Goal: Information Seeking & Learning: Learn about a topic

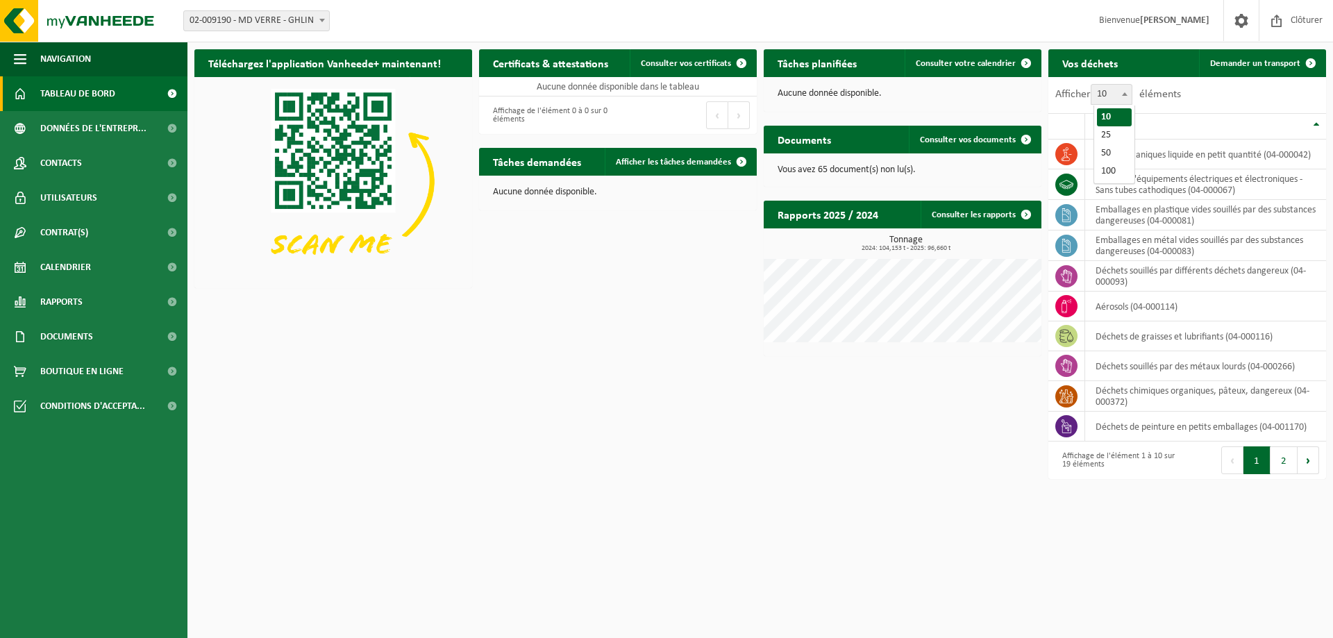
click at [1126, 93] on b at bounding box center [1125, 93] width 6 height 3
click at [1126, 85] on select "10 25 50 100" at bounding box center [1115, 84] width 42 height 1
select select "25"
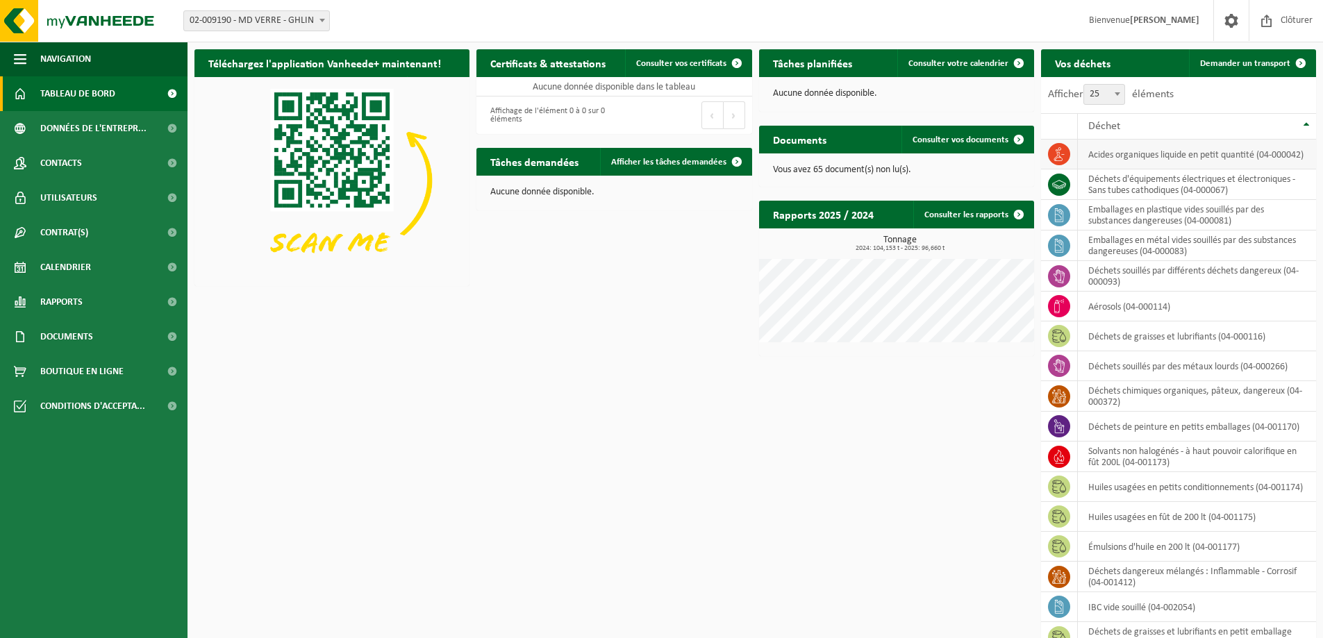
click at [1142, 153] on td "acides organiques liquide en petit quantité (04-000042)" at bounding box center [1197, 155] width 238 height 30
click at [1060, 152] on icon at bounding box center [1059, 154] width 14 height 14
click at [1131, 152] on td "acides organiques liquide en petit quantité (04-000042)" at bounding box center [1197, 155] width 238 height 30
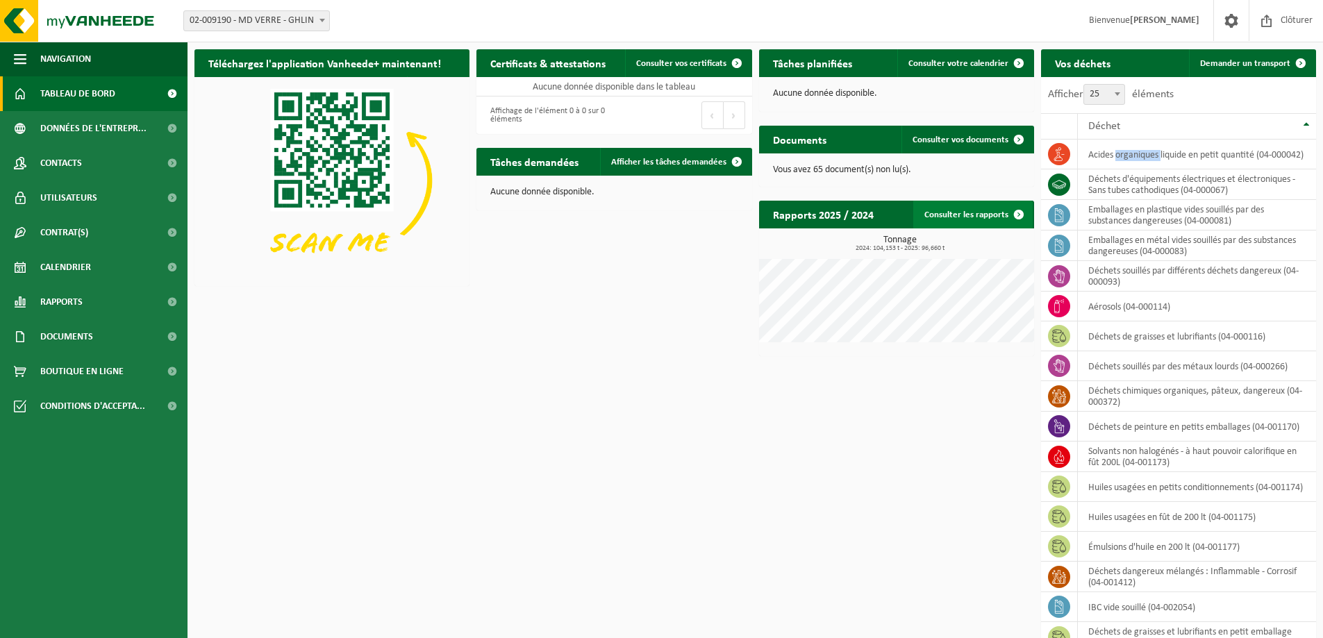
click at [955, 206] on link "Consulter les rapports" at bounding box center [972, 215] width 119 height 28
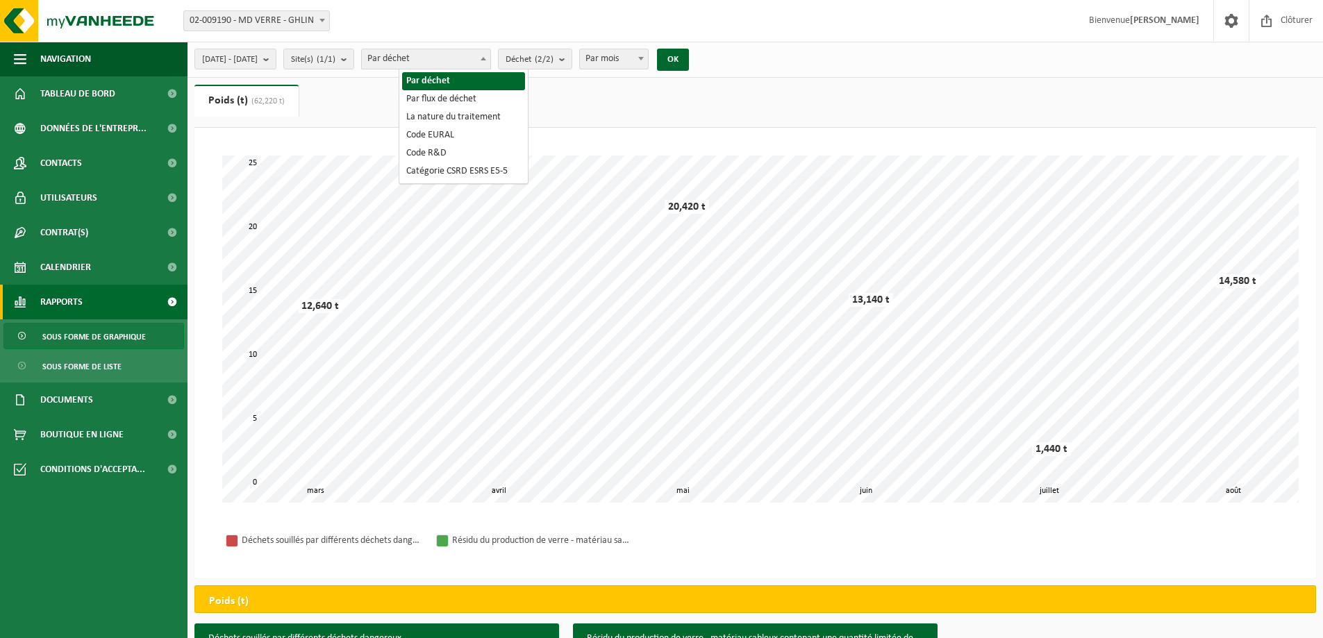
click at [453, 56] on span "Par déchet" at bounding box center [426, 58] width 128 height 19
click at [447, 55] on span "Par déchet" at bounding box center [426, 58] width 128 height 19
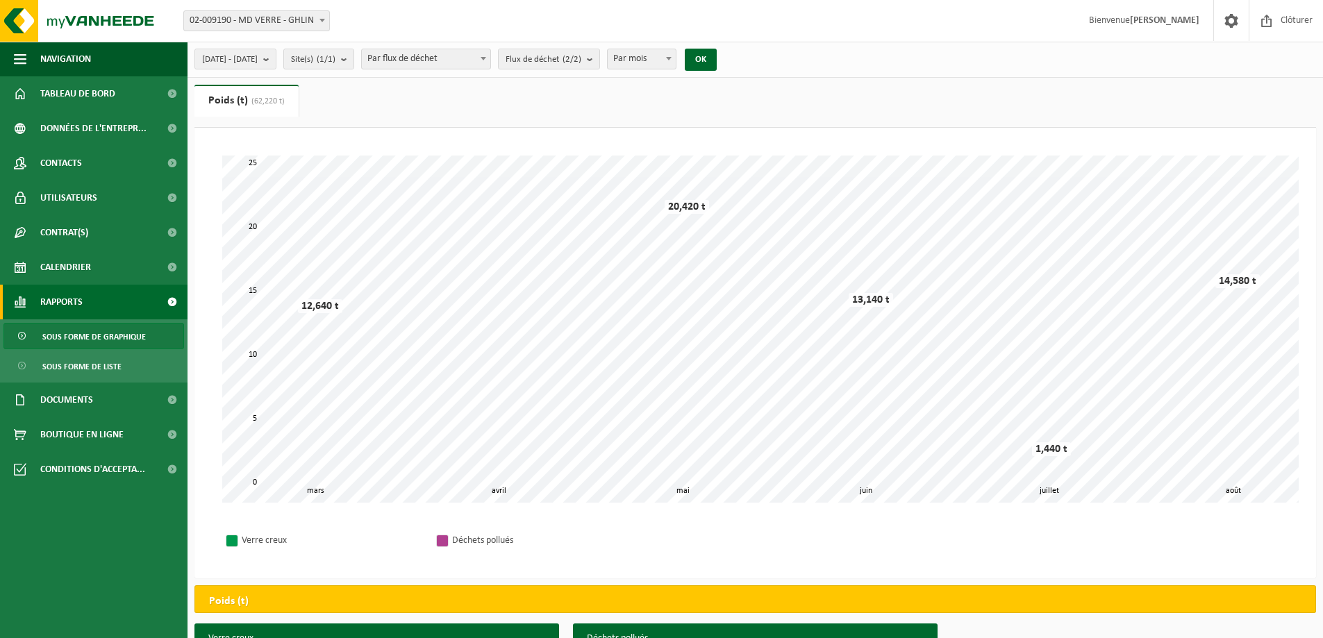
click at [435, 58] on span "Par flux de déchet" at bounding box center [426, 58] width 128 height 19
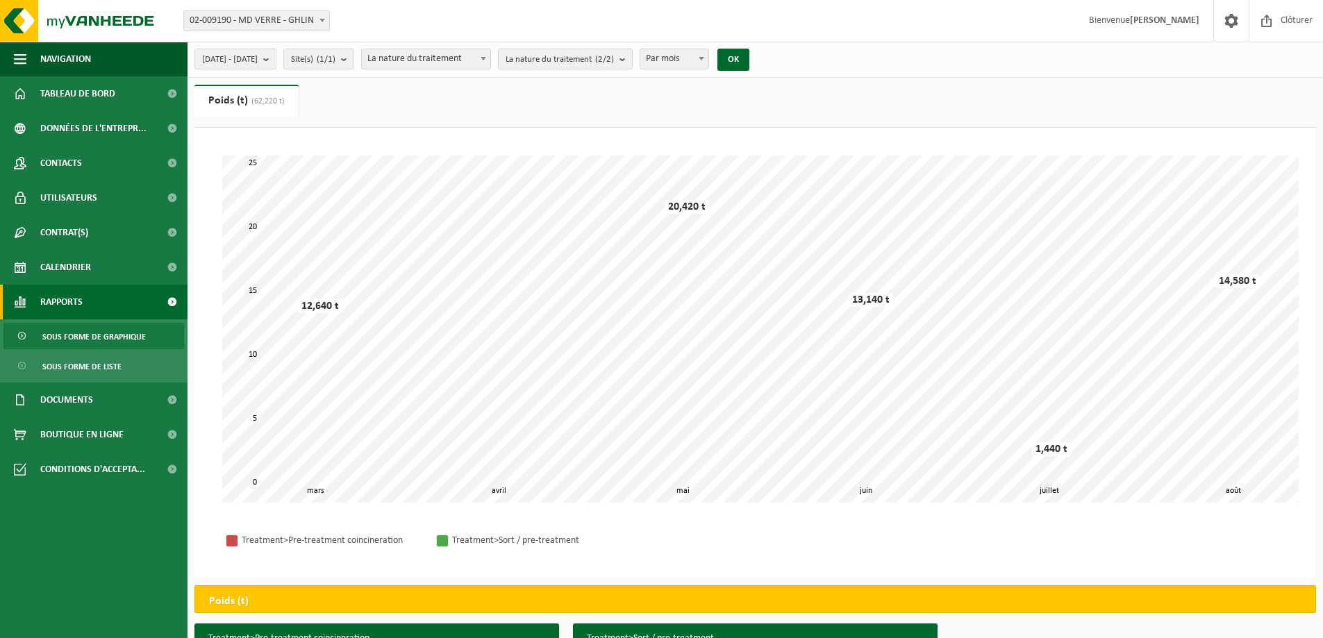
click at [460, 56] on span "La nature du traitement" at bounding box center [426, 58] width 128 height 19
select select "1"
click at [553, 61] on count "(2/2)" at bounding box center [544, 59] width 19 height 9
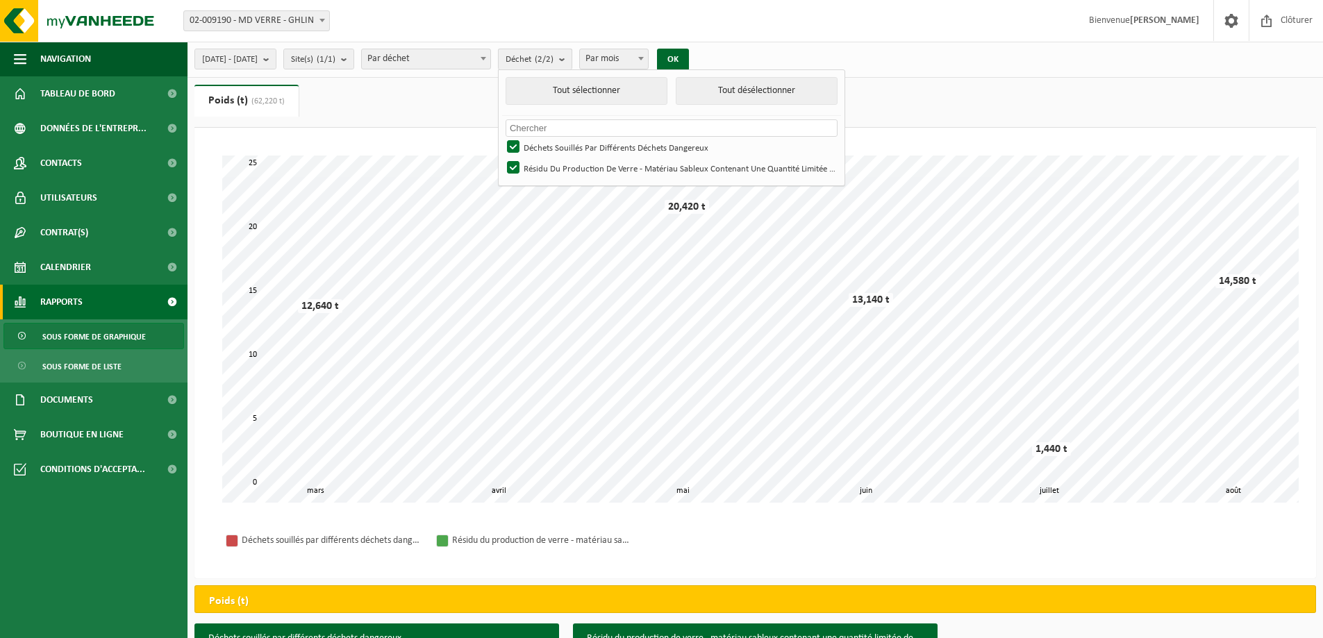
click at [553, 59] on count "(2/2)" at bounding box center [544, 59] width 19 height 9
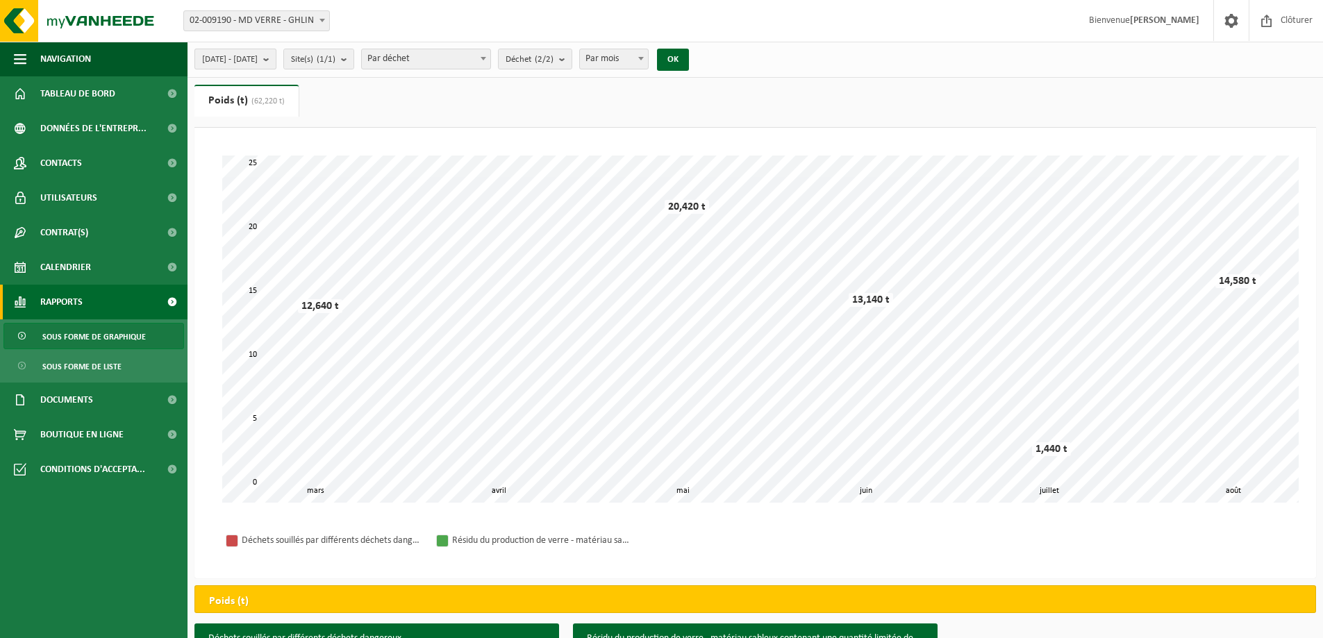
click at [258, 61] on span "[DATE] - [DATE]" at bounding box center [230, 59] width 56 height 21
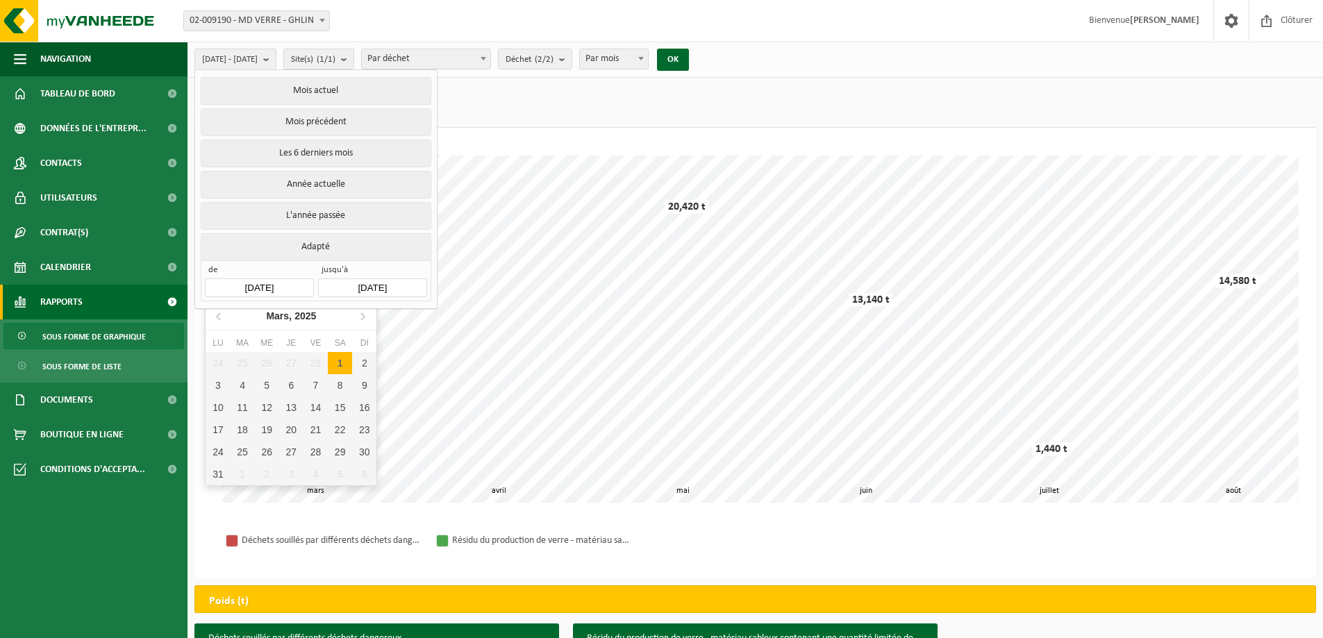
click at [289, 283] on input "[DATE]" at bounding box center [259, 287] width 108 height 19
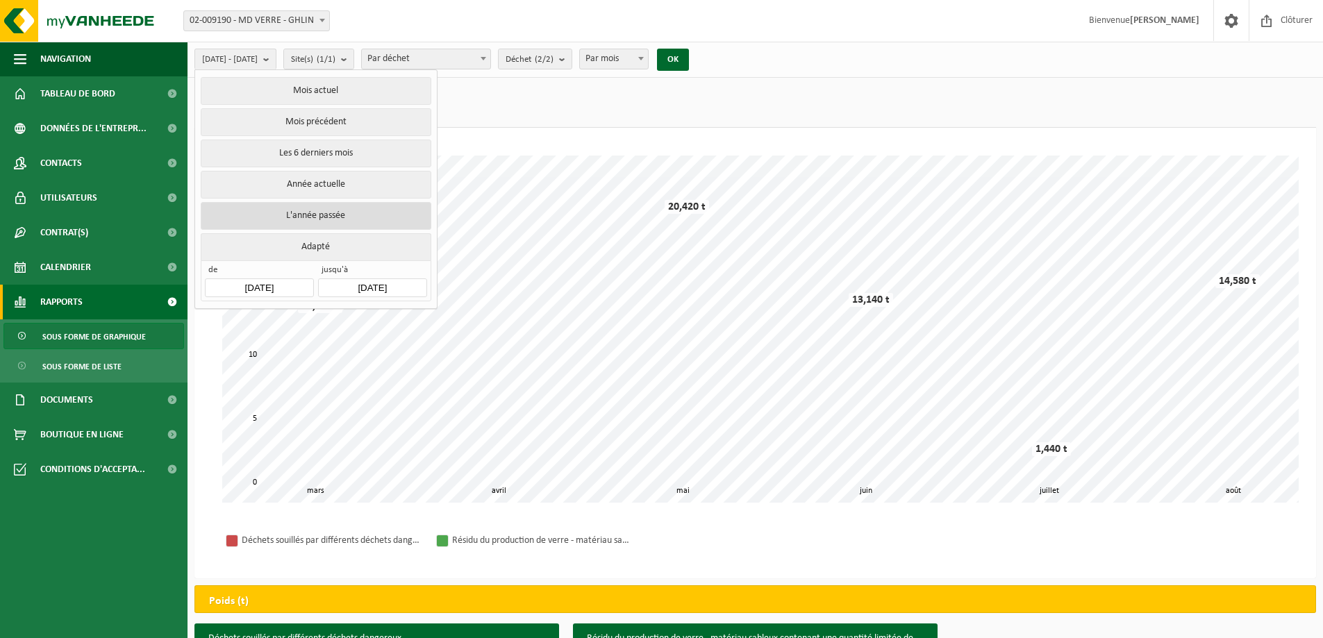
click at [343, 217] on button "L'année passée" at bounding box center [316, 216] width 230 height 28
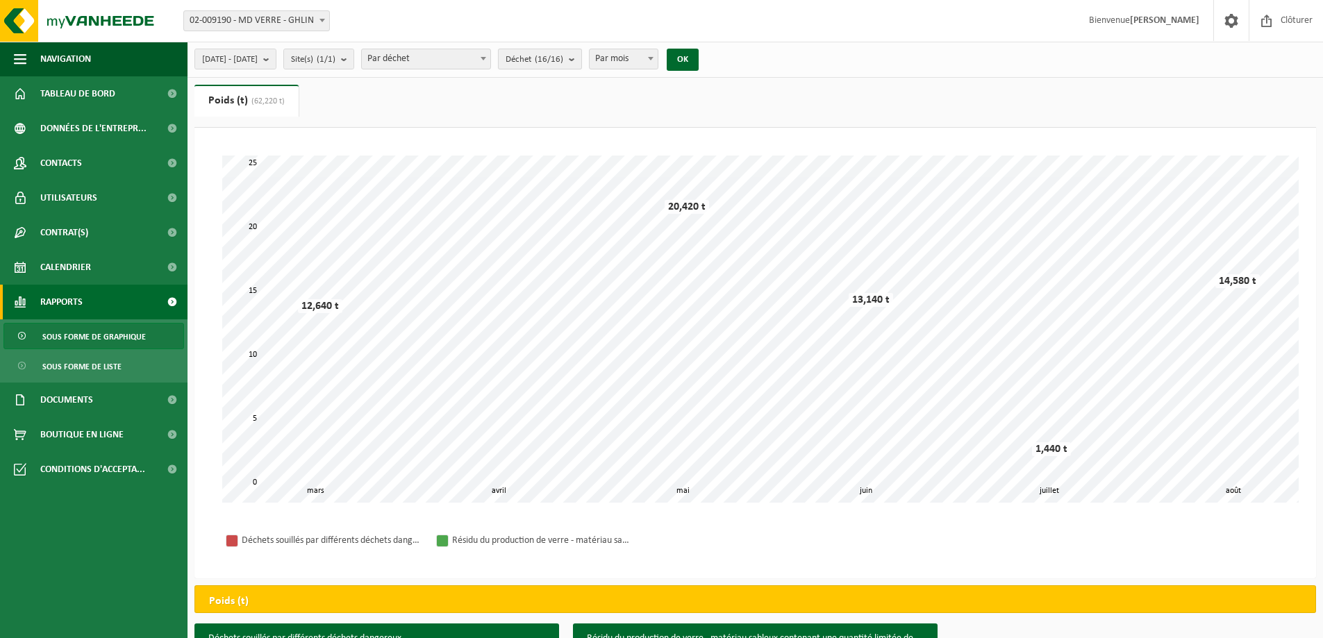
click at [563, 63] on count "(16/16)" at bounding box center [549, 59] width 28 height 9
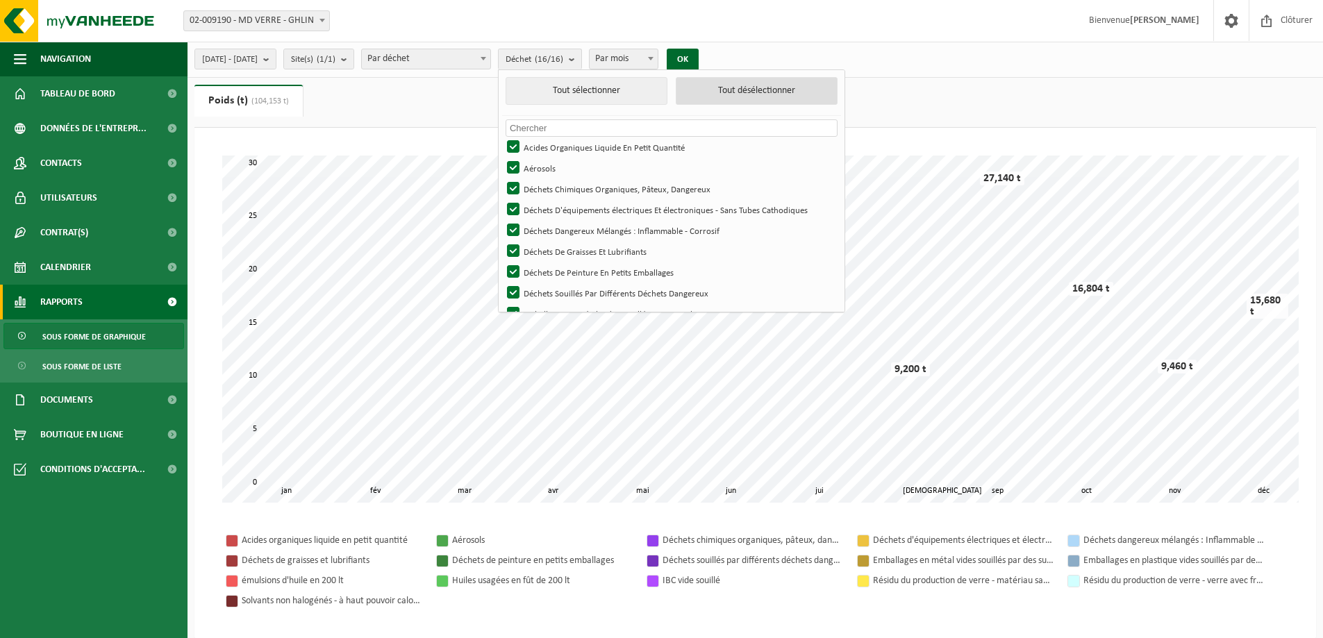
click at [801, 90] on button "Tout désélectionner" at bounding box center [757, 91] width 162 height 28
checkbox input "false"
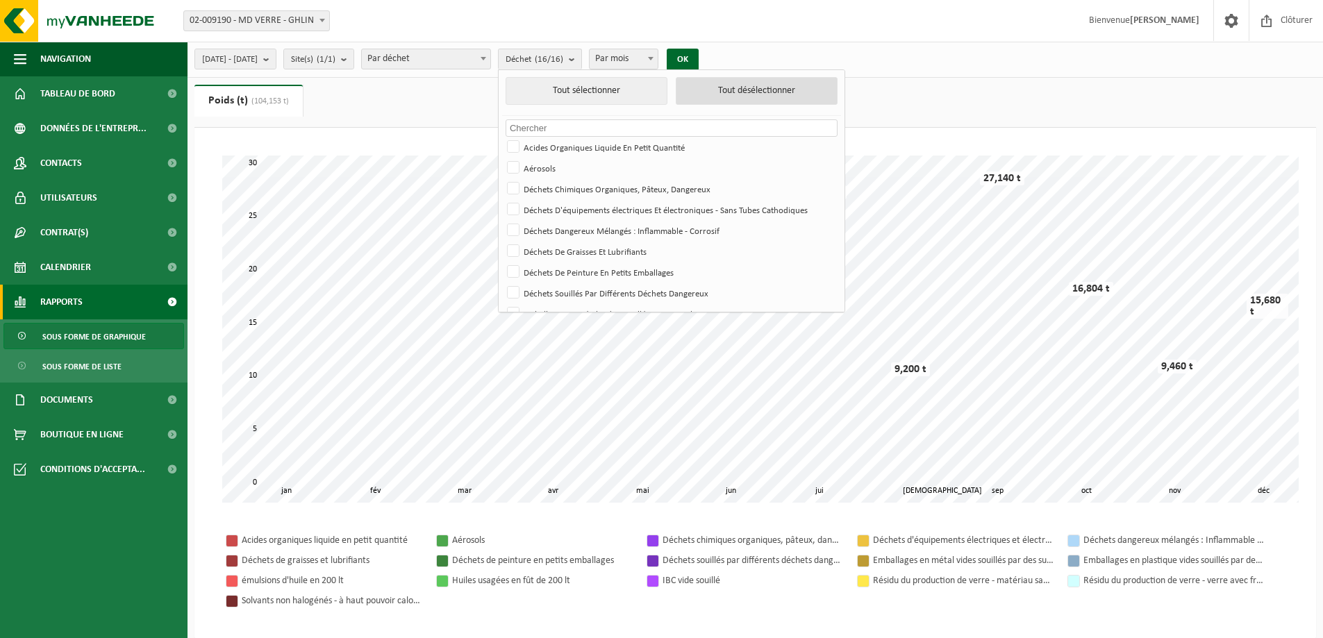
checkbox input "false"
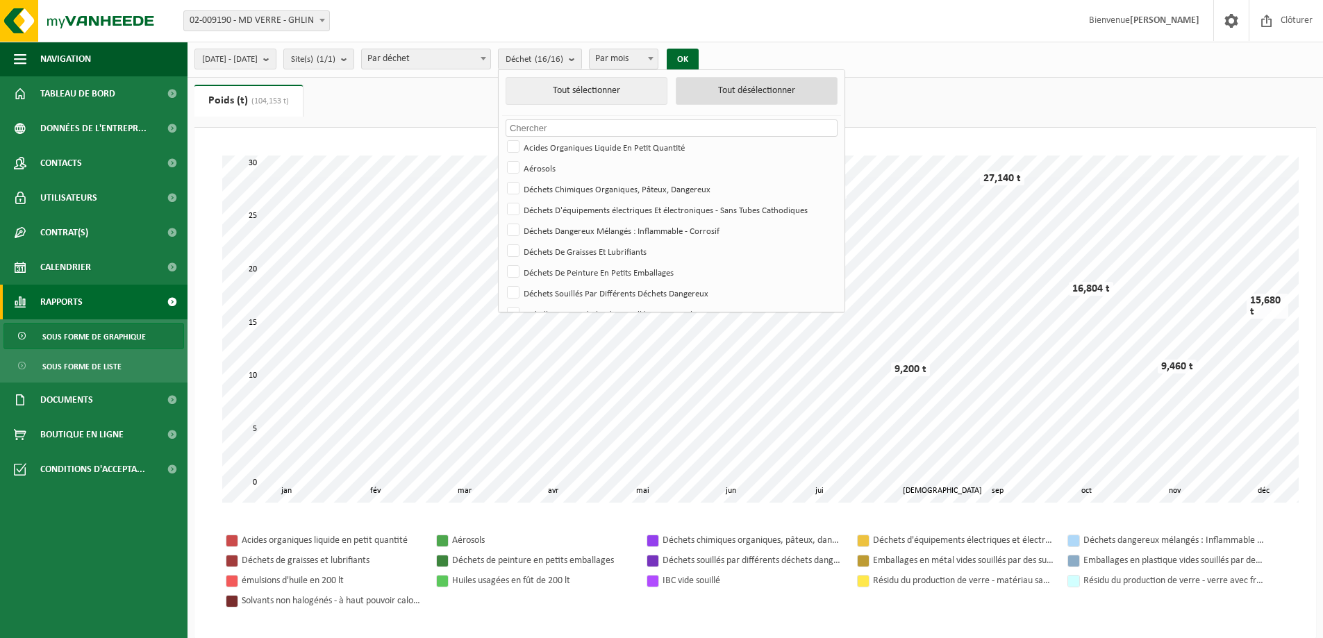
checkbox input "false"
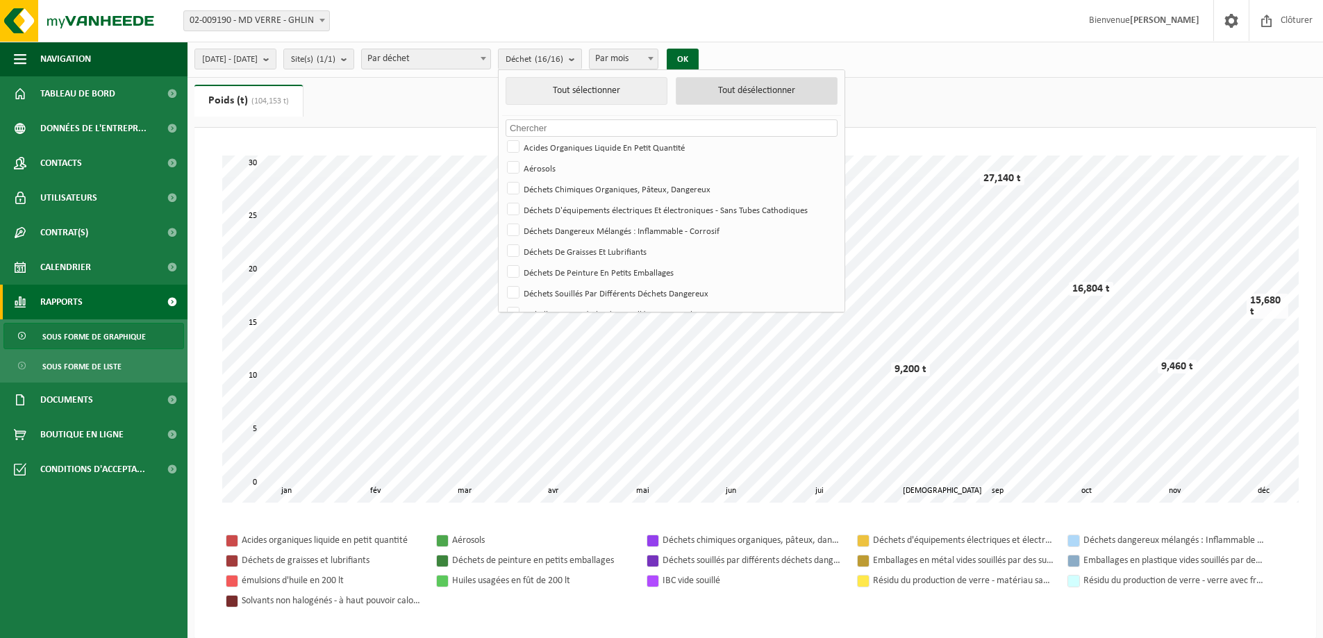
checkbox input "false"
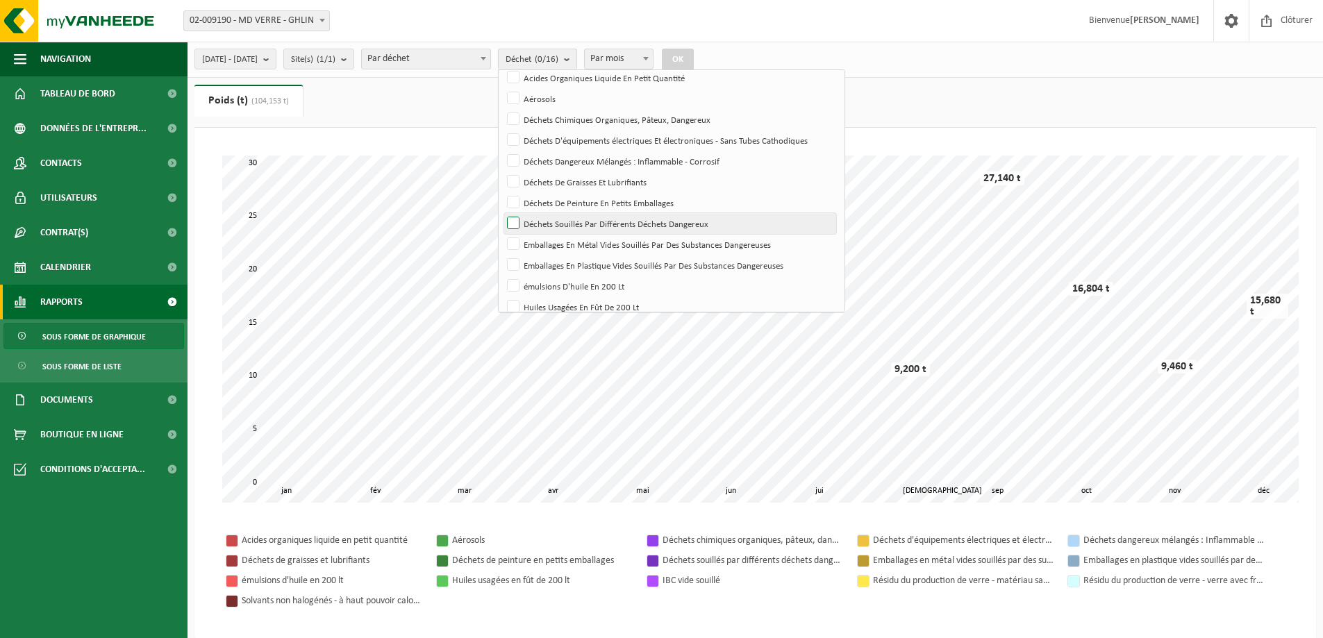
click at [549, 223] on label "Déchets Souillés Par Différents Déchets Dangereux" at bounding box center [670, 223] width 332 height 21
click at [502, 213] on input "Déchets Souillés Par Différents Déchets Dangereux" at bounding box center [501, 212] width 1 height 1
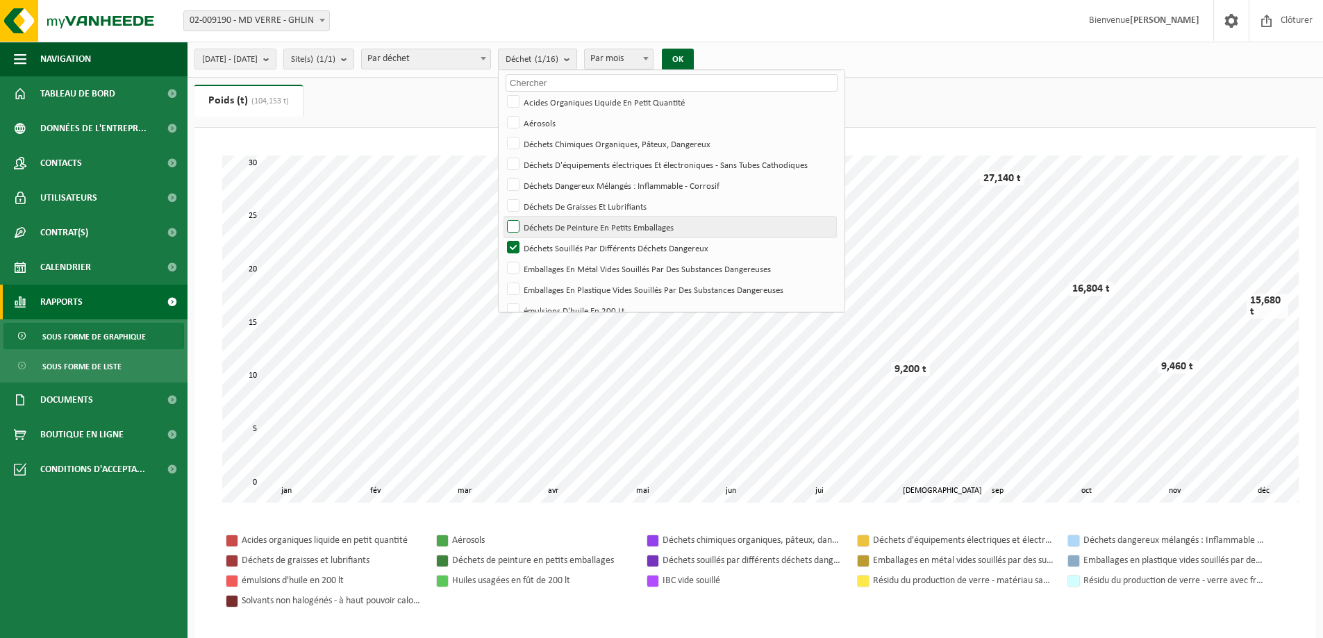
scroll to position [26, 0]
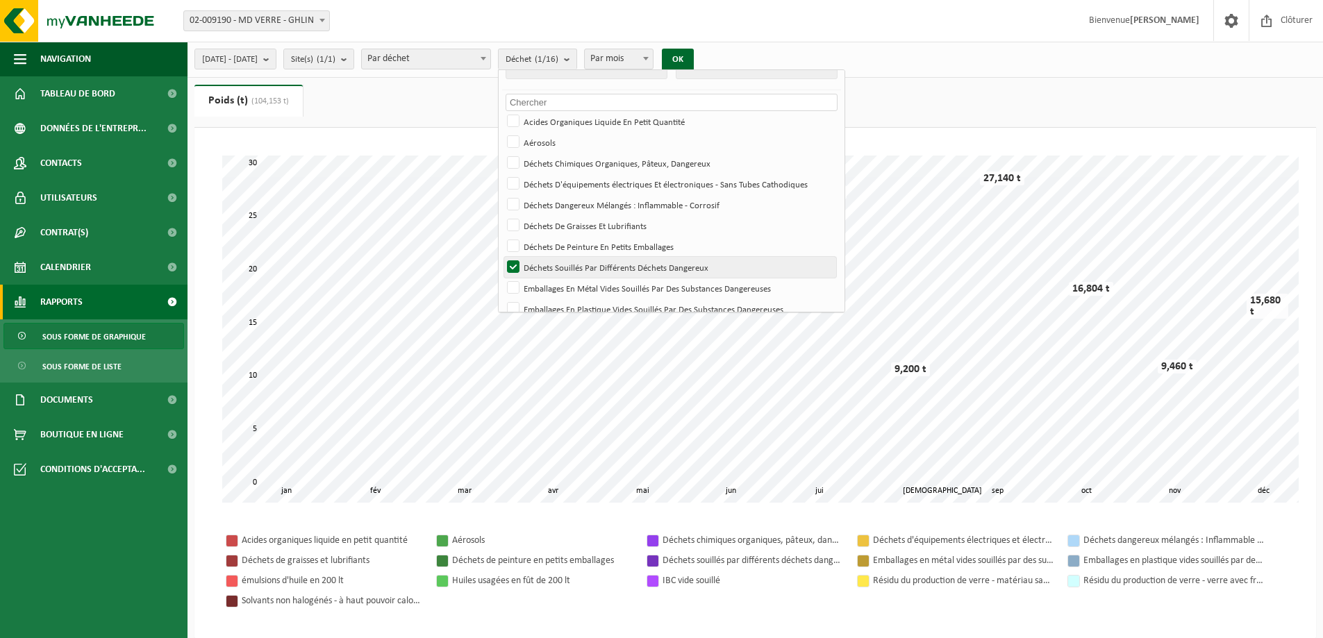
click at [556, 262] on label "Déchets Souillés Par Différents Déchets Dangereux" at bounding box center [670, 267] width 332 height 21
click at [502, 257] on input "Déchets Souillés Par Différents Déchets Dangereux" at bounding box center [501, 256] width 1 height 1
click at [553, 265] on label "Déchets Souillés Par Différents Déchets Dangereux" at bounding box center [670, 267] width 332 height 21
click at [502, 257] on input "Déchets Souillés Par Différents Déchets Dangereux" at bounding box center [501, 256] width 1 height 1
checkbox input "true"
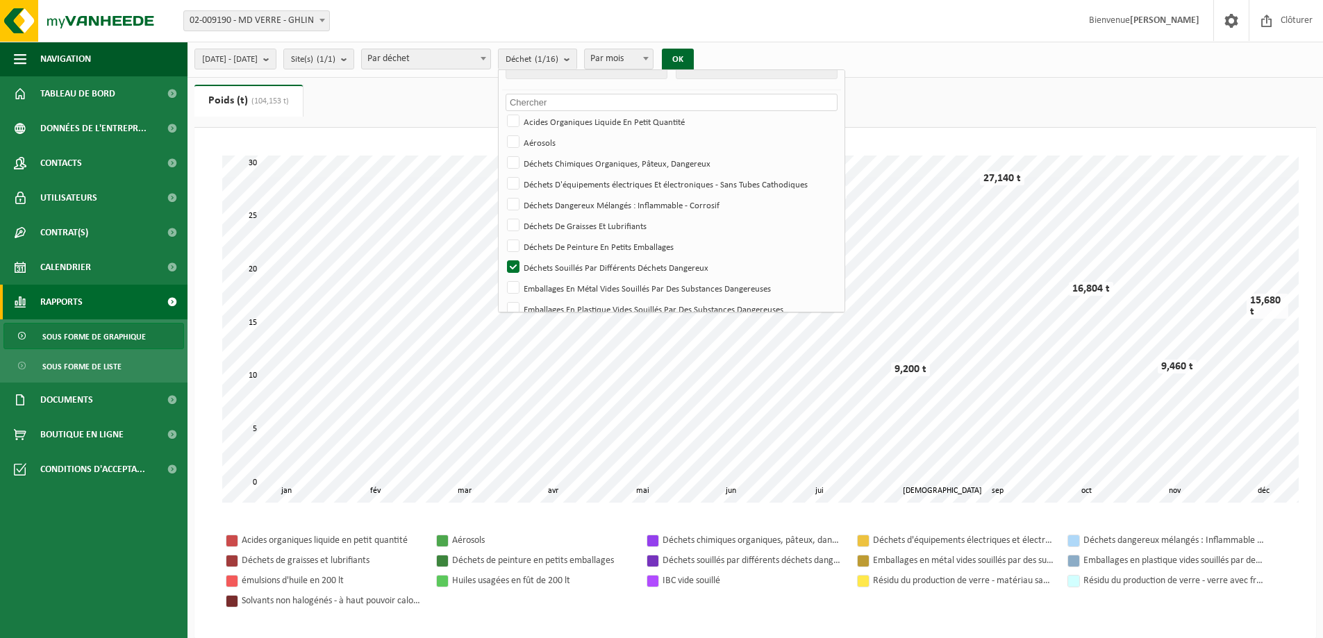
click at [709, 44] on div "[DATE] - [DATE] Mois actuel Mois précédent Les 6 derniers mois Année actuelle L…" at bounding box center [447, 59] width 521 height 30
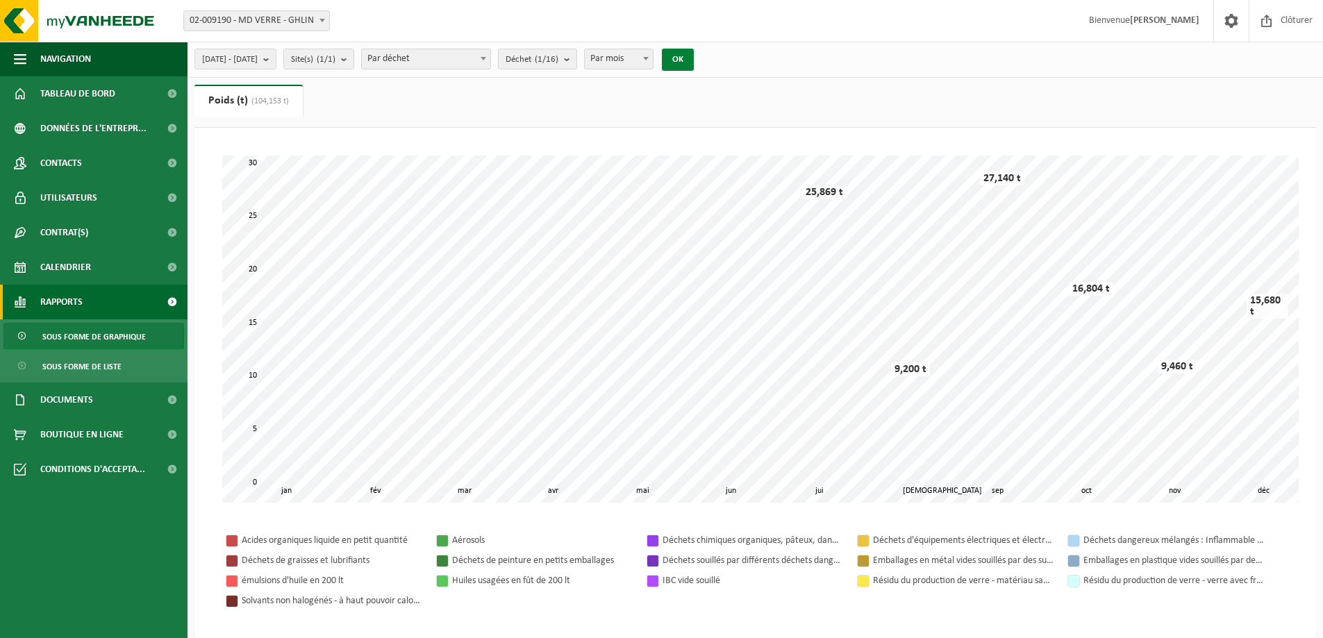
click at [694, 54] on button "OK" at bounding box center [678, 60] width 32 height 22
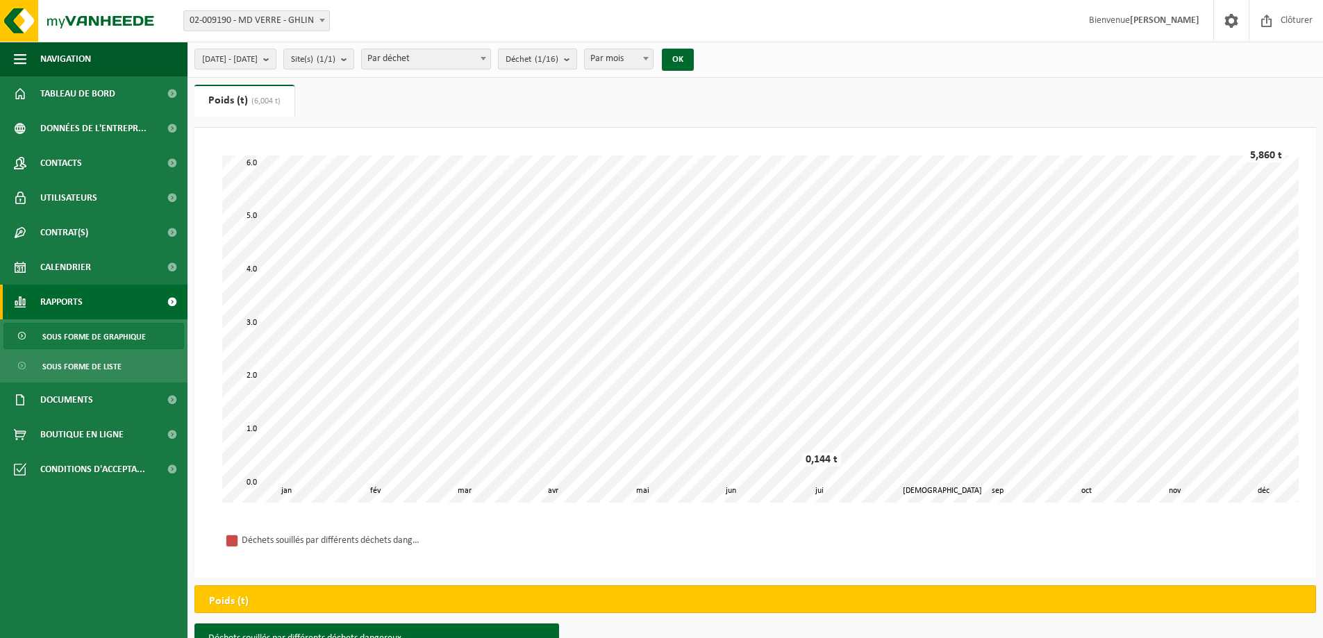
click at [558, 58] on count "(1/16)" at bounding box center [547, 59] width 24 height 9
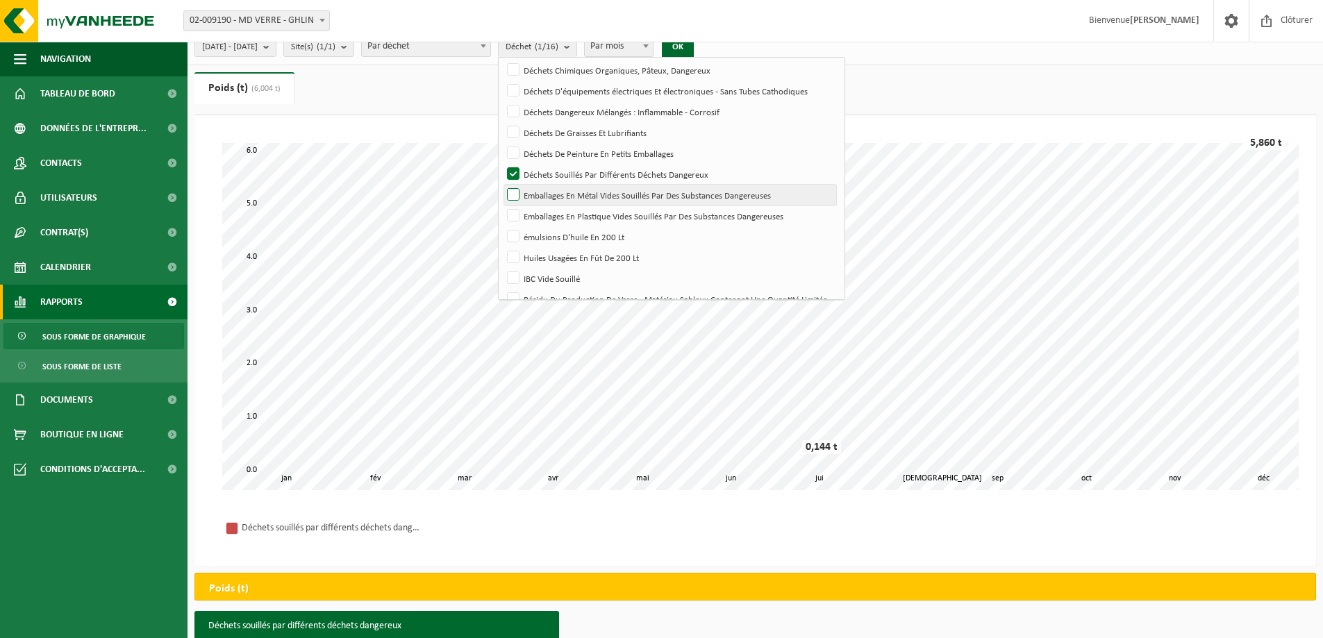
scroll to position [139, 0]
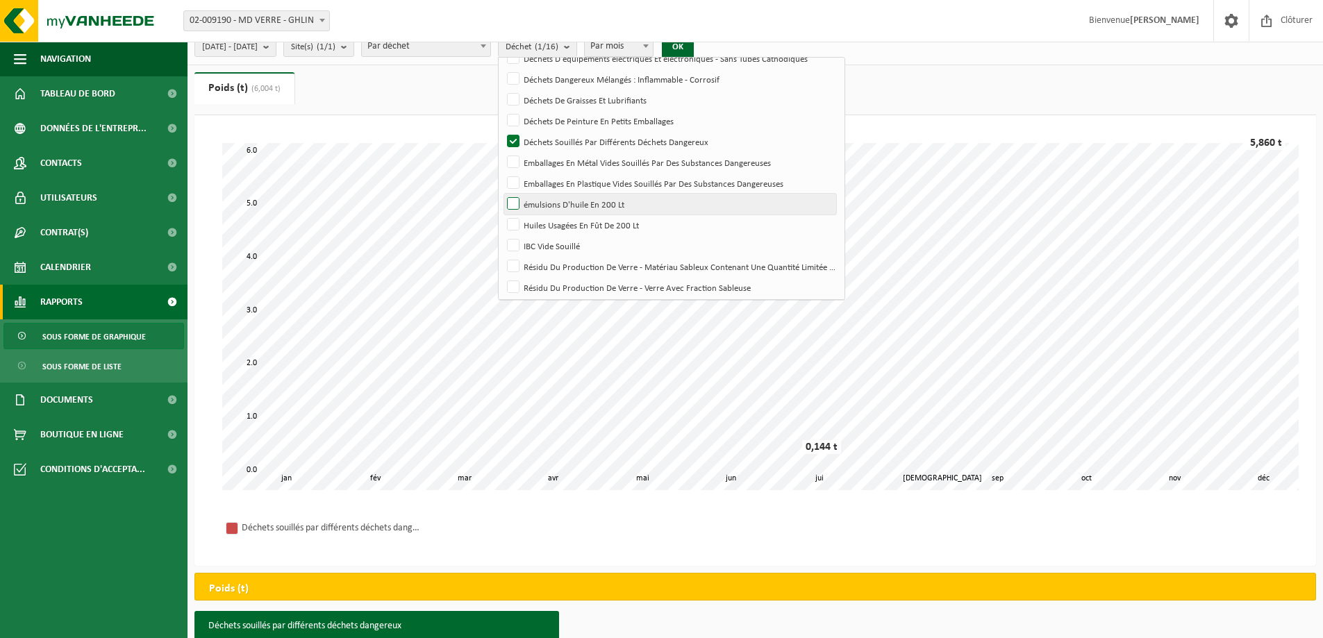
click at [549, 206] on label "émulsions D'huile En 200 Lt" at bounding box center [670, 204] width 332 height 21
click at [502, 194] on input "émulsions D'huile En 200 Lt" at bounding box center [501, 193] width 1 height 1
checkbox input "true"
click at [694, 44] on button "OK" at bounding box center [678, 47] width 32 height 22
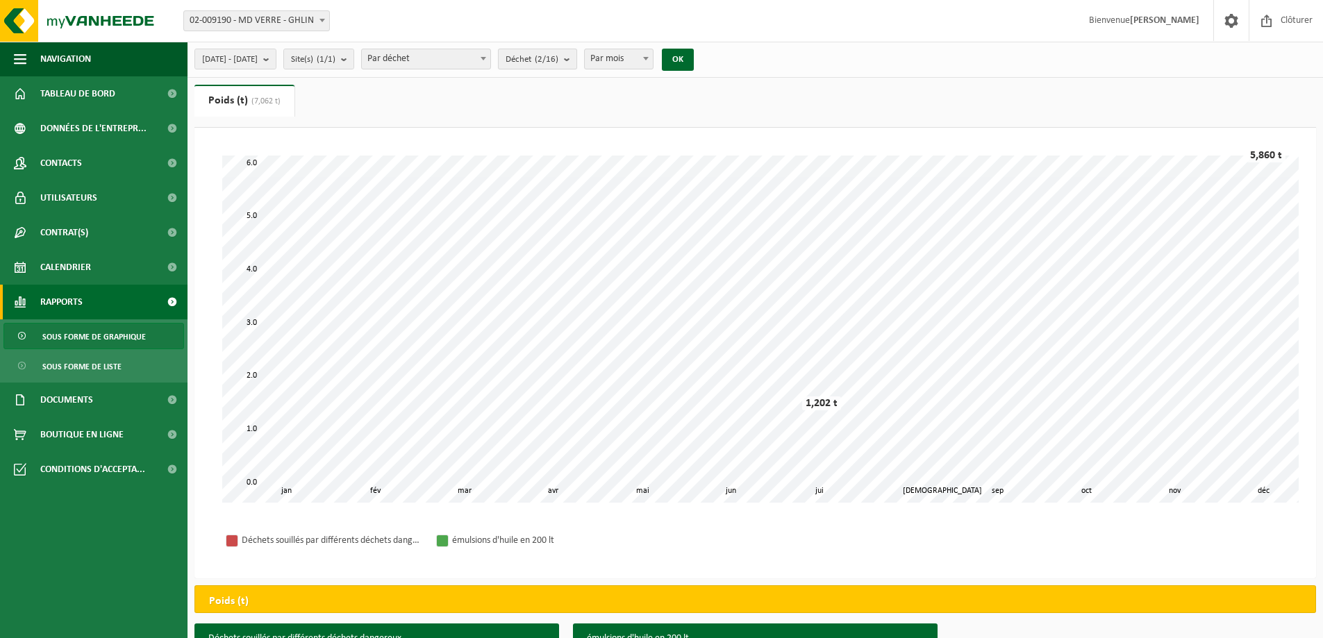
click at [558, 55] on count "(2/16)" at bounding box center [547, 59] width 24 height 9
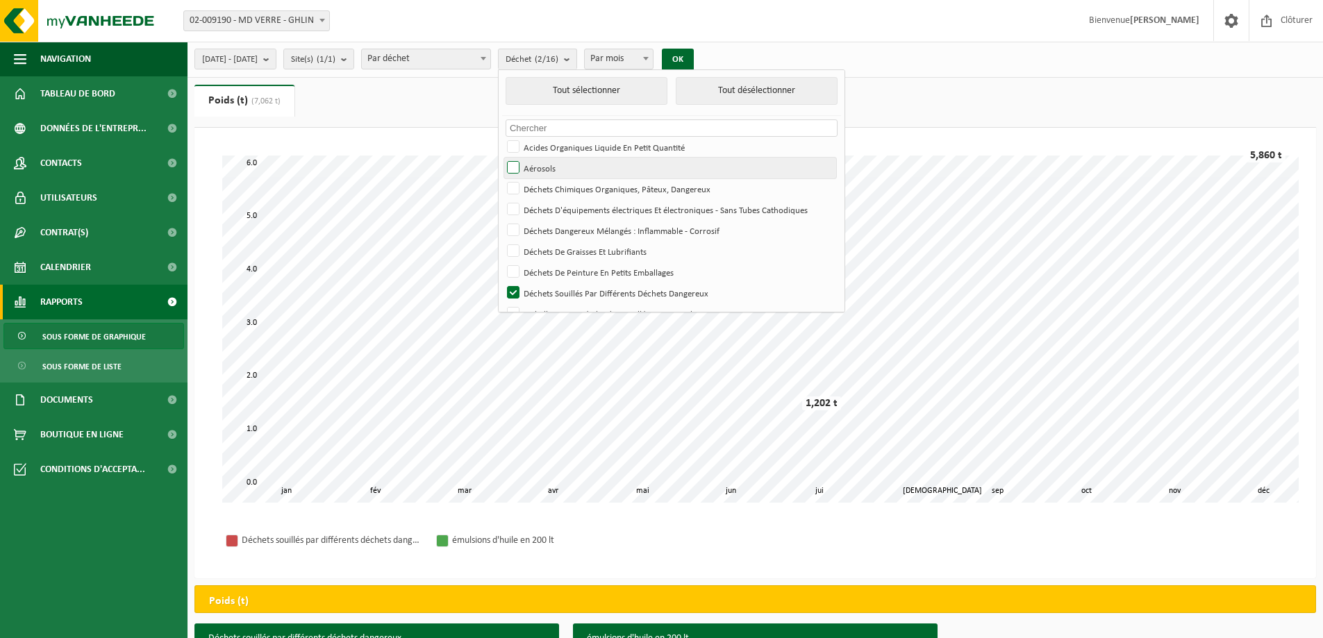
click at [549, 167] on label "Aérosols" at bounding box center [670, 168] width 332 height 21
click at [502, 158] on input "Aérosols" at bounding box center [501, 157] width 1 height 1
click at [694, 64] on button "OK" at bounding box center [678, 60] width 32 height 22
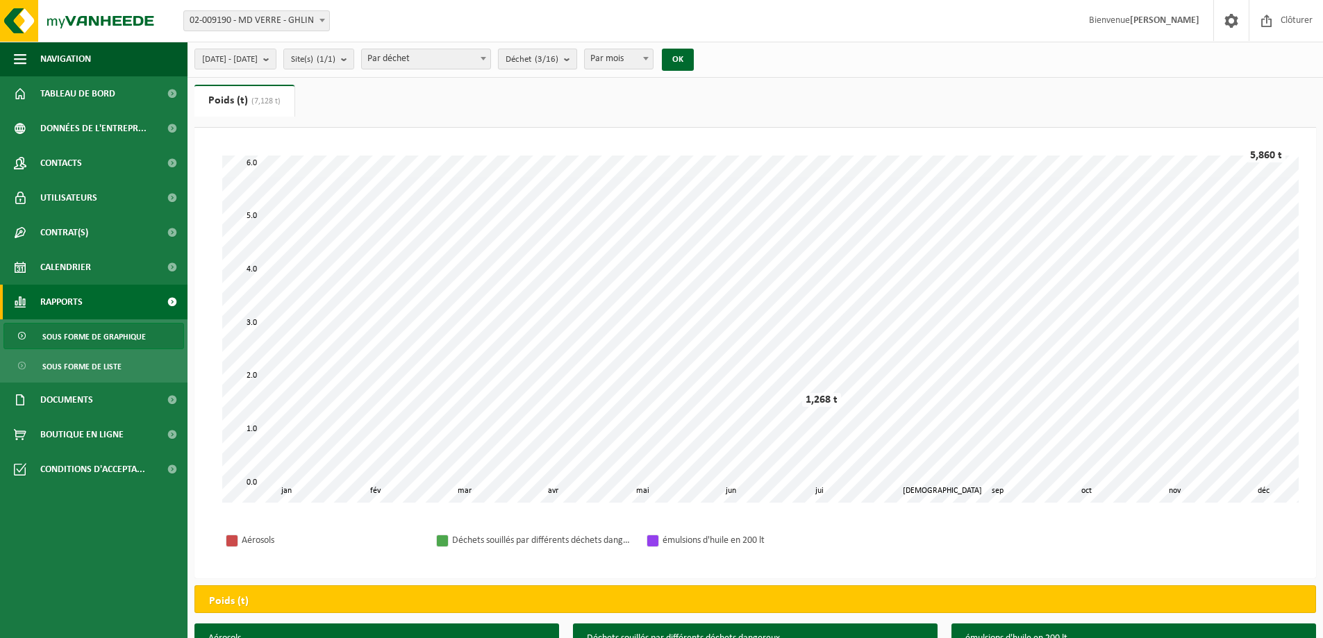
click at [576, 62] on b "submit" at bounding box center [570, 58] width 12 height 19
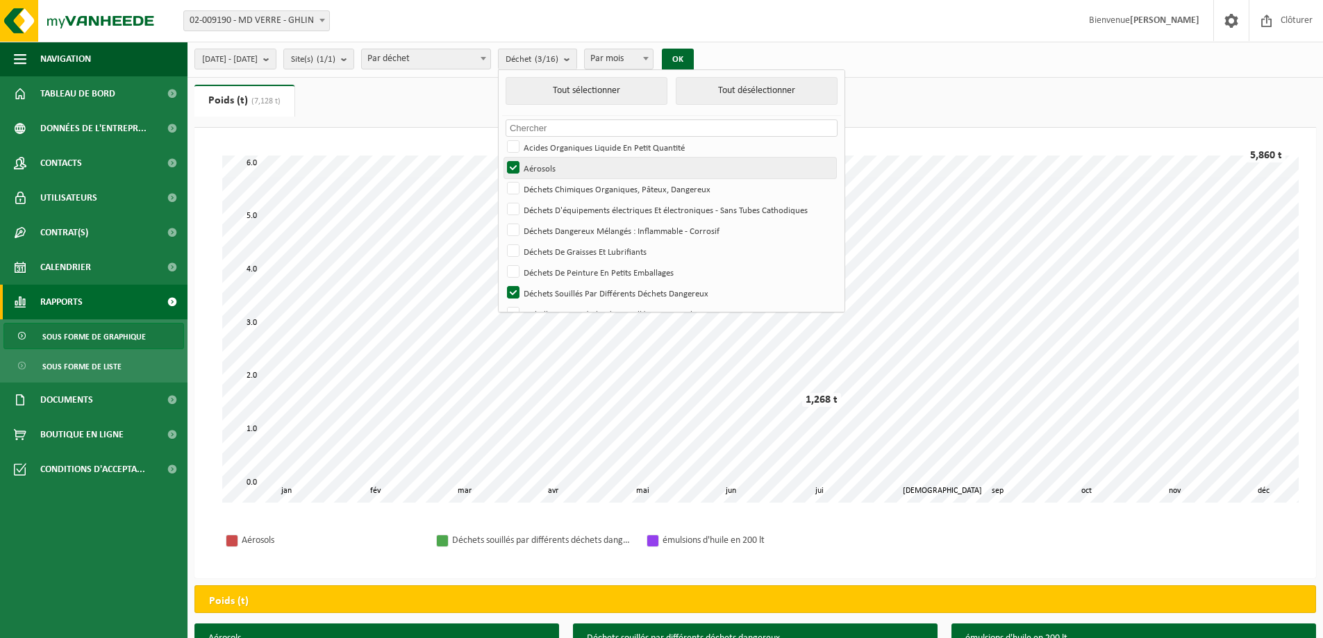
click at [556, 171] on label "Aérosols" at bounding box center [670, 168] width 332 height 21
click at [502, 158] on input "Aérosols" at bounding box center [501, 157] width 1 height 1
checkbox input "false"
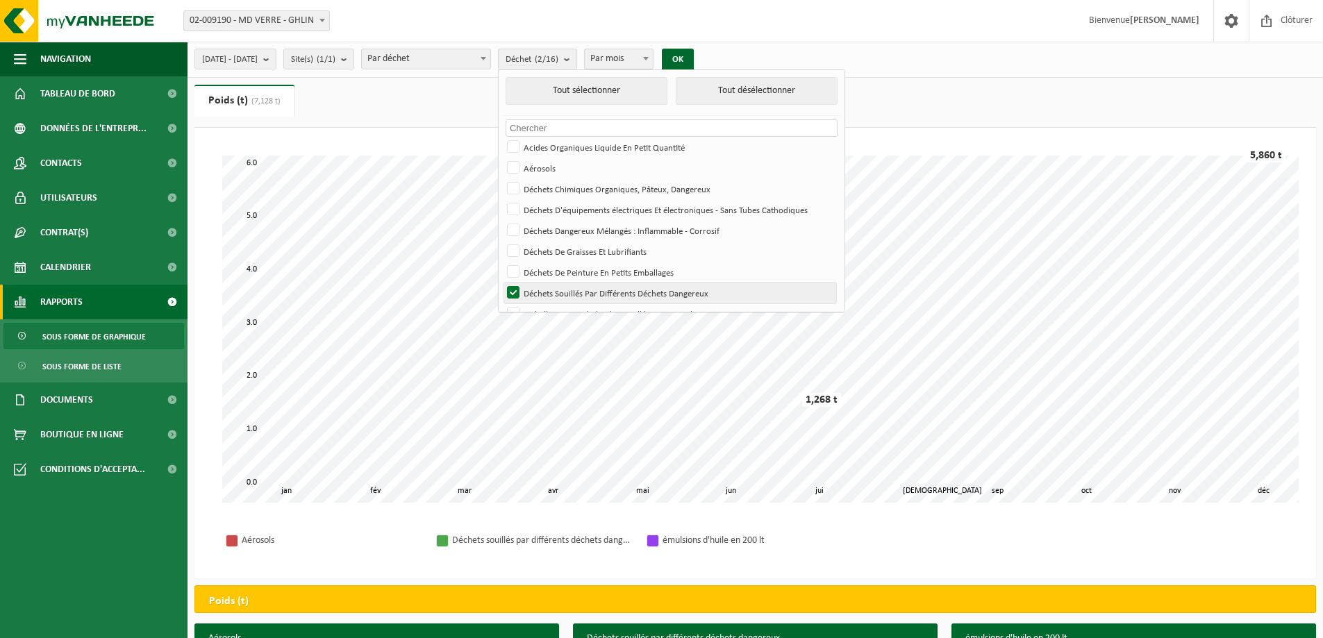
click at [548, 292] on label "Déchets Souillés Par Différents Déchets Dangereux" at bounding box center [670, 293] width 332 height 21
click at [502, 283] on input "Déchets Souillés Par Différents Déchets Dangereux" at bounding box center [501, 282] width 1 height 1
checkbox input "false"
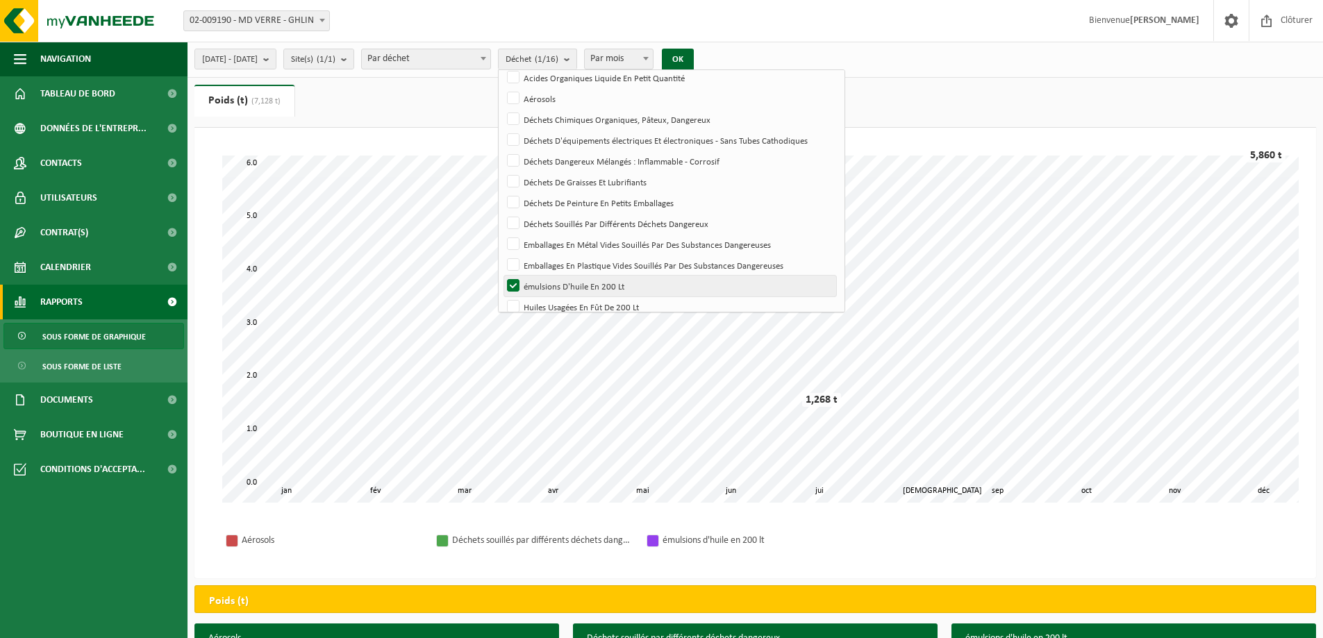
click at [555, 283] on label "émulsions D'huile En 200 Lt" at bounding box center [670, 286] width 332 height 21
click at [502, 276] on input "émulsions D'huile En 200 Lt" at bounding box center [501, 275] width 1 height 1
checkbox input "false"
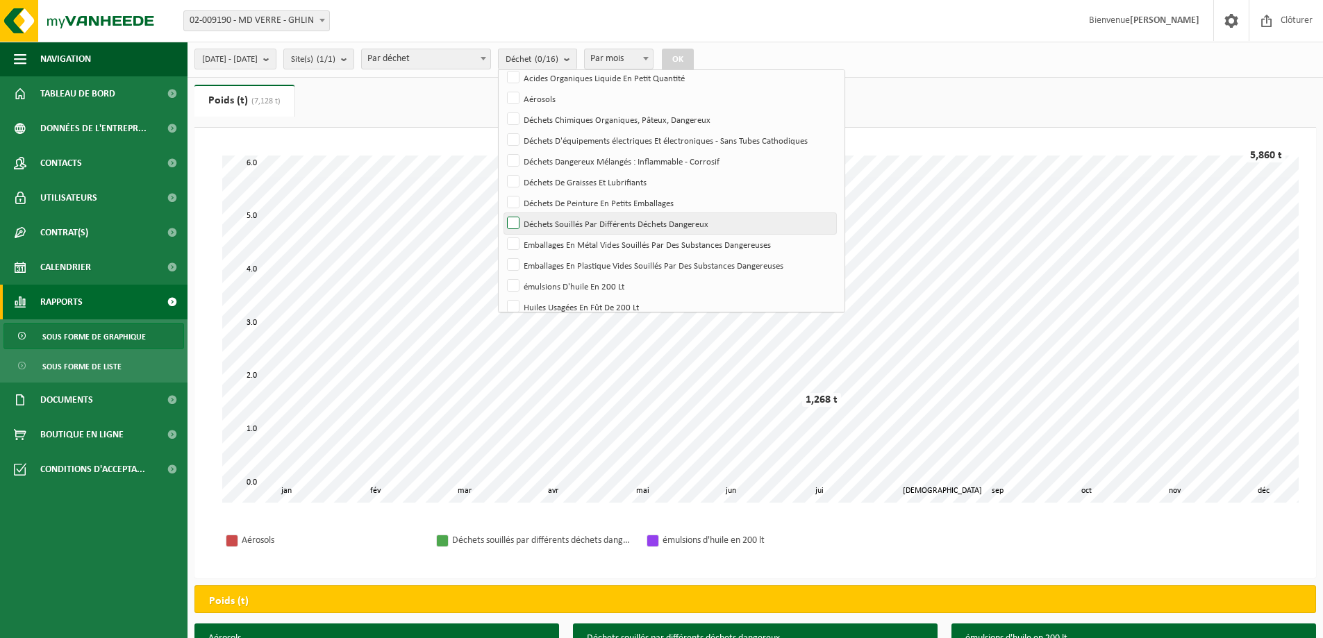
scroll to position [0, 0]
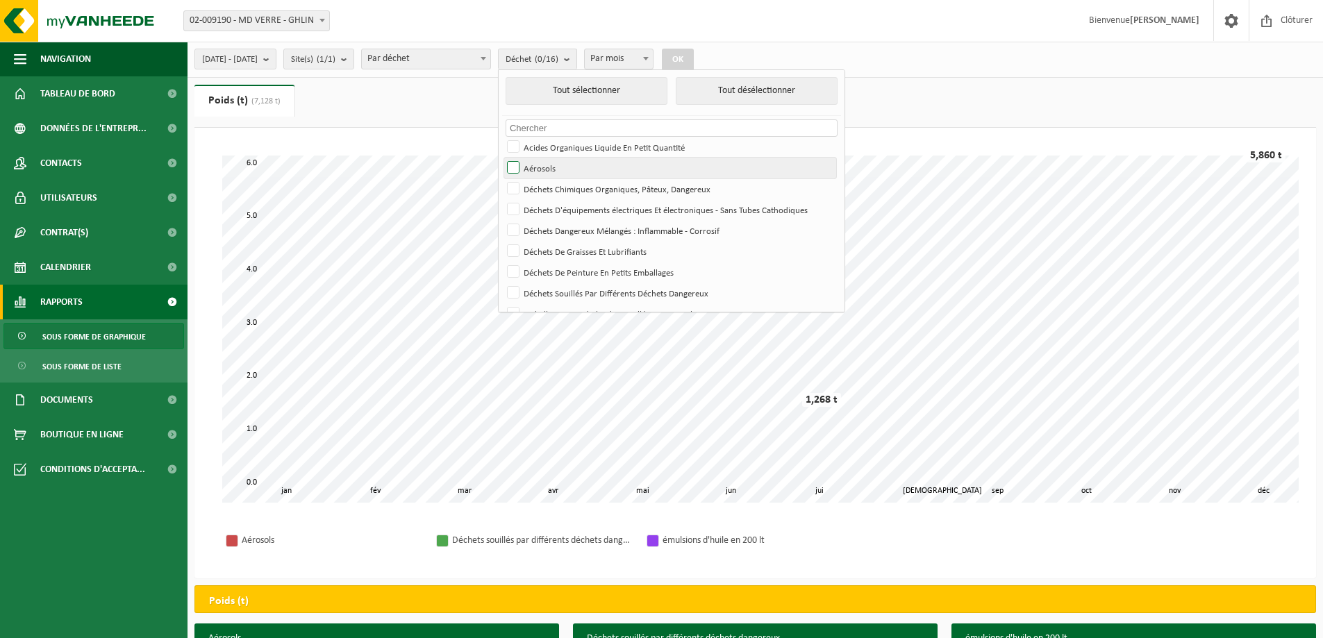
click at [552, 166] on label "Aérosols" at bounding box center [670, 168] width 332 height 21
click at [502, 158] on input "Aérosols" at bounding box center [501, 157] width 1 height 1
click at [694, 60] on button "OK" at bounding box center [678, 60] width 32 height 22
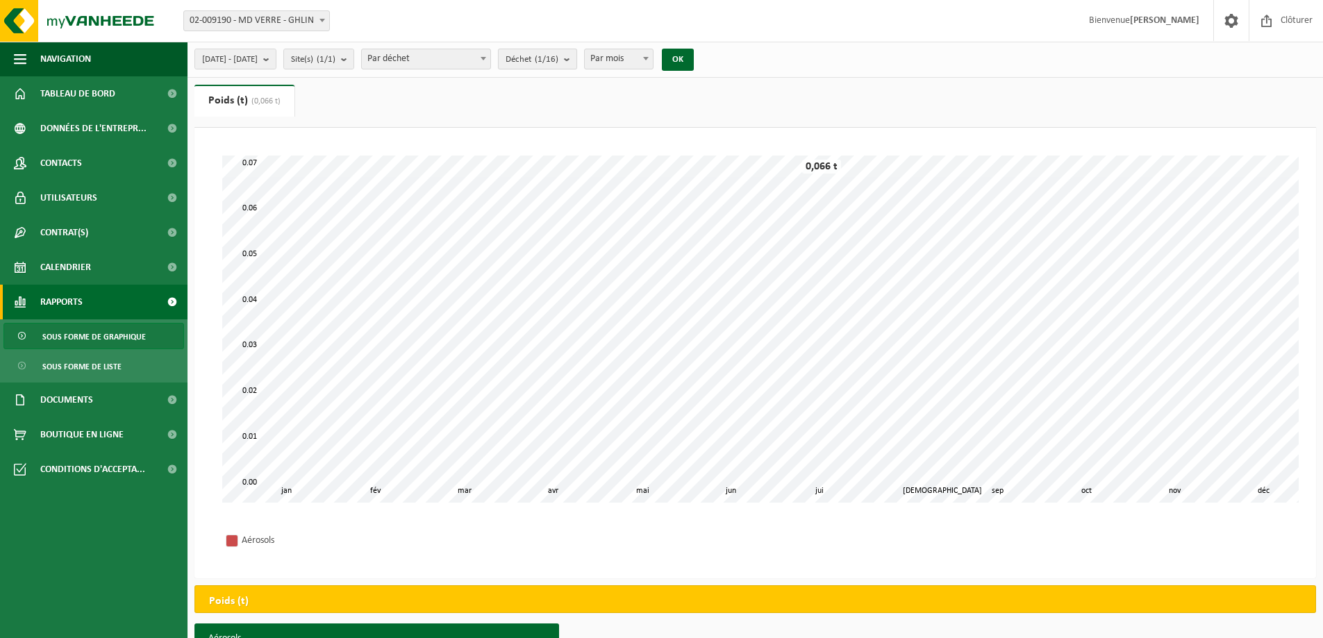
click at [558, 62] on count "(1/16)" at bounding box center [547, 59] width 24 height 9
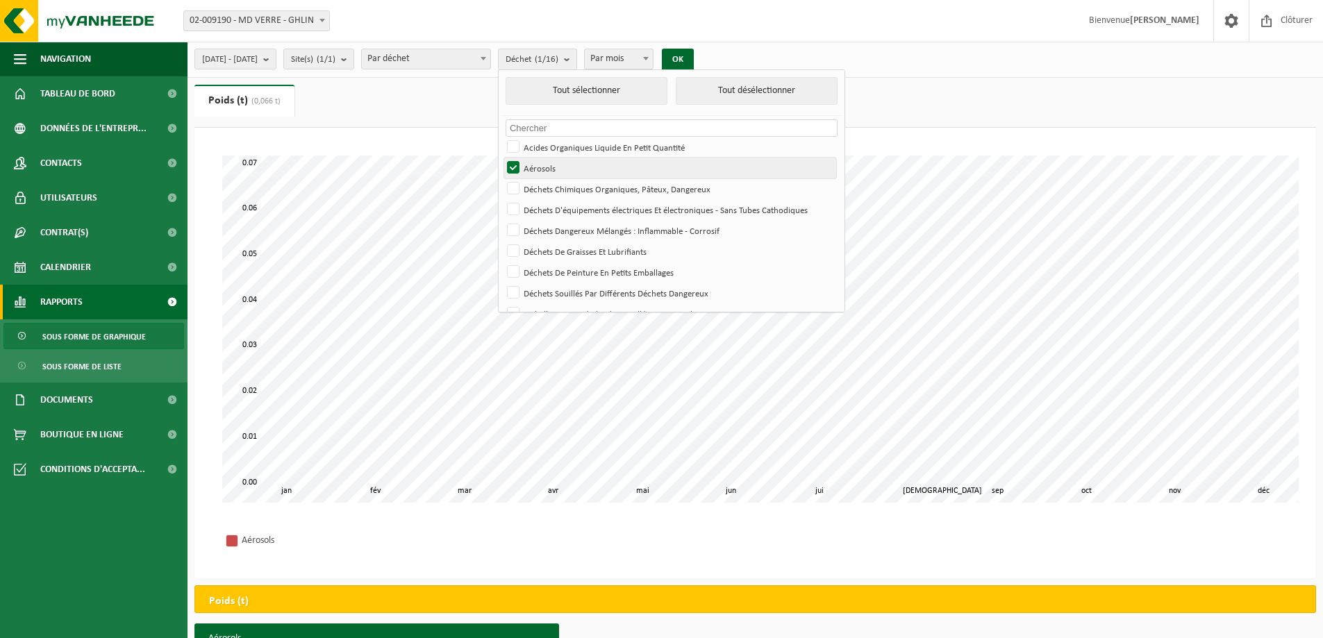
click at [548, 168] on label "Aérosols" at bounding box center [670, 168] width 332 height 21
click at [502, 158] on input "Aérosols" at bounding box center [501, 157] width 1 height 1
checkbox input "false"
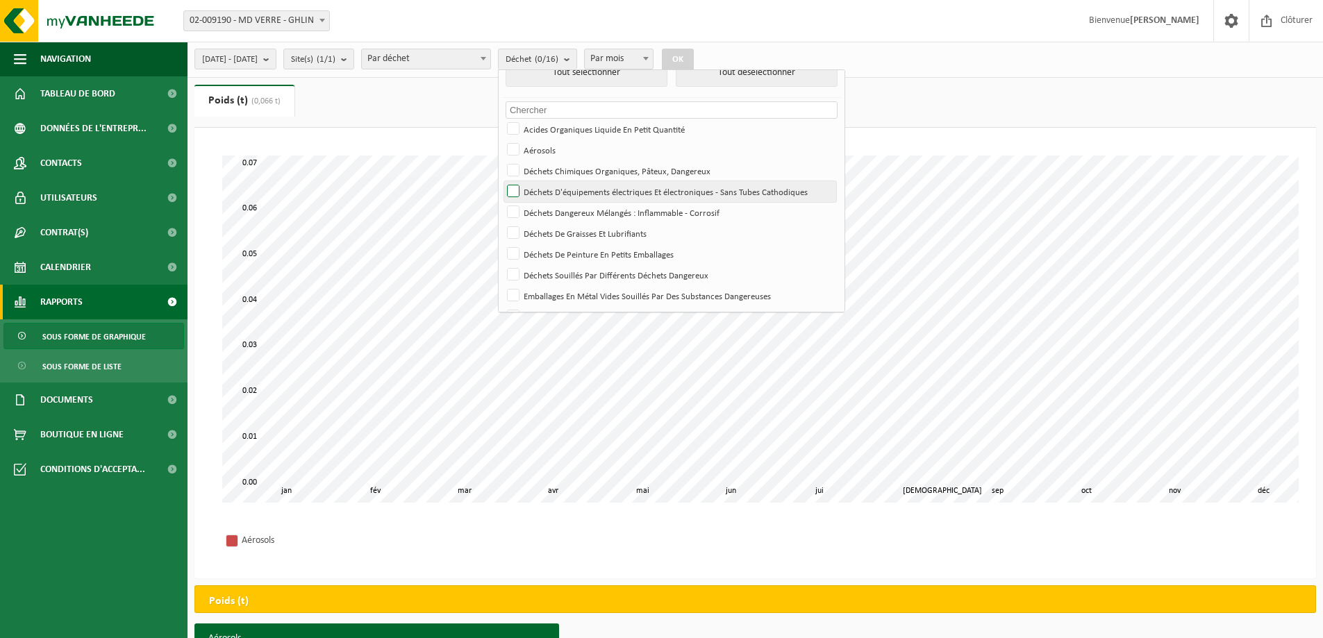
scroll to position [69, 0]
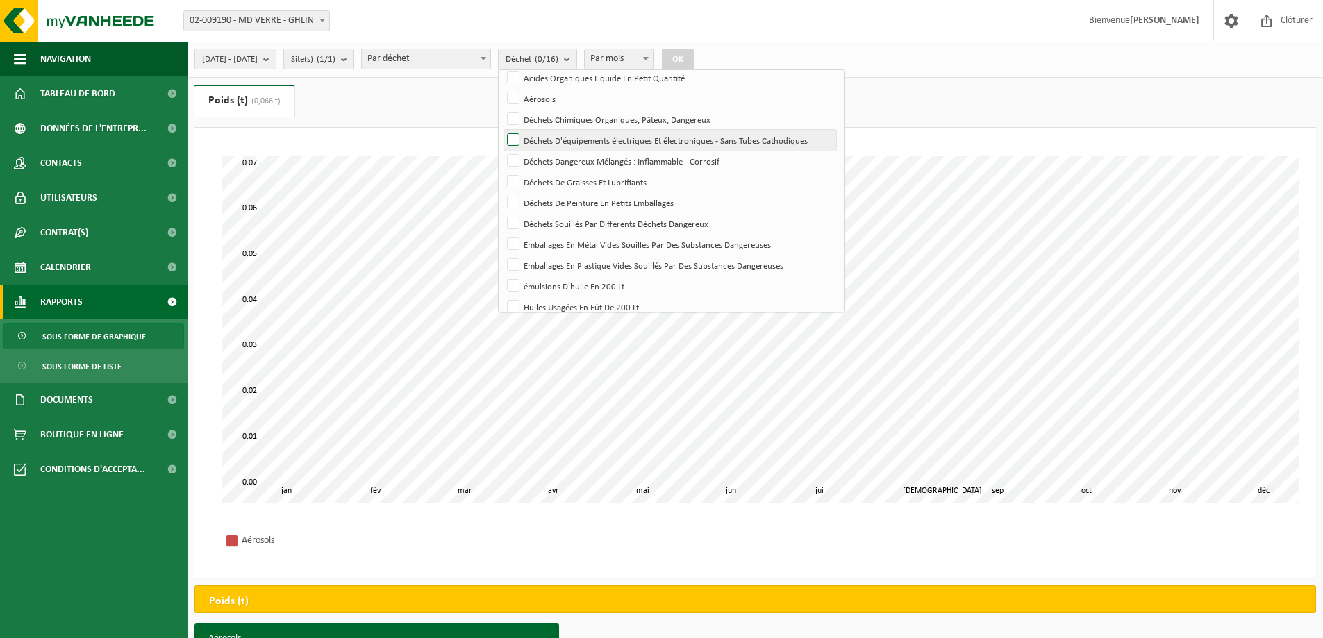
click at [549, 139] on label "Déchets D'équipements électriques Et électroniques - Sans Tubes Cathodiques" at bounding box center [670, 140] width 332 height 21
click at [502, 130] on input "Déchets D'équipements électriques Et électroniques - Sans Tubes Cathodiques" at bounding box center [501, 129] width 1 height 1
click at [694, 56] on button "OK" at bounding box center [678, 60] width 32 height 22
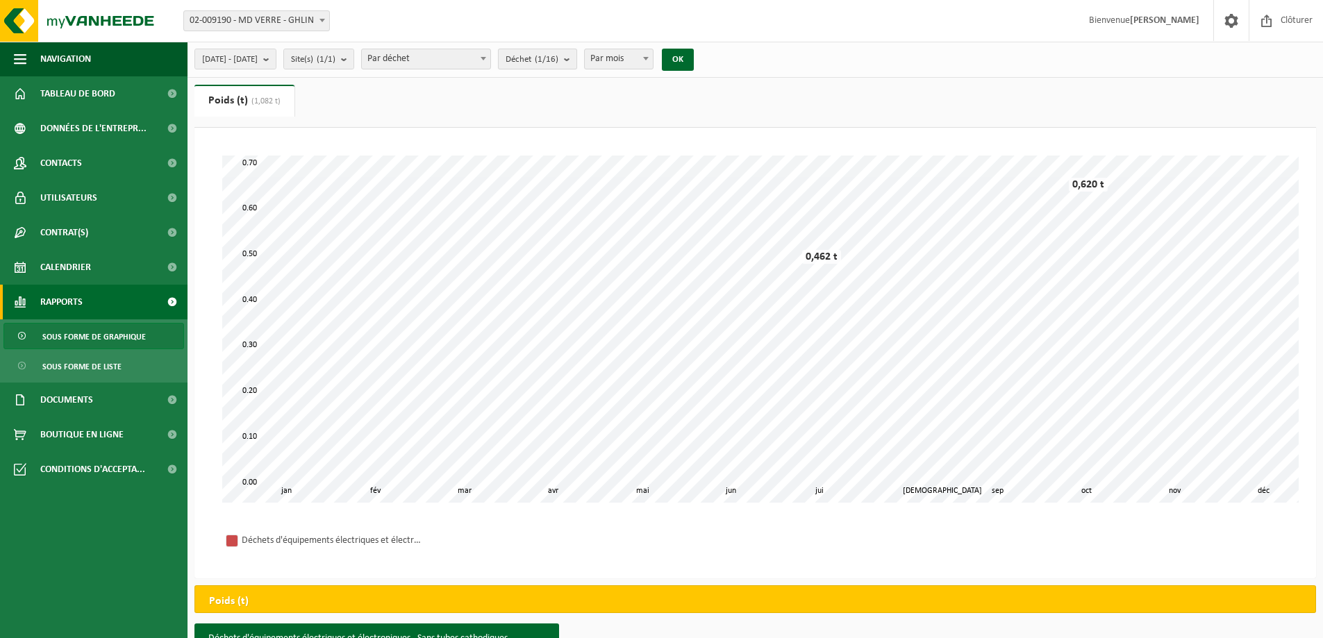
click at [558, 50] on span "Déchet (1/16)" at bounding box center [532, 59] width 53 height 21
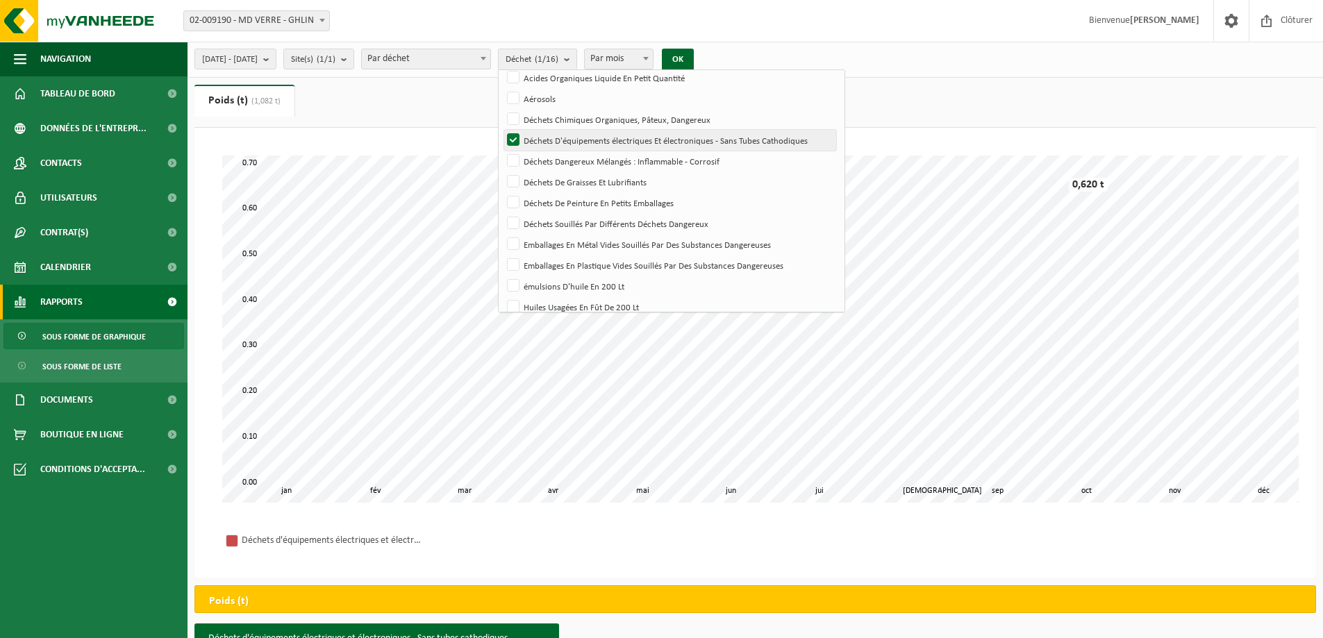
click at [553, 138] on label "Déchets D'équipements électriques Et électroniques - Sans Tubes Cathodiques" at bounding box center [670, 140] width 332 height 21
click at [502, 130] on input "Déchets D'équipements électriques Et électroniques - Sans Tubes Cathodiques" at bounding box center [501, 129] width 1 height 1
checkbox input "false"
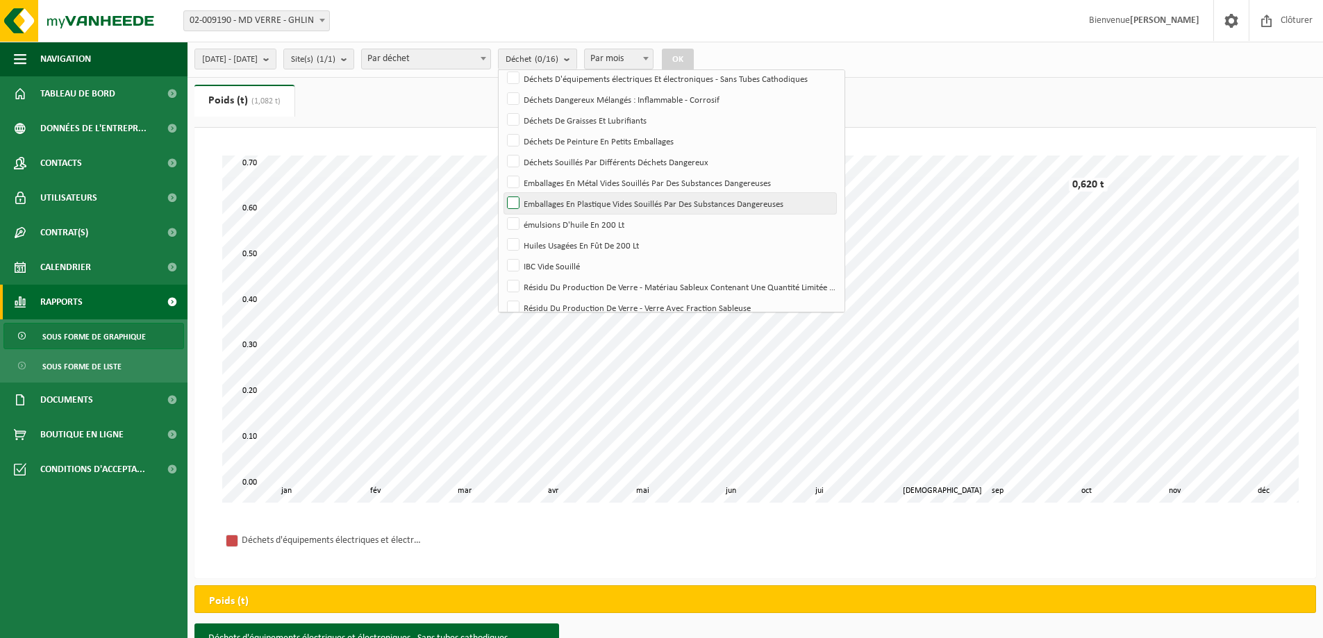
scroll to position [165, 0]
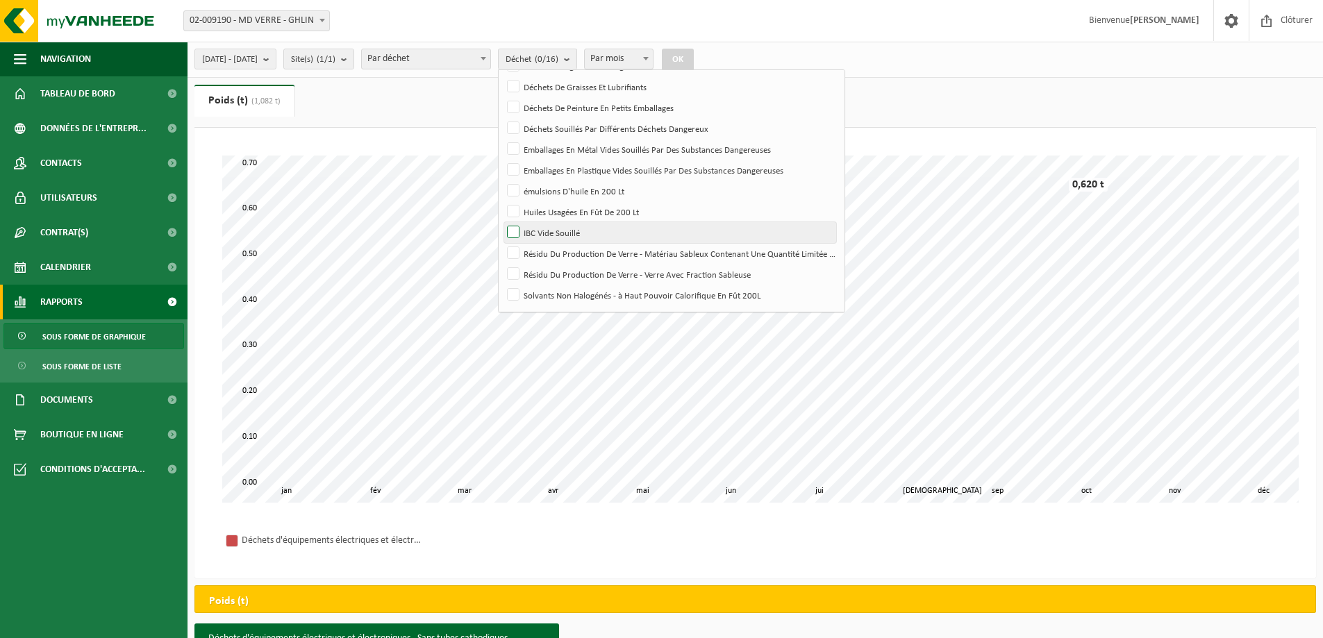
click at [547, 233] on label "IBC Vide Souillé" at bounding box center [670, 232] width 332 height 21
click at [502, 222] on input "IBC Vide Souillé" at bounding box center [501, 222] width 1 height 1
click at [694, 51] on button "OK" at bounding box center [678, 60] width 32 height 22
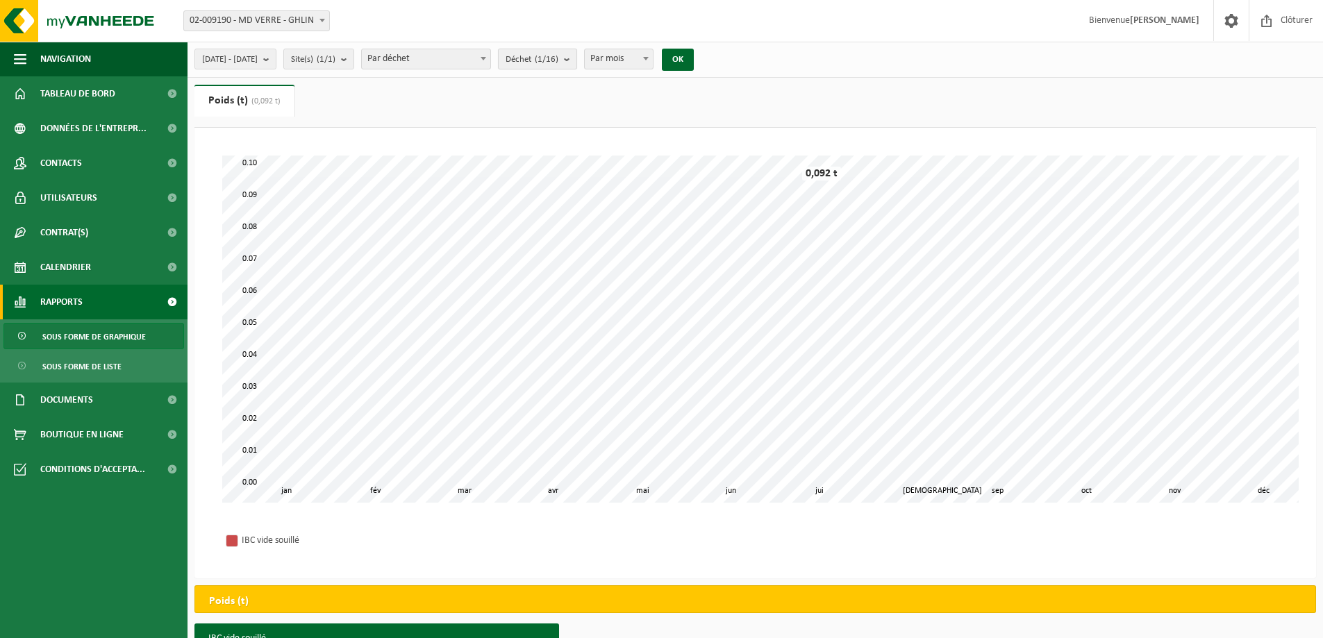
click at [558, 63] on span "Déchet (1/16)" at bounding box center [532, 59] width 53 height 21
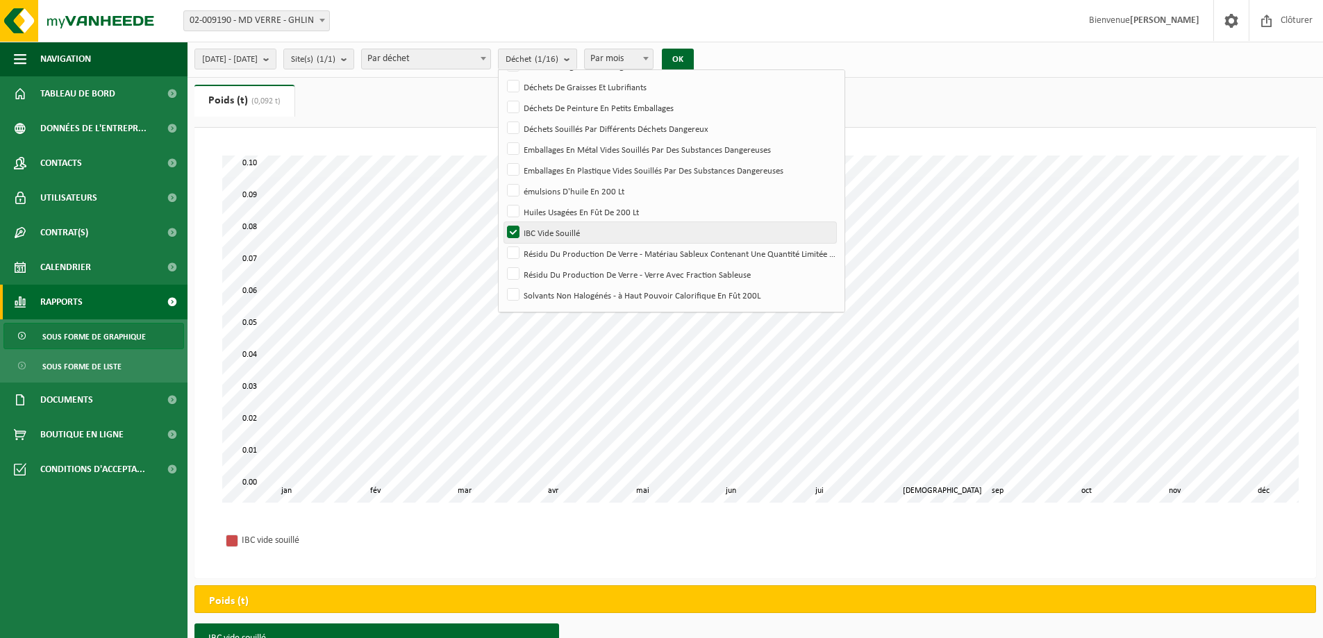
click at [549, 234] on label "IBC Vide Souillé" at bounding box center [670, 232] width 332 height 21
click at [502, 222] on input "IBC Vide Souillé" at bounding box center [501, 222] width 1 height 1
checkbox input "false"
click at [548, 151] on label "Emballages En Métal Vides Souillés Par Des Substances Dangereuses" at bounding box center [670, 149] width 332 height 21
click at [502, 139] on input "Emballages En Métal Vides Souillés Par Des Substances Dangereuses" at bounding box center [501, 138] width 1 height 1
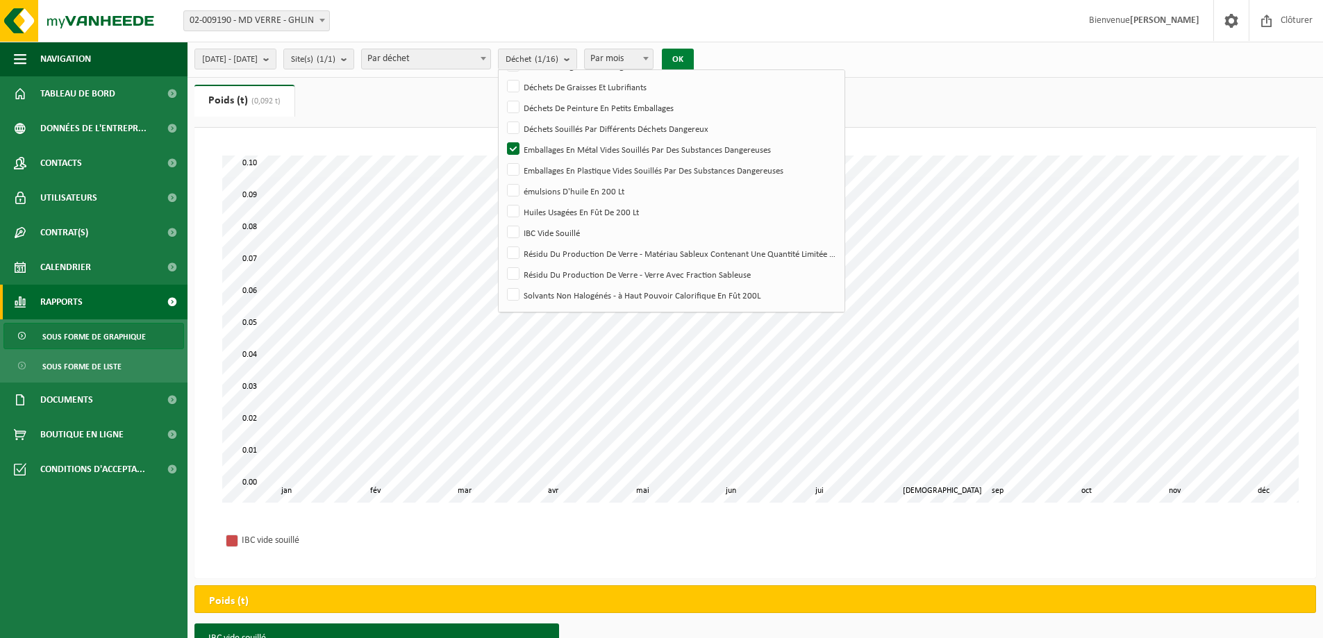
click at [694, 63] on button "OK" at bounding box center [678, 60] width 32 height 22
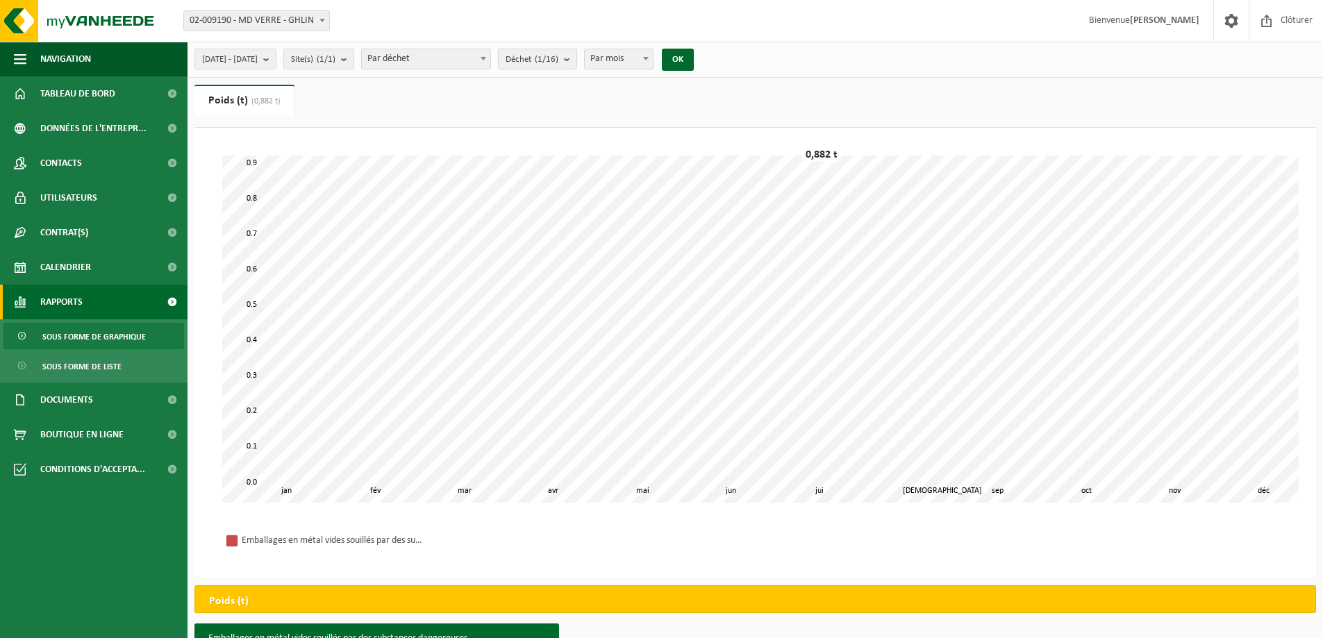
click at [558, 63] on count "(1/16)" at bounding box center [547, 59] width 24 height 9
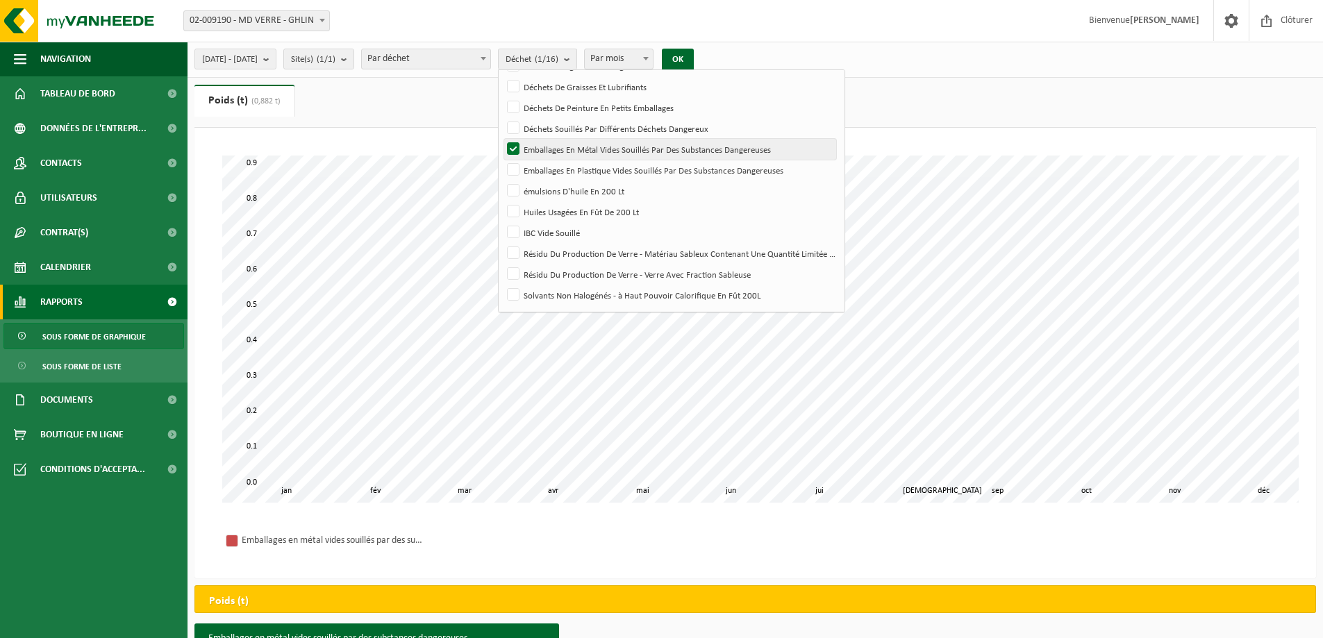
click at [554, 146] on label "Emballages En Métal Vides Souillés Par Des Substances Dangereuses" at bounding box center [670, 149] width 332 height 21
click at [502, 139] on input "Emballages En Métal Vides Souillés Par Des Substances Dangereuses" at bounding box center [501, 138] width 1 height 1
checkbox input "false"
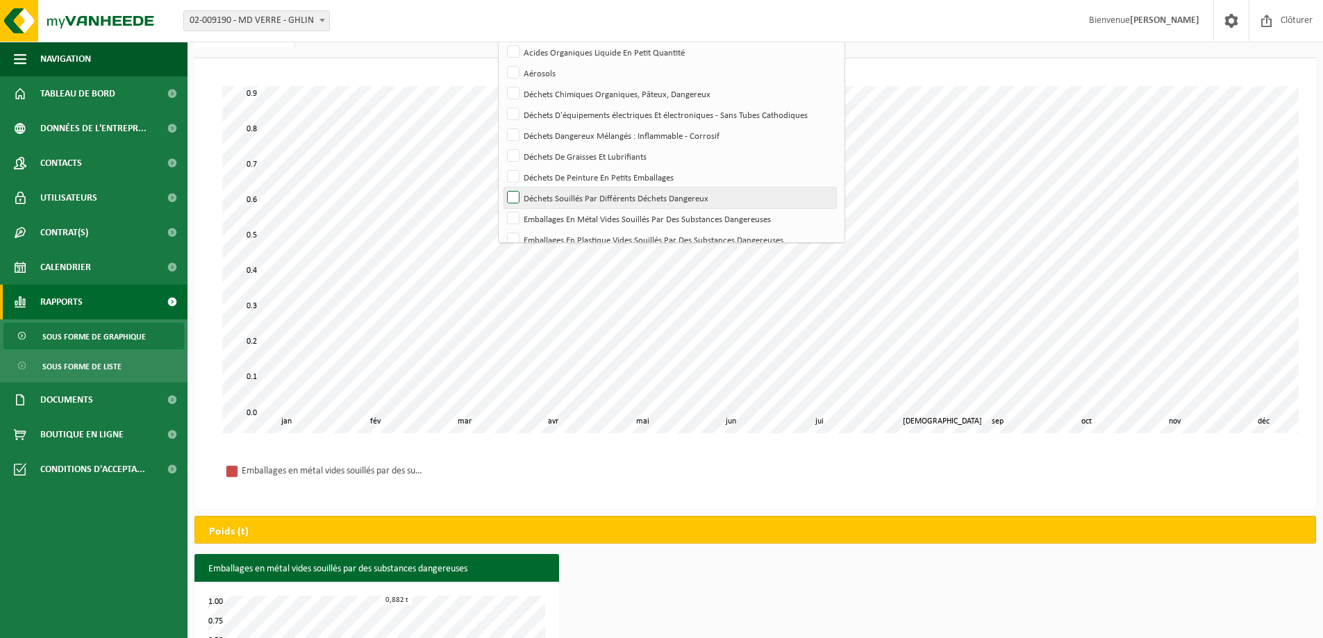
scroll to position [95, 0]
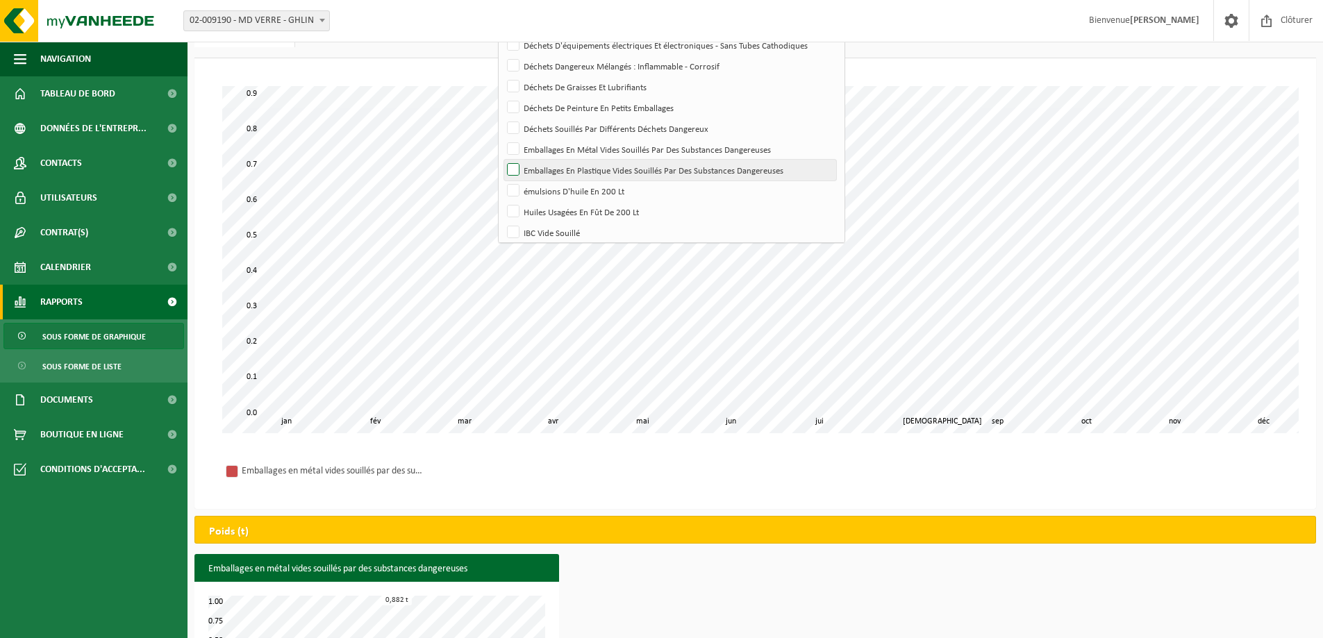
click at [551, 167] on label "Emballages En Plastique Vides Souillés Par Des Substances Dangereuses" at bounding box center [670, 170] width 332 height 21
click at [502, 160] on input "Emballages En Plastique Vides Souillés Par Des Substances Dangereuses" at bounding box center [501, 159] width 1 height 1
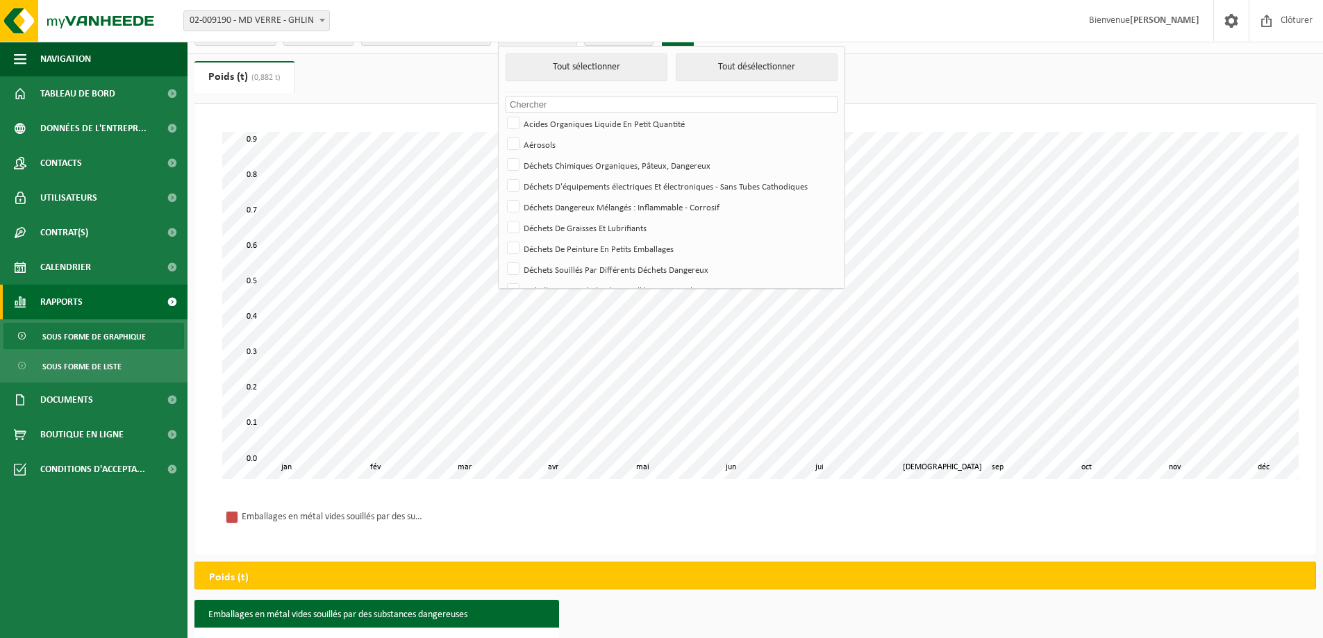
scroll to position [0, 0]
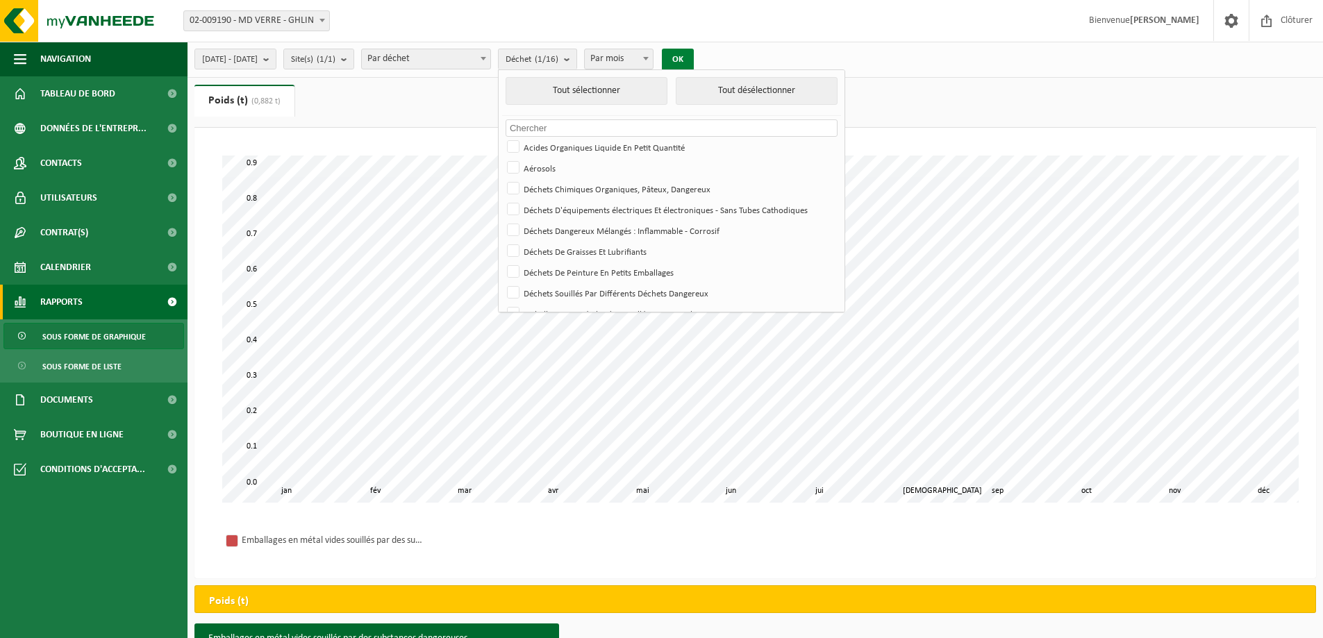
click at [694, 57] on button "OK" at bounding box center [678, 60] width 32 height 22
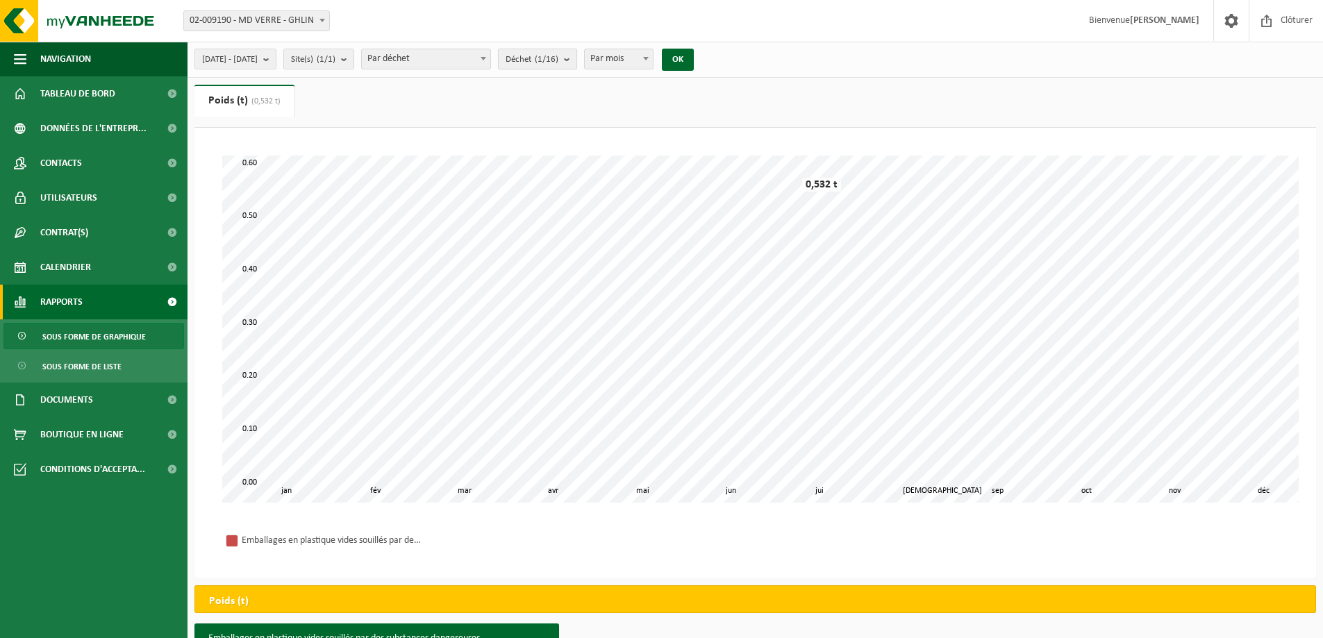
click at [558, 64] on count "(1/16)" at bounding box center [547, 59] width 24 height 9
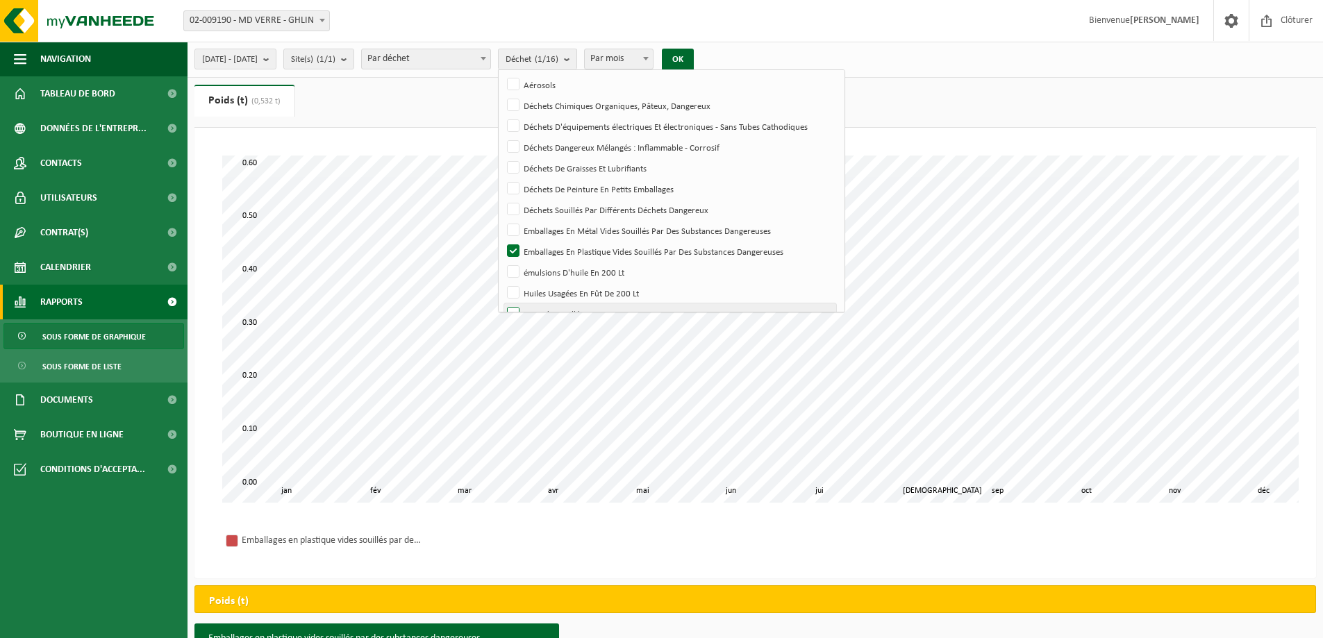
scroll to position [165, 0]
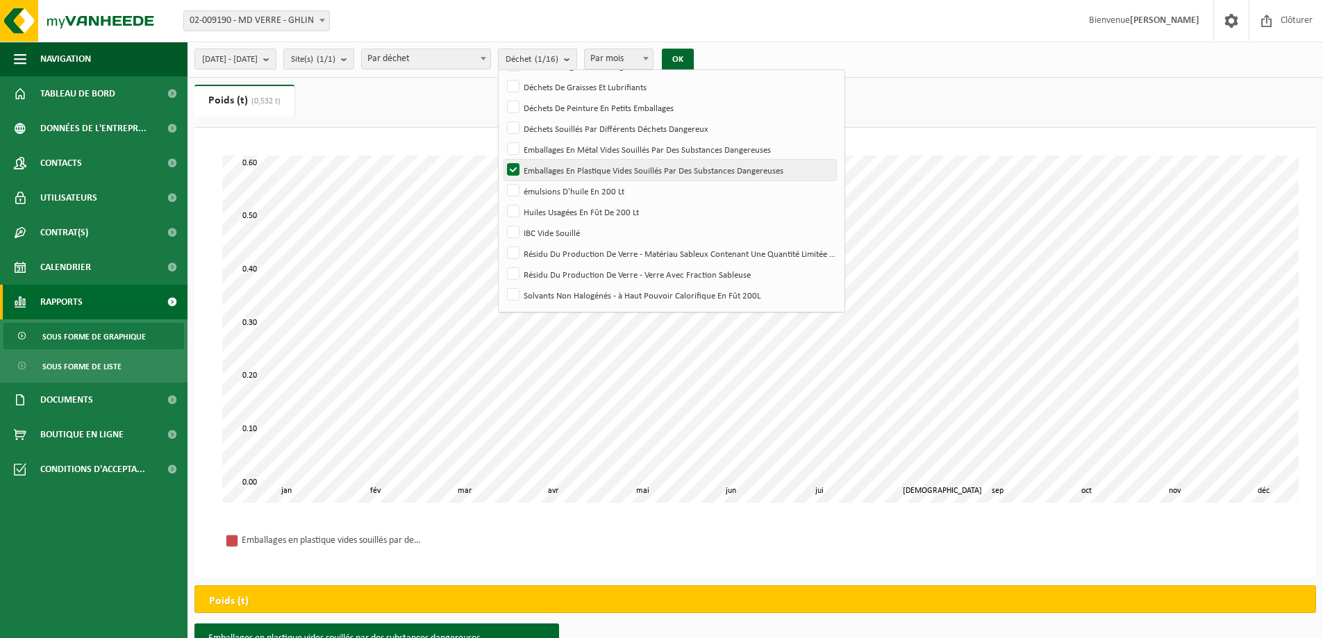
click at [550, 165] on label "Emballages En Plastique Vides Souillés Par Des Substances Dangereuses" at bounding box center [670, 170] width 332 height 21
click at [502, 160] on input "Emballages En Plastique Vides Souillés Par Des Substances Dangereuses" at bounding box center [501, 159] width 1 height 1
checkbox input "false"
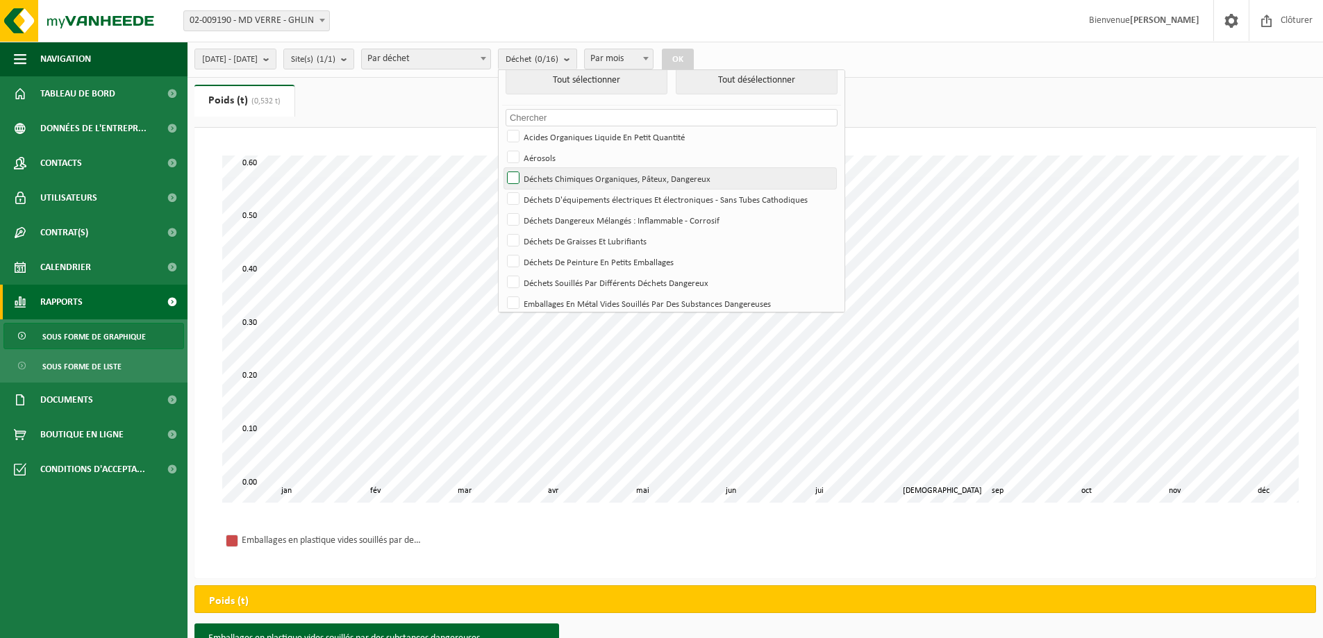
scroll to position [0, 0]
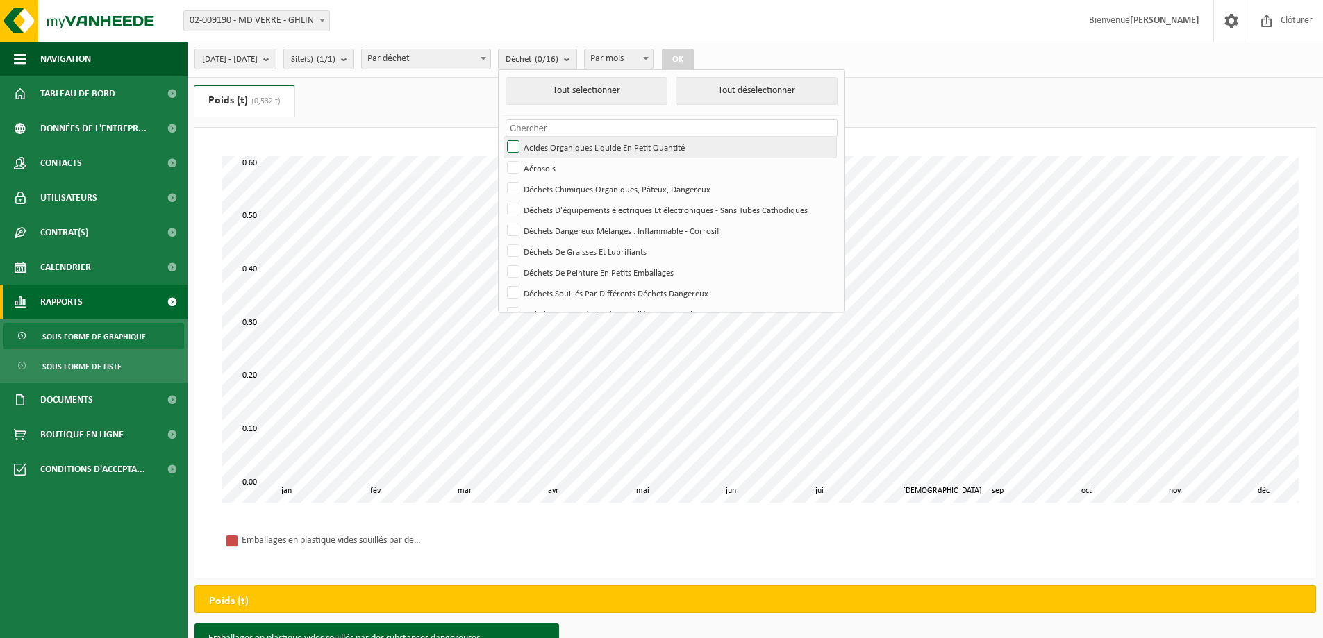
click at [551, 140] on label "Acides Organiques Liquide En Petit Quantité" at bounding box center [670, 147] width 332 height 21
click at [502, 137] on input "Acides Organiques Liquide En Petit Quantité" at bounding box center [501, 136] width 1 height 1
checkbox input "true"
click at [694, 63] on button "OK" at bounding box center [678, 60] width 32 height 22
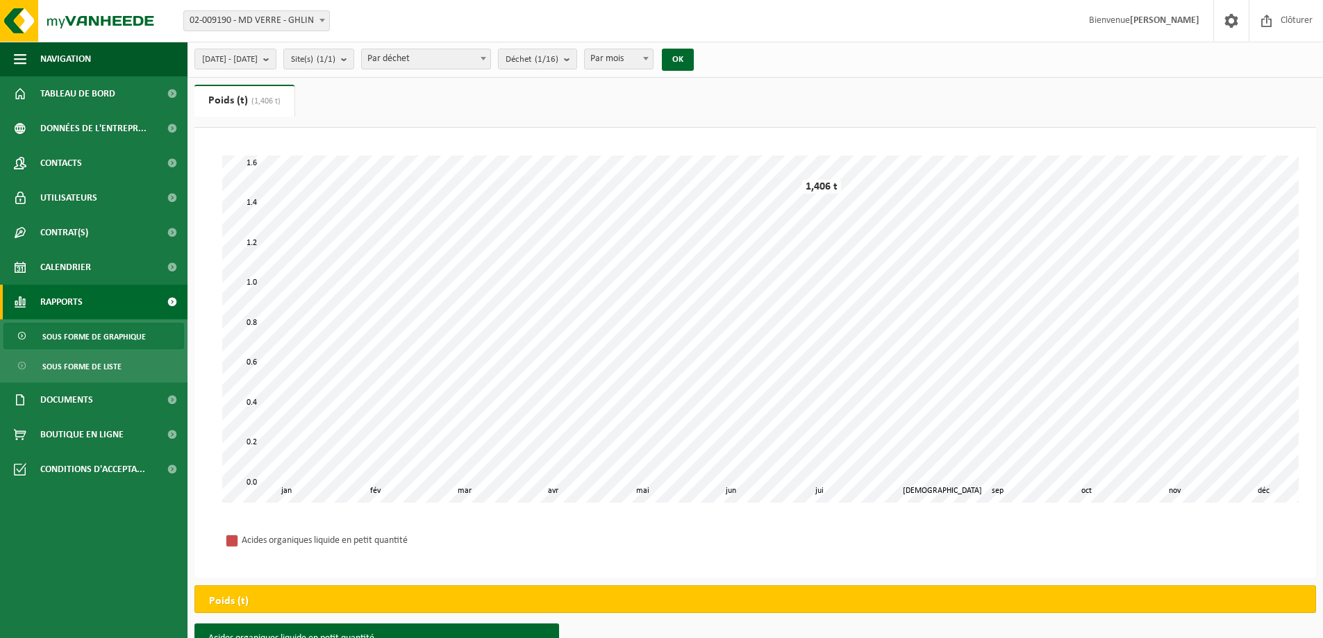
click at [662, 49] on button "OK" at bounding box center [678, 60] width 32 height 22
click at [558, 58] on span "Déchet (1/16)" at bounding box center [532, 59] width 53 height 21
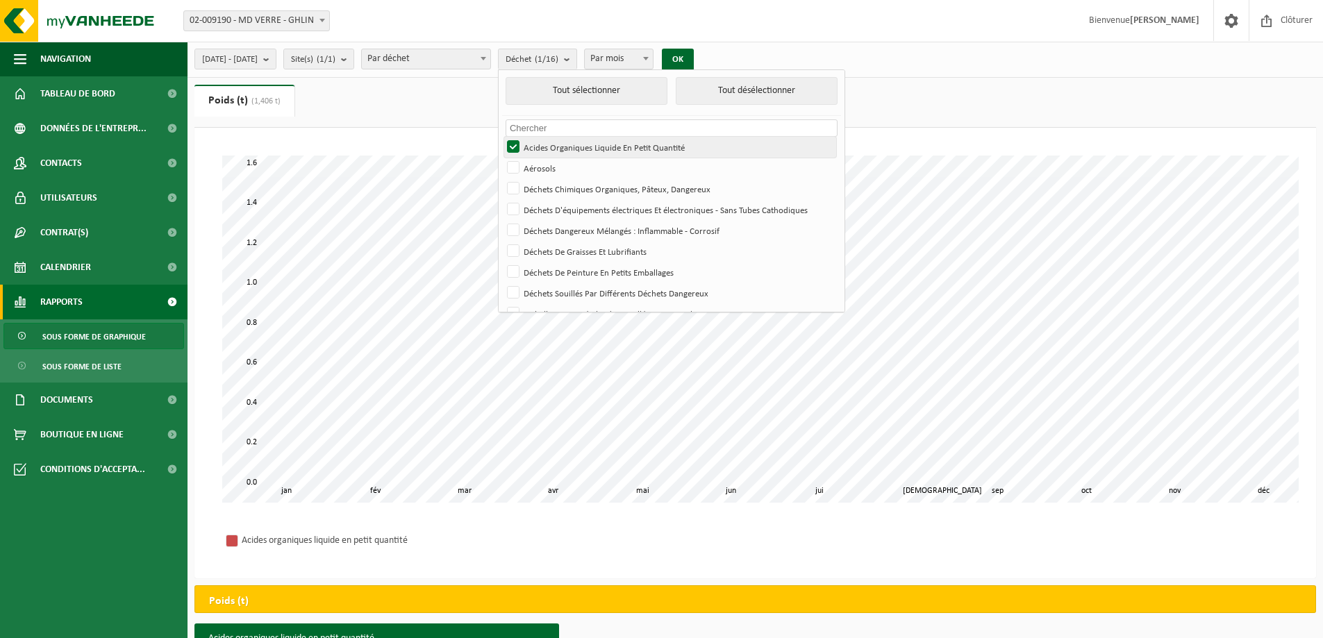
click at [551, 146] on label "Acides Organiques Liquide En Petit Quantité" at bounding box center [670, 147] width 332 height 21
click at [502, 137] on input "Acides Organiques Liquide En Petit Quantité" at bounding box center [501, 136] width 1 height 1
checkbox input "false"
click at [547, 187] on label "Déchets Chimiques Organiques, Pâteux, Dangereux" at bounding box center [670, 188] width 332 height 21
click at [502, 178] on input "Déchets Chimiques Organiques, Pâteux, Dangereux" at bounding box center [501, 178] width 1 height 1
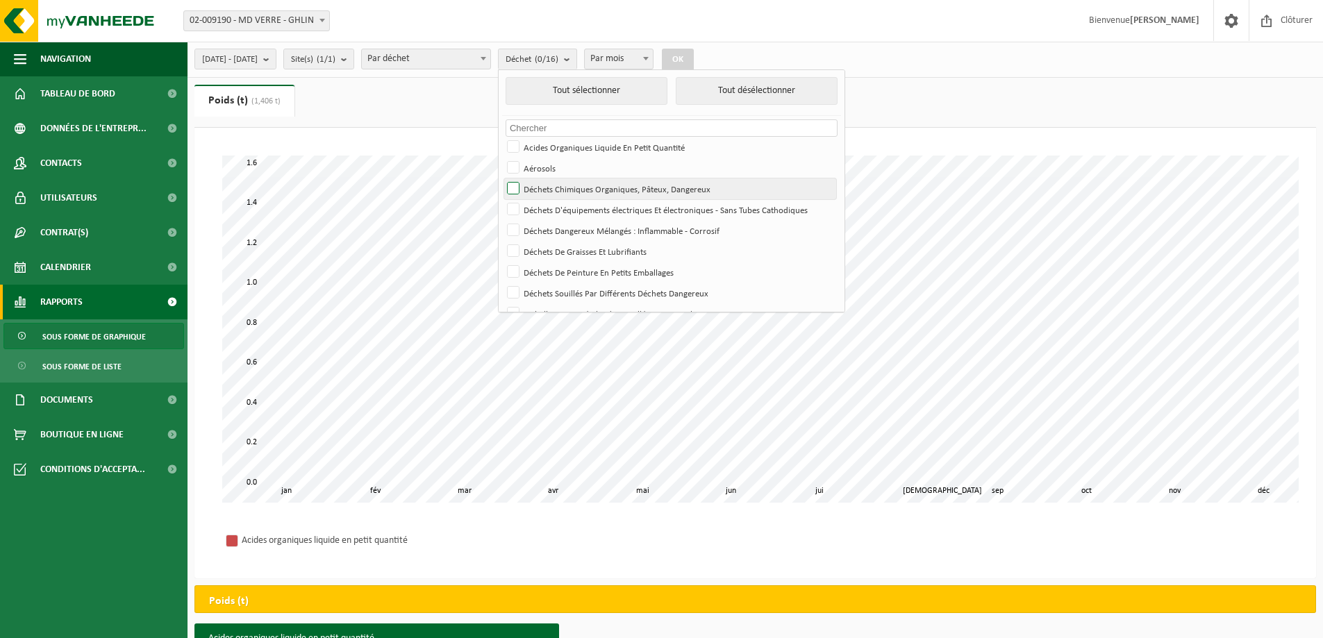
checkbox input "true"
click at [694, 59] on button "OK" at bounding box center [678, 60] width 32 height 22
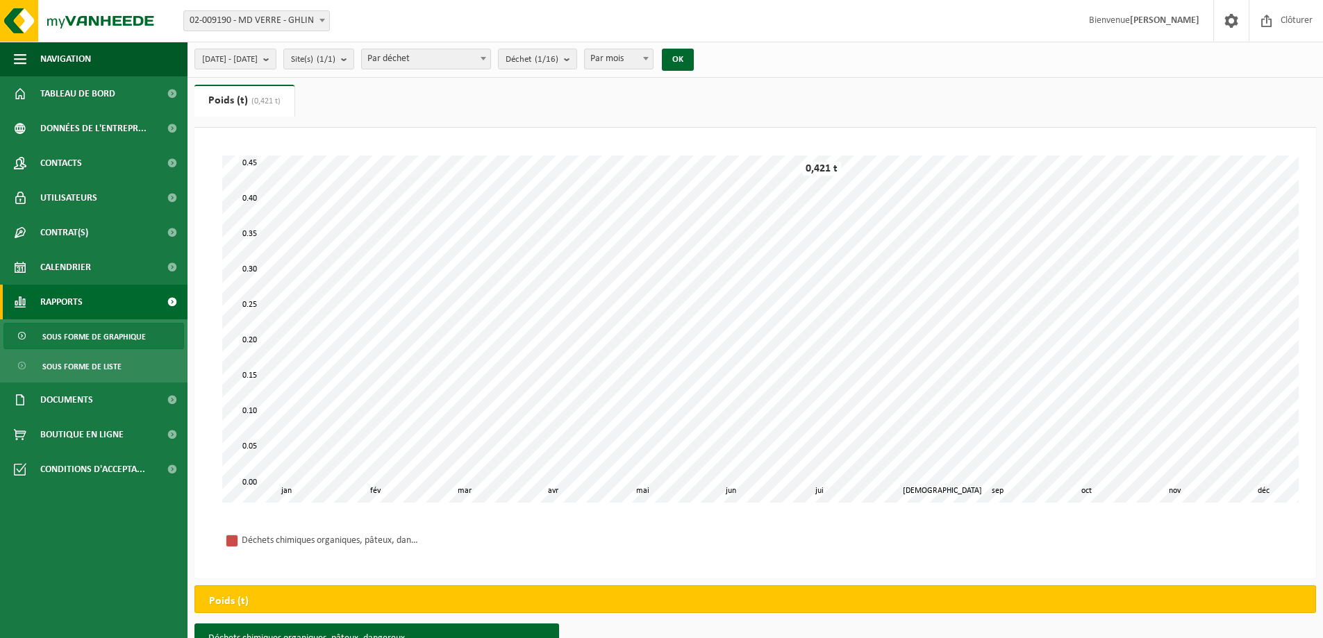
click at [653, 53] on span "Par mois" at bounding box center [619, 58] width 68 height 19
select select "3"
click at [694, 62] on button "OK" at bounding box center [678, 60] width 32 height 22
click at [558, 58] on count "(1/16)" at bounding box center [547, 59] width 24 height 9
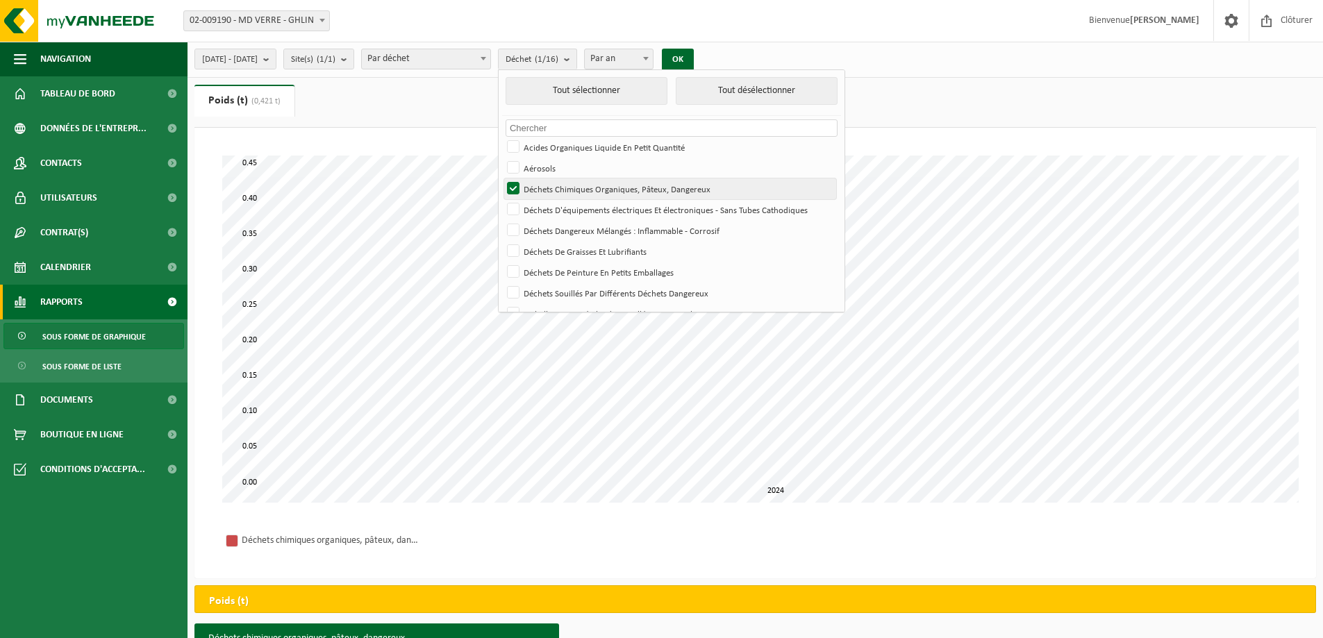
click at [549, 186] on label "Déchets Chimiques Organiques, Pâteux, Dangereux" at bounding box center [670, 188] width 332 height 21
click at [502, 178] on input "Déchets Chimiques Organiques, Pâteux, Dangereux" at bounding box center [501, 178] width 1 height 1
checkbox input "false"
click at [550, 228] on label "Déchets Dangereux Mélangés : Inflammable - Corrosif" at bounding box center [670, 230] width 332 height 21
click at [502, 220] on input "Déchets Dangereux Mélangés : Inflammable - Corrosif" at bounding box center [501, 219] width 1 height 1
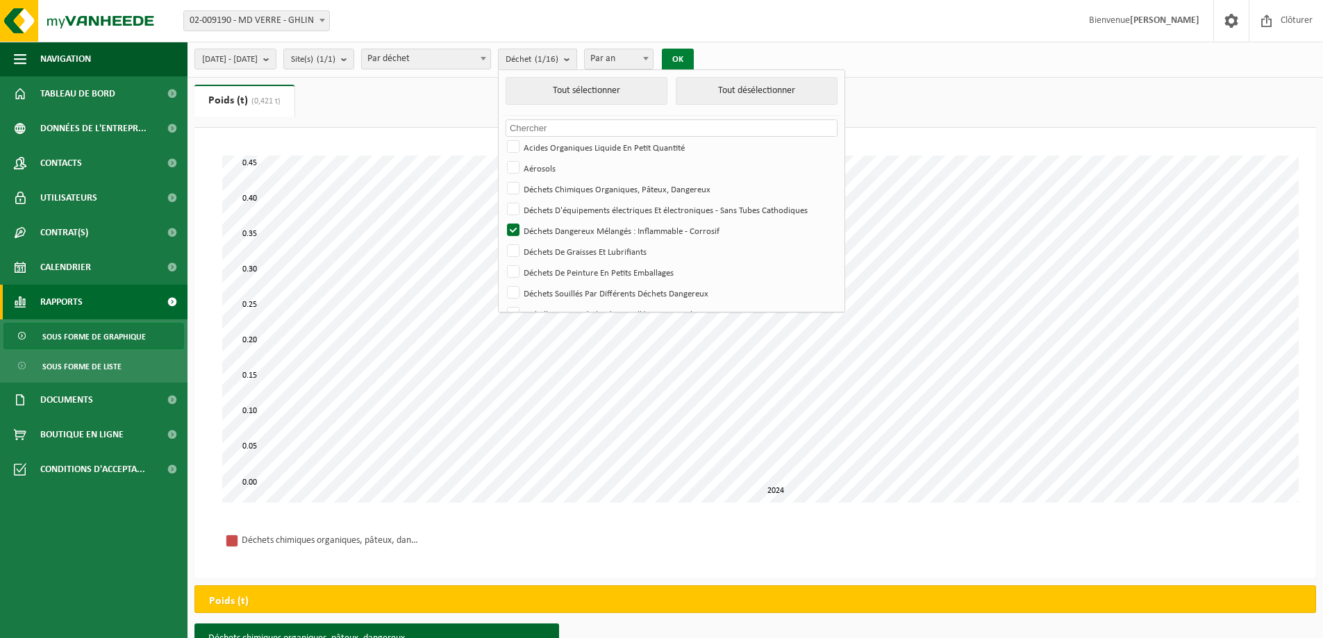
click at [694, 58] on button "OK" at bounding box center [678, 60] width 32 height 22
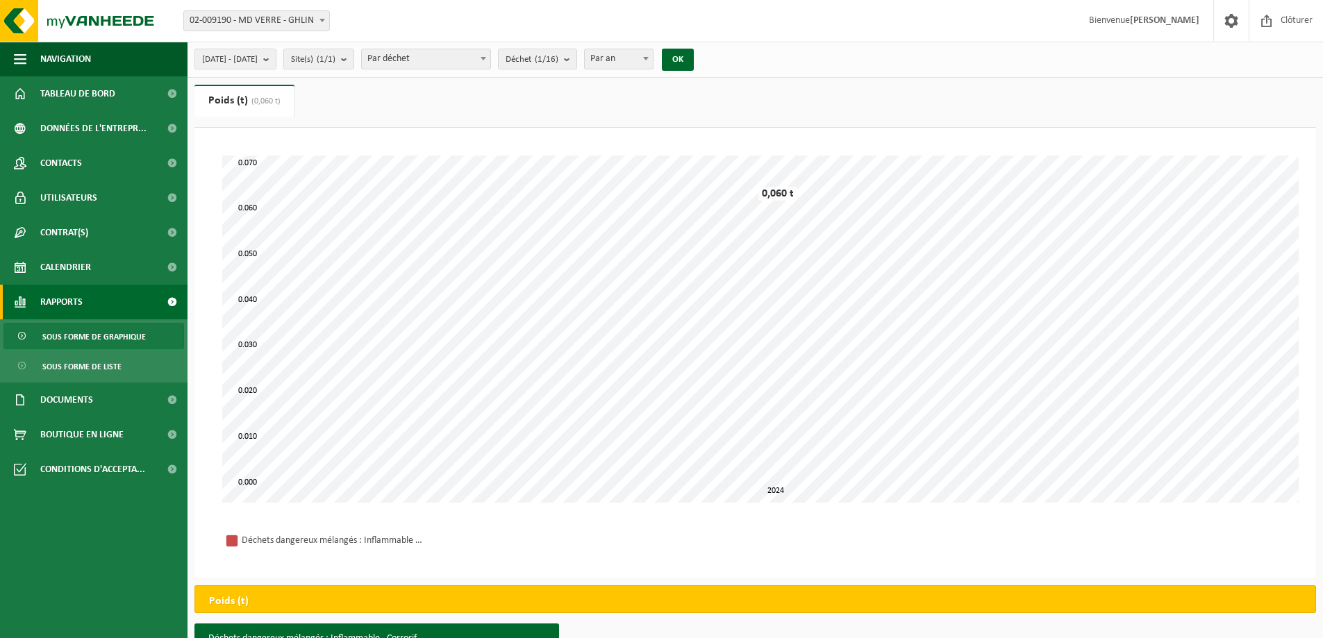
click at [662, 49] on button "OK" at bounding box center [678, 60] width 32 height 22
click at [427, 536] on tr "Déchets dangereux mélangés : Inflammable - Corrosif" at bounding box center [327, 541] width 210 height 20
click at [577, 62] on button "Déchet (1/16)" at bounding box center [537, 59] width 79 height 21
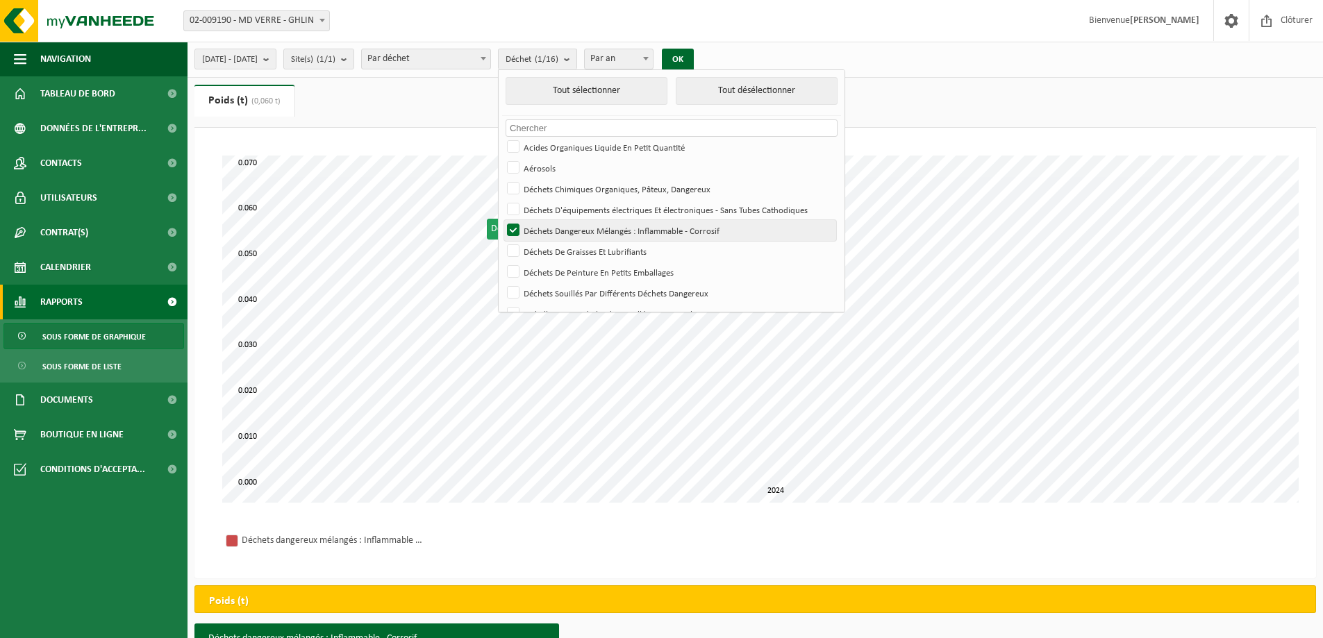
click at [549, 230] on label "Déchets Dangereux Mélangés : Inflammable - Corrosif" at bounding box center [670, 230] width 332 height 21
click at [502, 220] on input "Déchets Dangereux Mélangés : Inflammable - Corrosif" at bounding box center [501, 219] width 1 height 1
checkbox input "false"
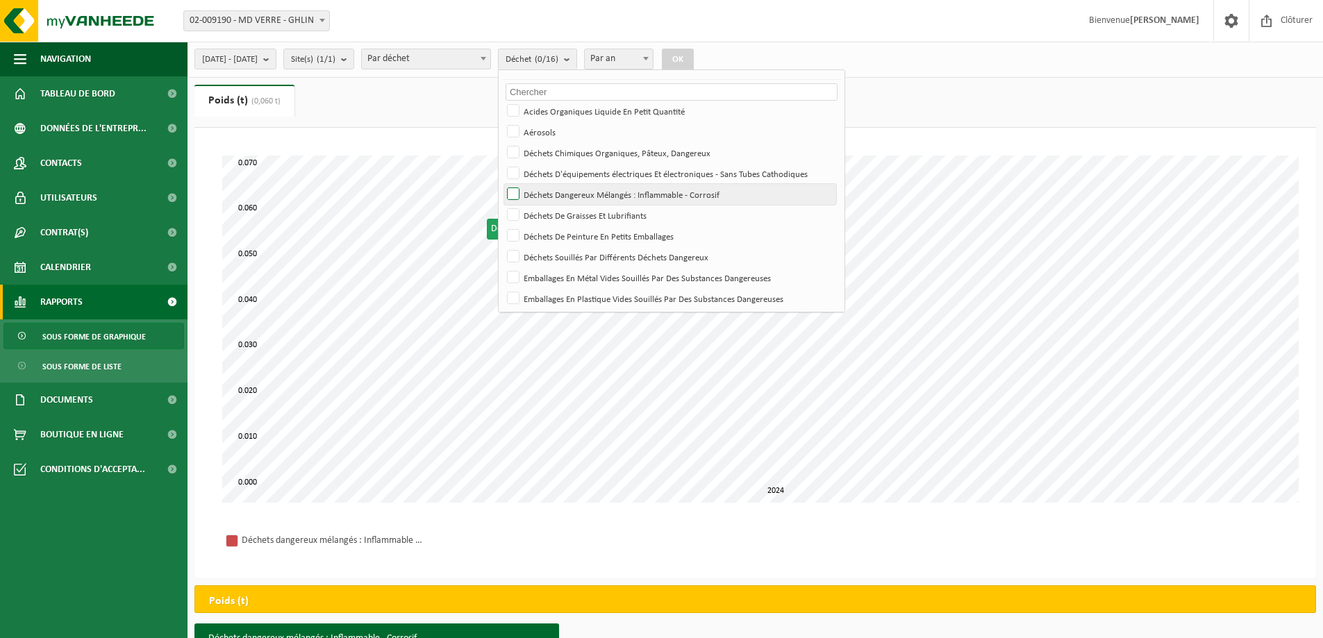
scroll to position [69, 0]
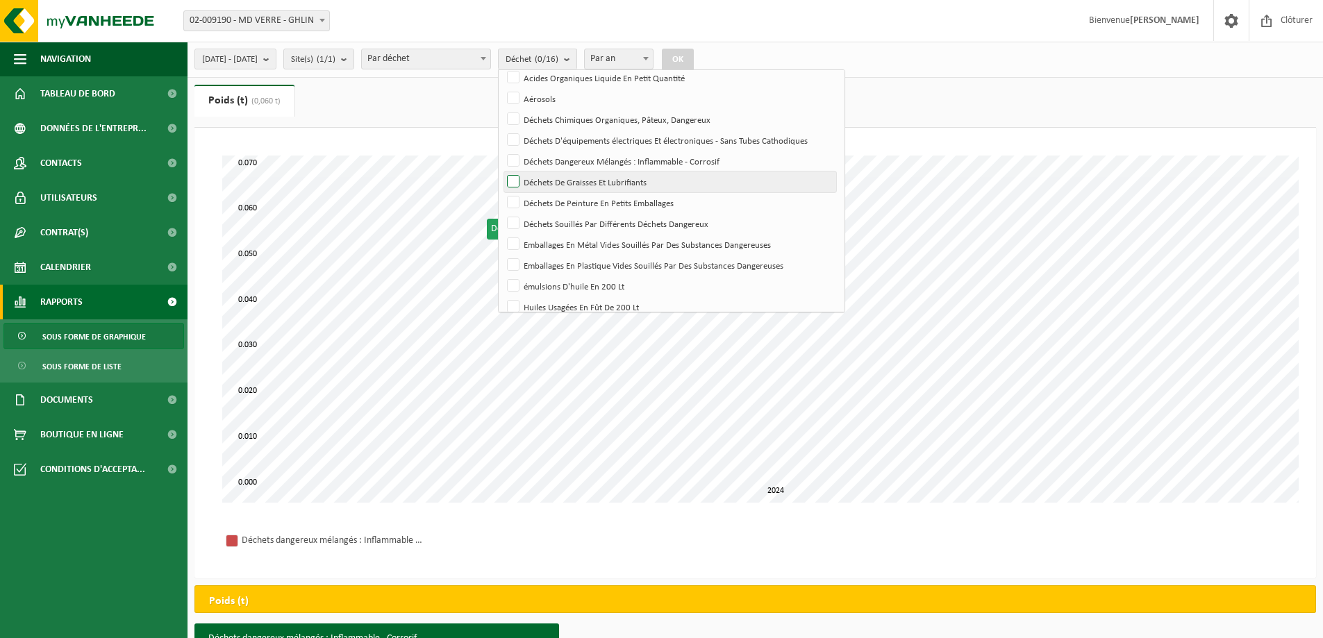
click at [550, 181] on label "Déchets De Graisses Et Lubrifiants" at bounding box center [670, 182] width 332 height 21
click at [502, 172] on input "Déchets De Graisses Et Lubrifiants" at bounding box center [501, 171] width 1 height 1
click at [694, 53] on button "OK" at bounding box center [678, 60] width 32 height 22
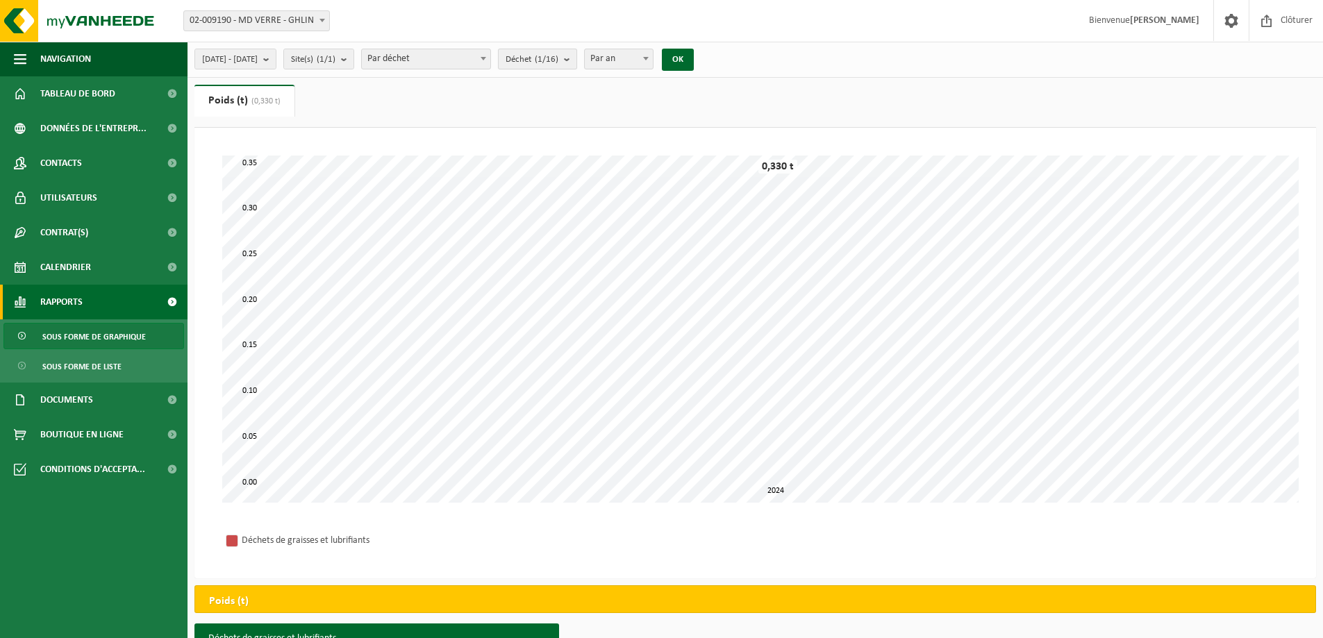
click at [558, 52] on span "Déchet (1/16)" at bounding box center [532, 59] width 53 height 21
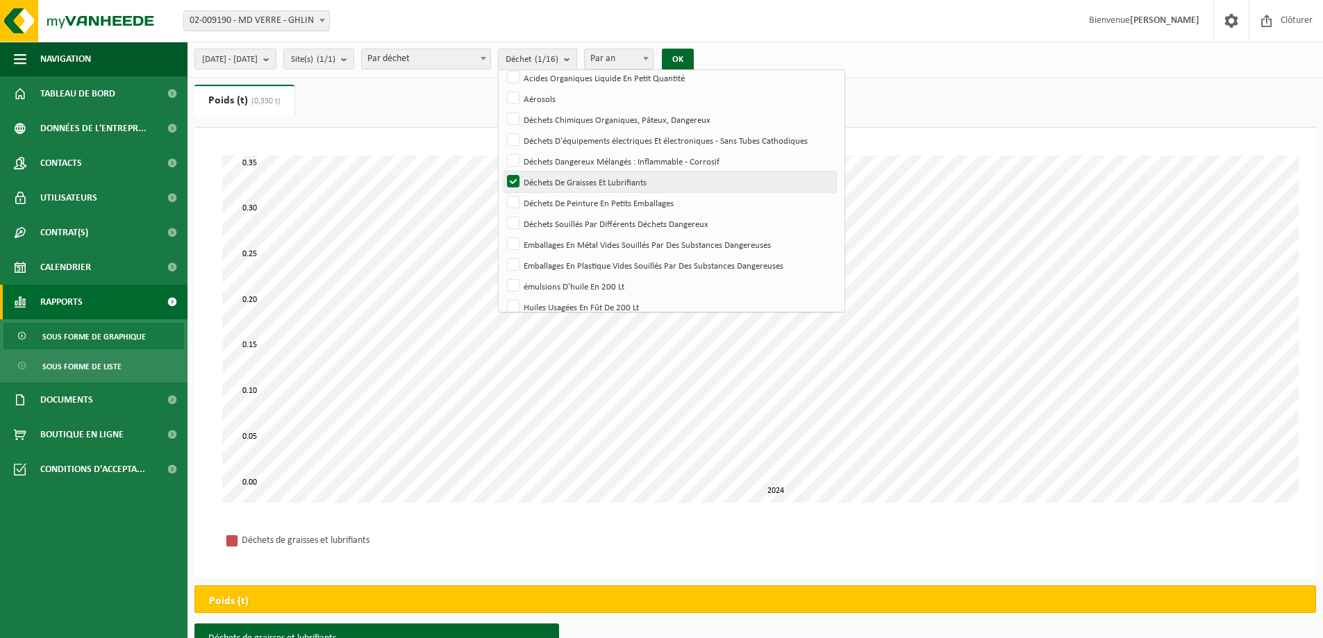
click at [550, 178] on label "Déchets De Graisses Et Lubrifiants" at bounding box center [670, 182] width 332 height 21
click at [502, 172] on input "Déchets De Graisses Et Lubrifiants" at bounding box center [501, 171] width 1 height 1
checkbox input "false"
click at [550, 200] on label "Déchets De Peinture En Petits Emballages" at bounding box center [670, 202] width 332 height 21
click at [502, 192] on input "Déchets De Peinture En Petits Emballages" at bounding box center [501, 192] width 1 height 1
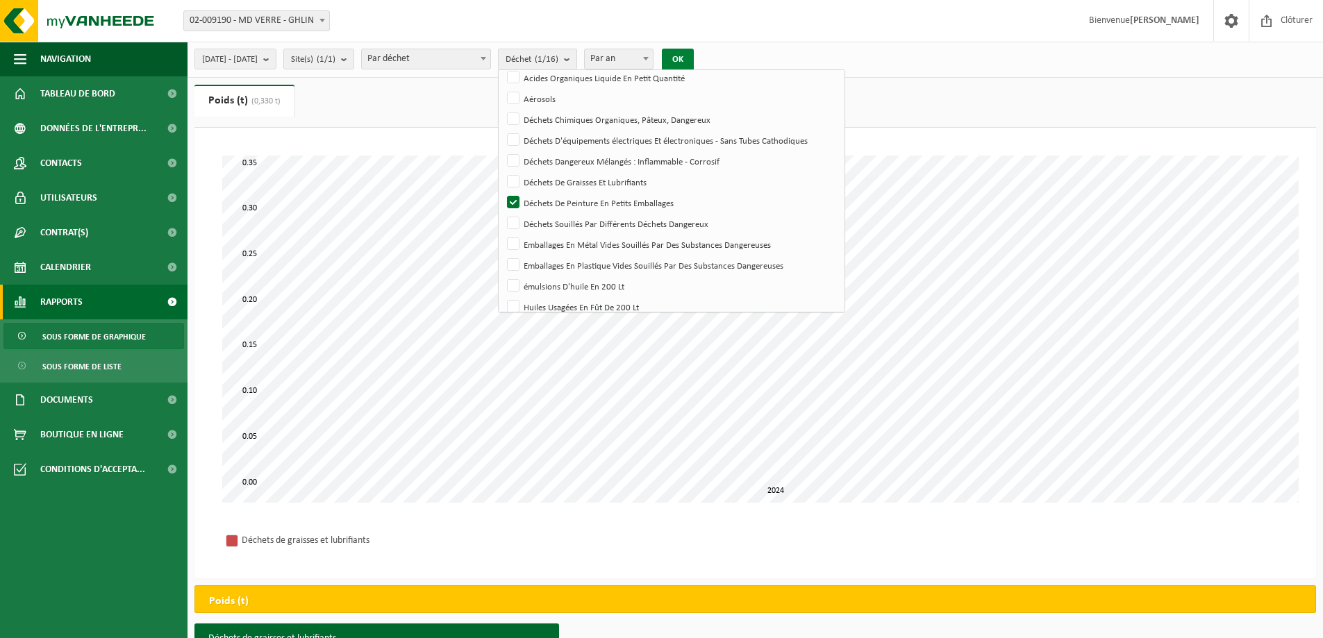
click at [694, 62] on button "OK" at bounding box center [678, 60] width 32 height 22
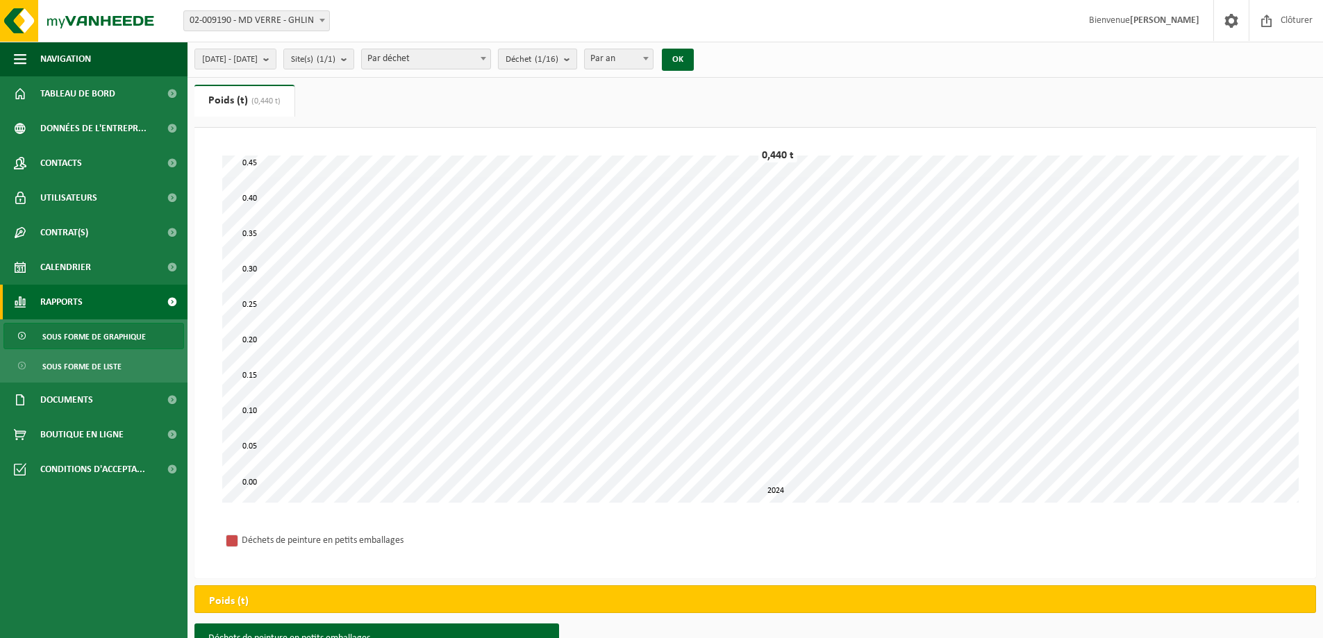
click at [577, 65] on button "Déchet (1/16)" at bounding box center [537, 59] width 79 height 21
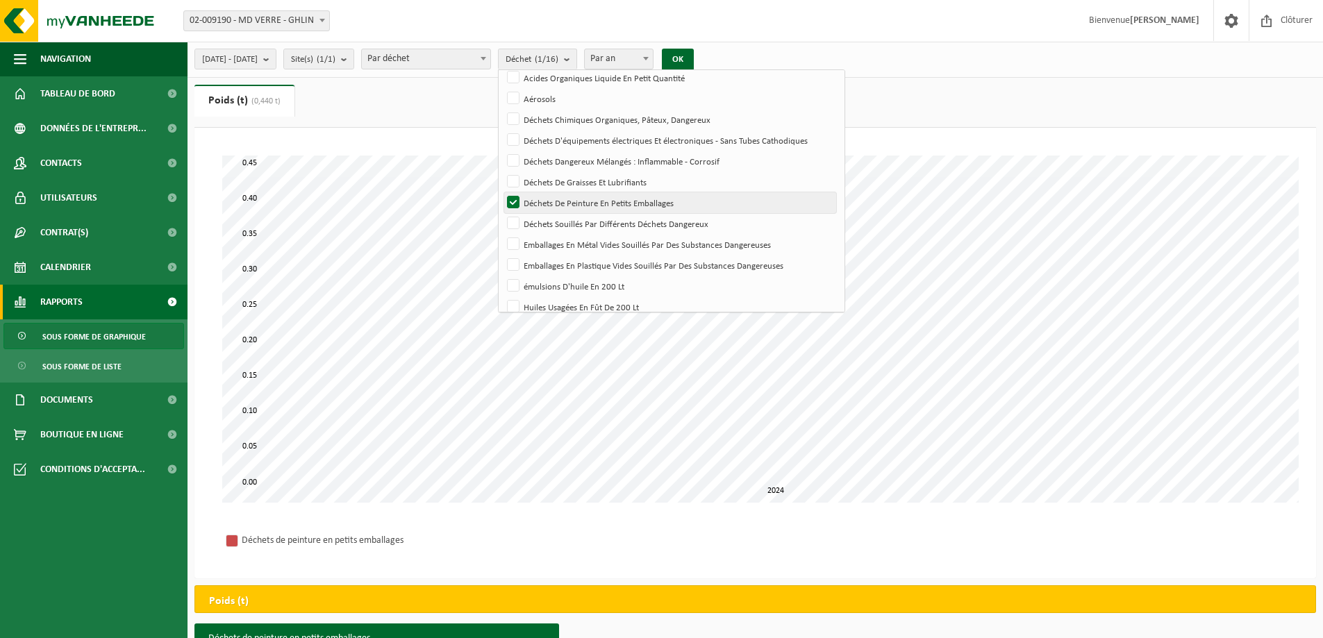
click at [548, 200] on label "Déchets De Peinture En Petits Emballages" at bounding box center [670, 202] width 332 height 21
click at [502, 192] on input "Déchets De Peinture En Petits Emballages" at bounding box center [501, 192] width 1 height 1
checkbox input "false"
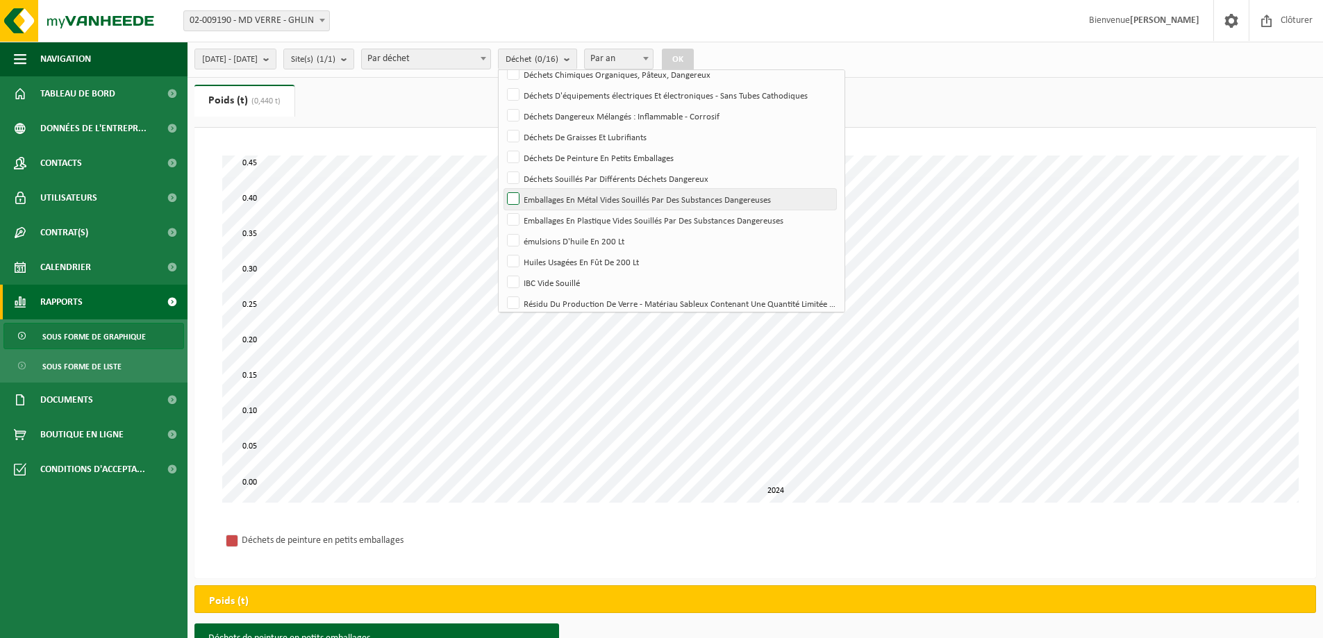
scroll to position [139, 0]
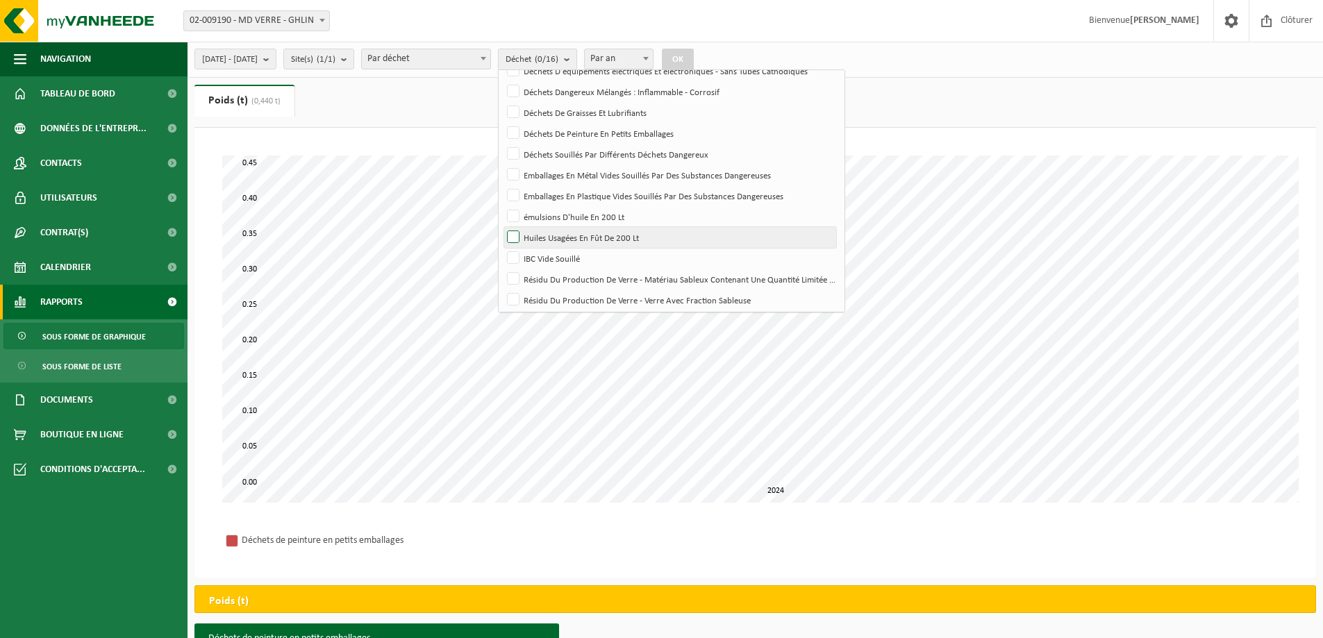
click at [551, 234] on label "Huiles Usagées En Fût De 200 Lt" at bounding box center [670, 237] width 332 height 21
click at [502, 227] on input "Huiles Usagées En Fût De 200 Lt" at bounding box center [501, 226] width 1 height 1
click at [694, 58] on button "OK" at bounding box center [678, 60] width 32 height 22
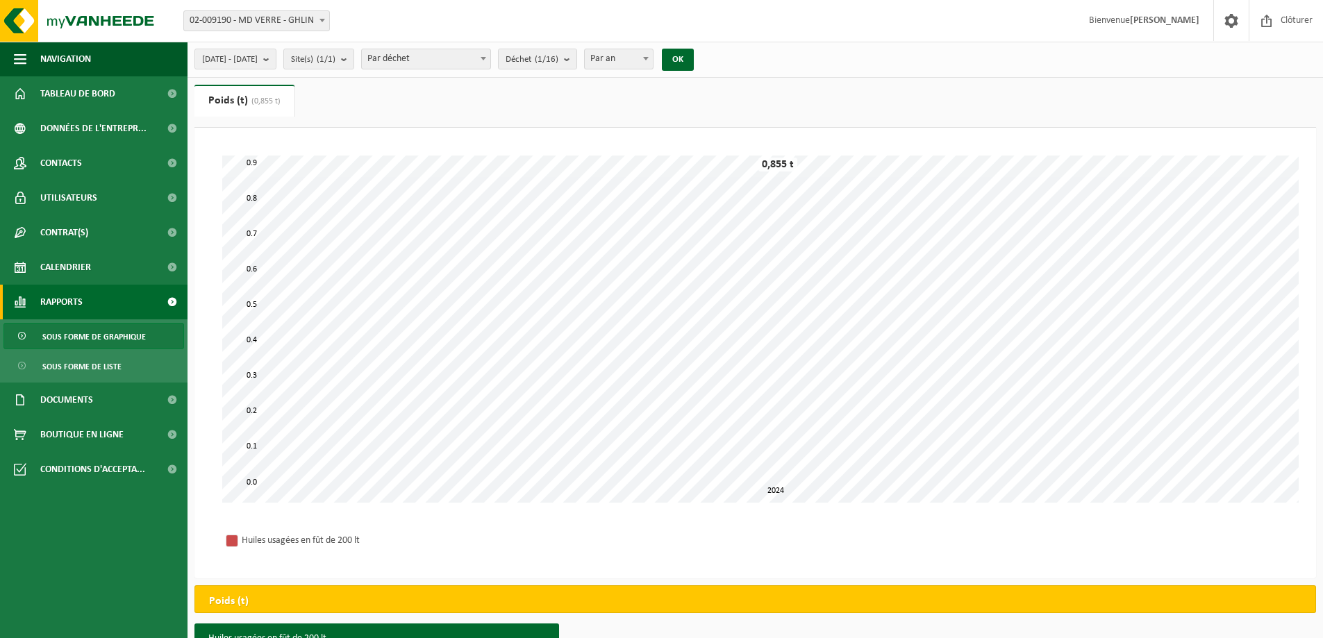
click at [662, 49] on button "OK" at bounding box center [678, 60] width 32 height 22
click at [576, 62] on b "submit" at bounding box center [570, 58] width 12 height 19
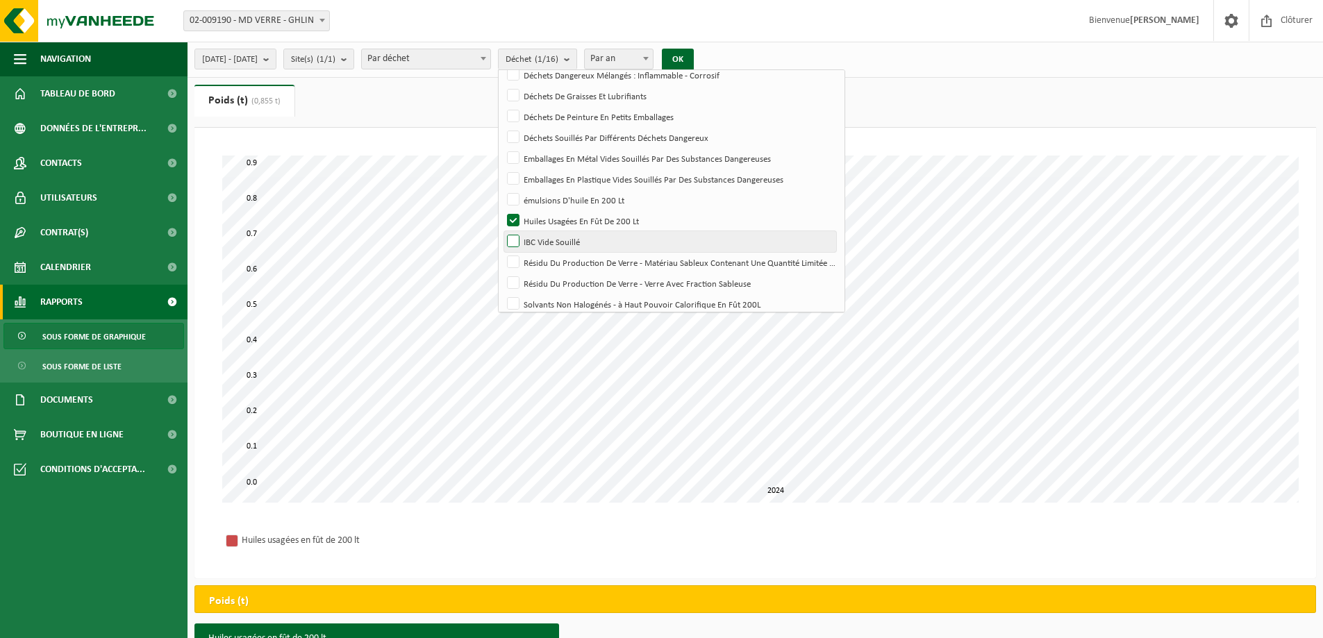
scroll to position [165, 0]
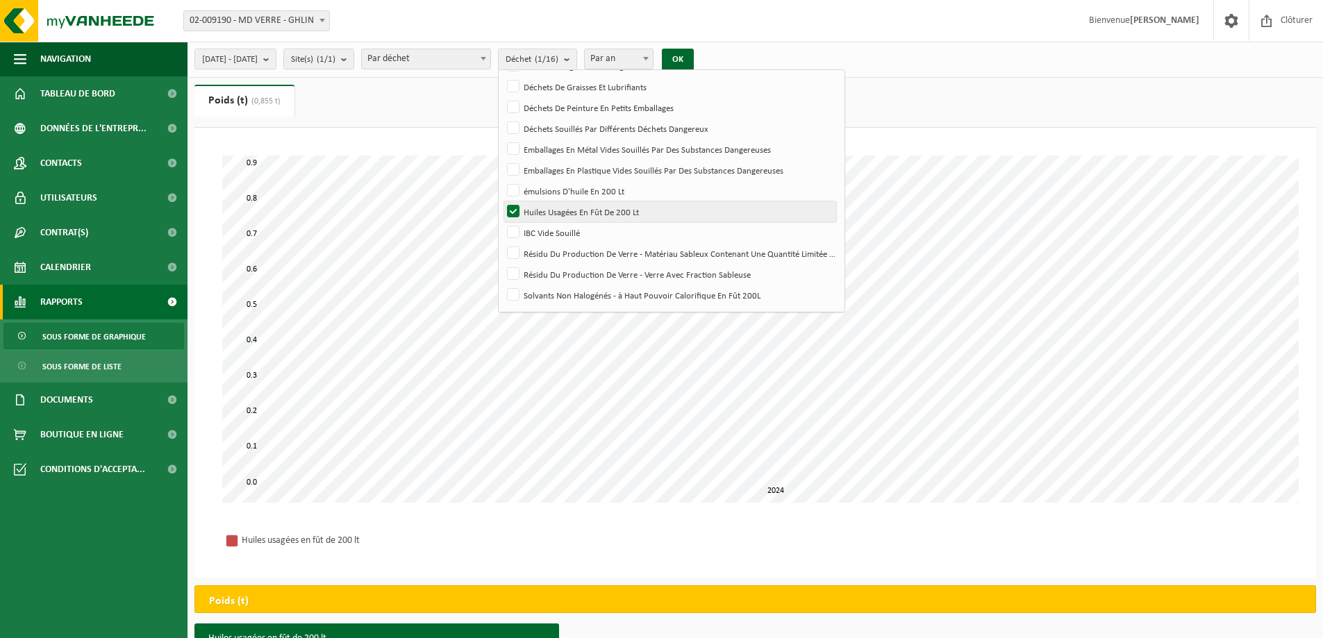
click at [553, 212] on label "Huiles Usagées En Fût De 200 Lt" at bounding box center [670, 211] width 332 height 21
click at [502, 201] on input "Huiles Usagées En Fût De 200 Lt" at bounding box center [501, 201] width 1 height 1
checkbox input "false"
click at [556, 249] on label "Résidu Du Production De Verre - Matériau Sableux Contenant Une Quantité Limitée…" at bounding box center [670, 253] width 332 height 21
click at [502, 243] on input "Résidu Du Production De Verre - Matériau Sableux Contenant Une Quantité Limitée…" at bounding box center [501, 242] width 1 height 1
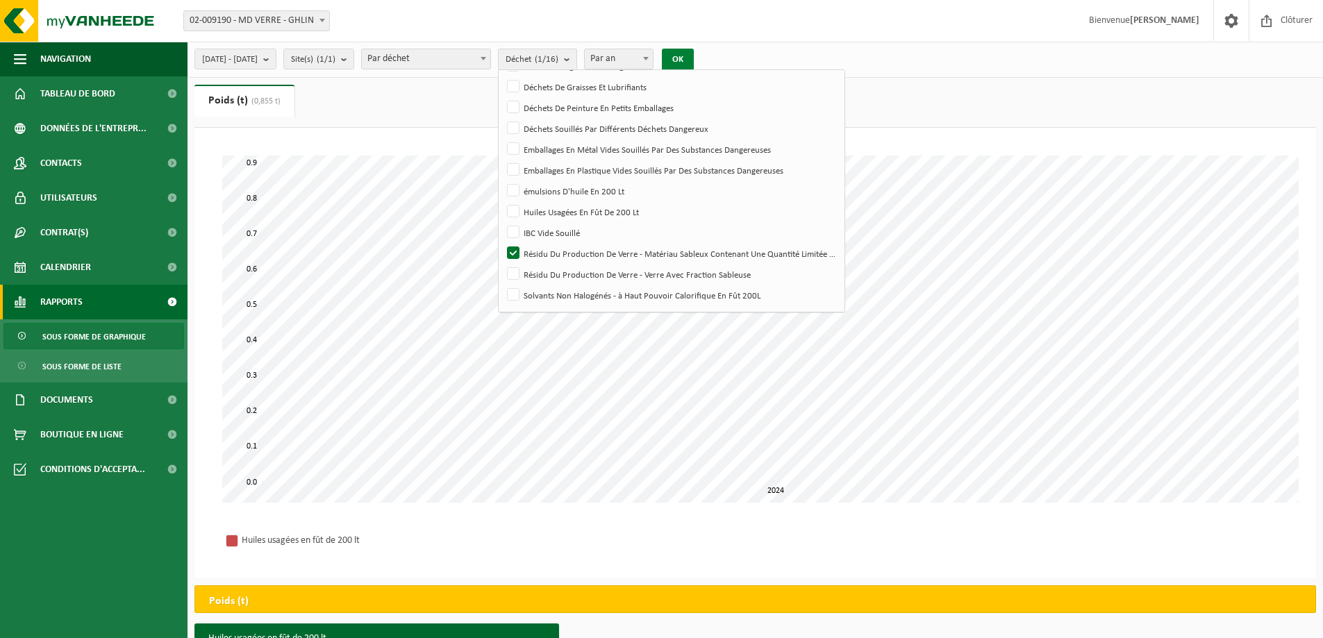
click at [694, 55] on button "OK" at bounding box center [678, 60] width 32 height 22
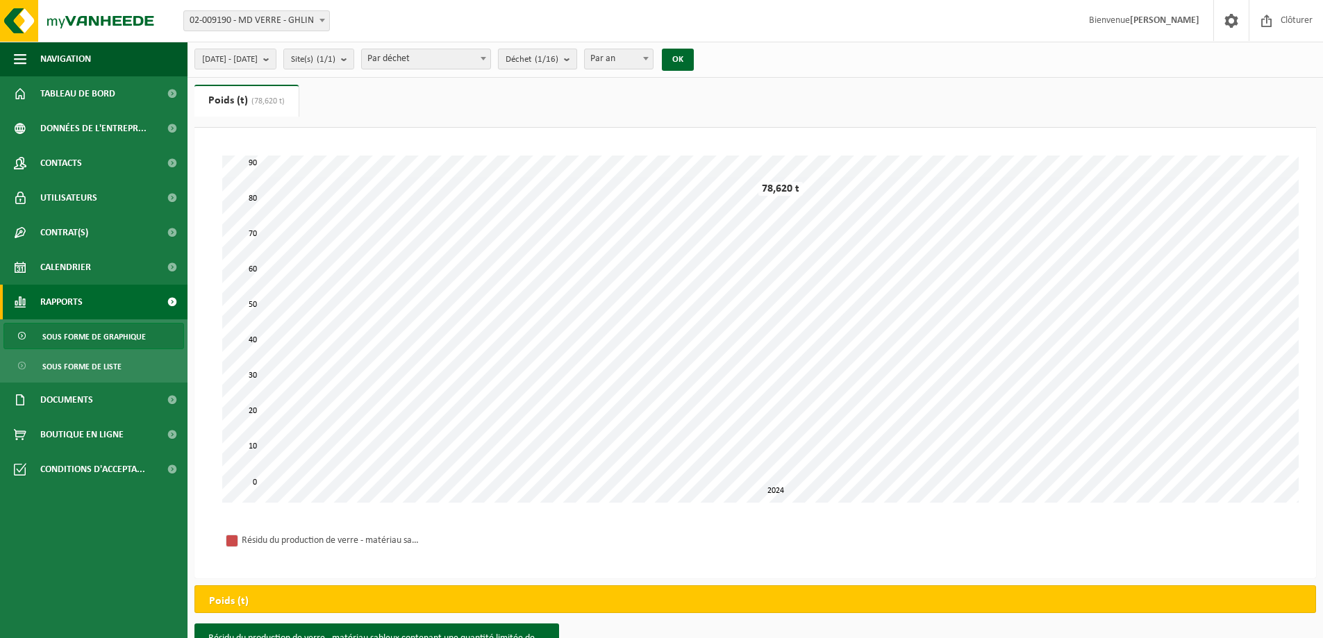
click at [577, 58] on button "Déchet (1/16)" at bounding box center [537, 59] width 79 height 21
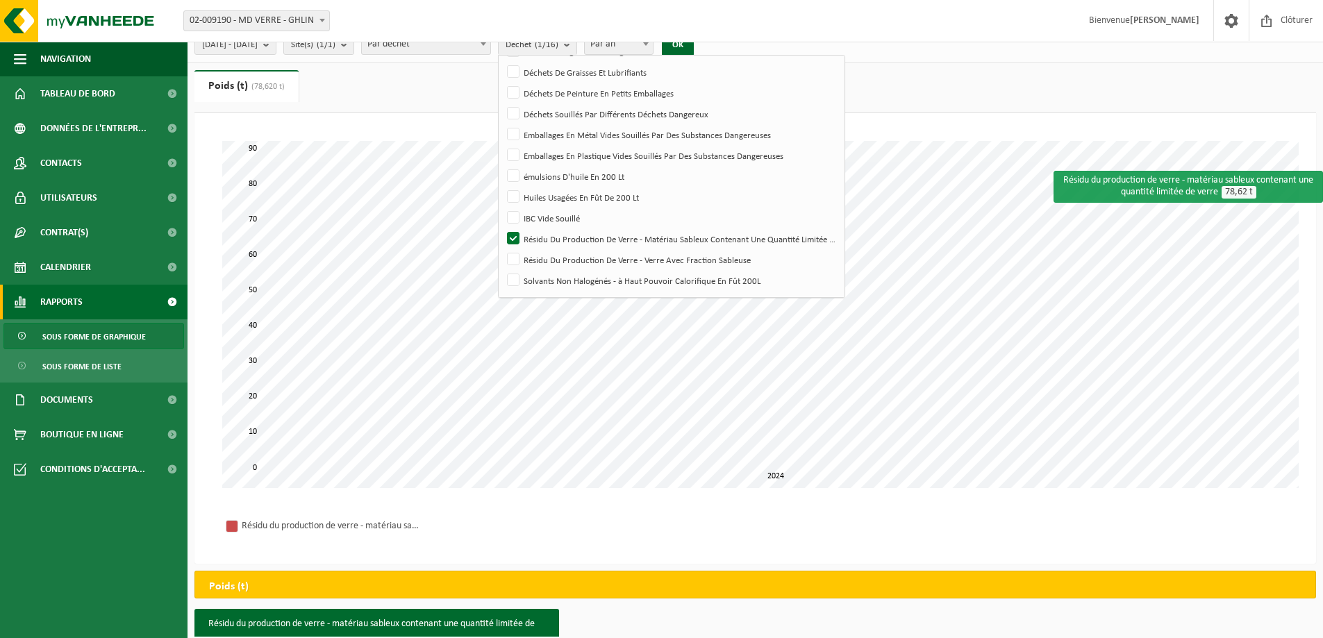
scroll to position [12, 0]
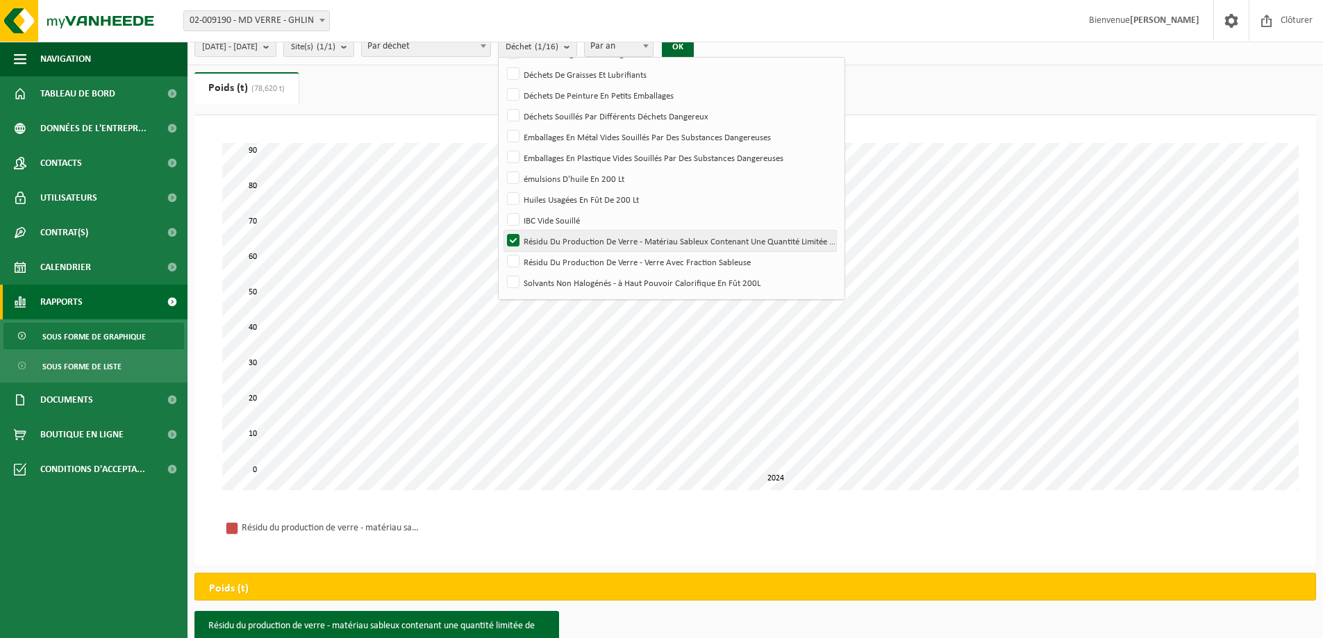
click at [553, 240] on label "Résidu Du Production De Verre - Matériau Sableux Contenant Une Quantité Limitée…" at bounding box center [670, 241] width 332 height 21
click at [502, 231] on input "Résidu Du Production De Verre - Matériau Sableux Contenant Une Quantité Limitée…" at bounding box center [501, 230] width 1 height 1
checkbox input "false"
click at [553, 265] on label "Résidu Du Production De Verre - Verre Avec Fraction Sableuse" at bounding box center [670, 261] width 332 height 21
click at [502, 251] on input "Résidu Du Production De Verre - Verre Avec Fraction Sableuse" at bounding box center [501, 251] width 1 height 1
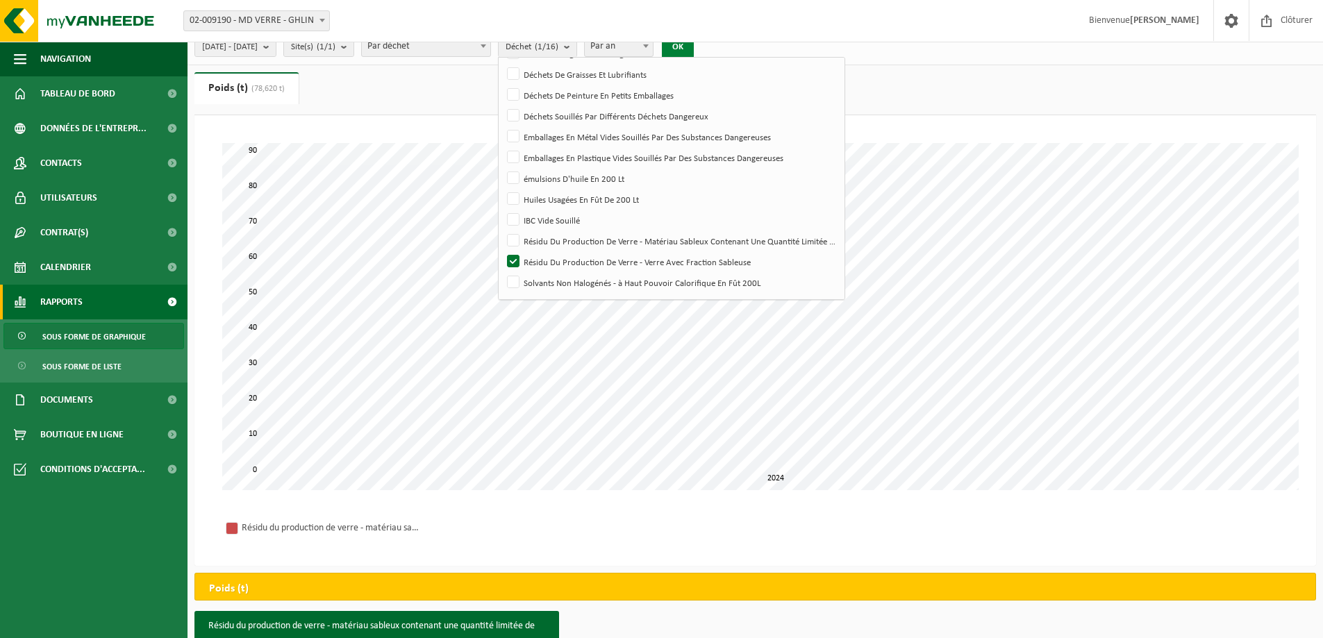
click at [694, 56] on button "OK" at bounding box center [678, 47] width 32 height 22
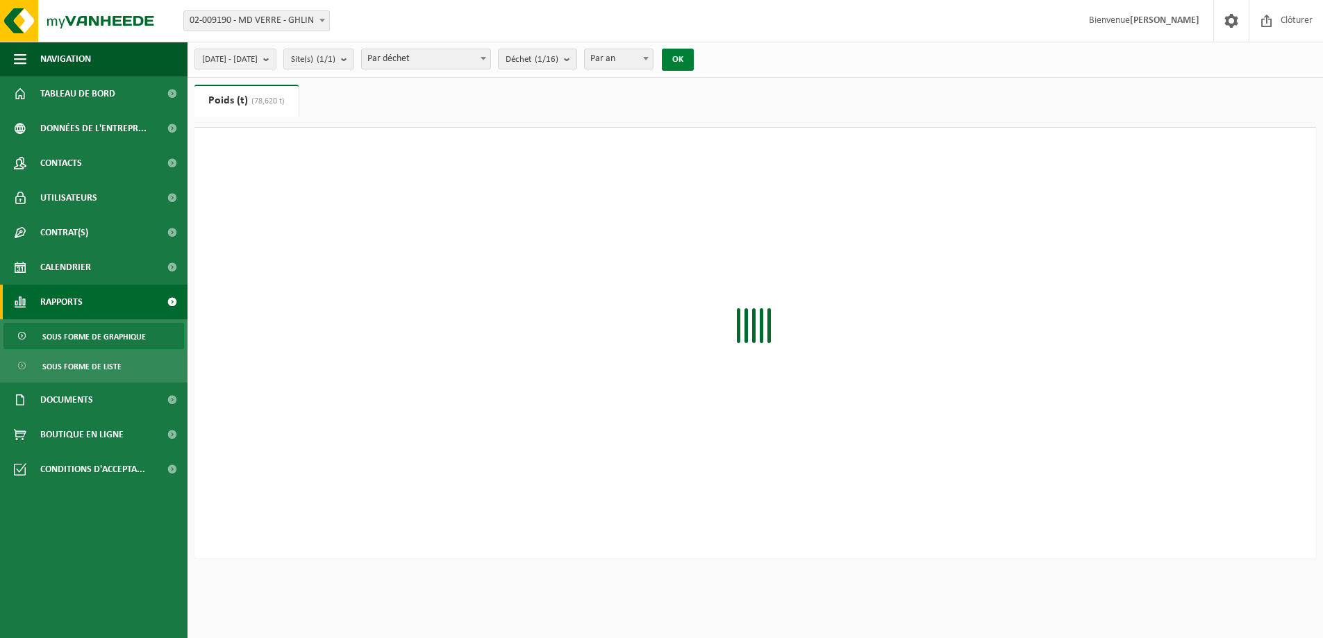
scroll to position [0, 0]
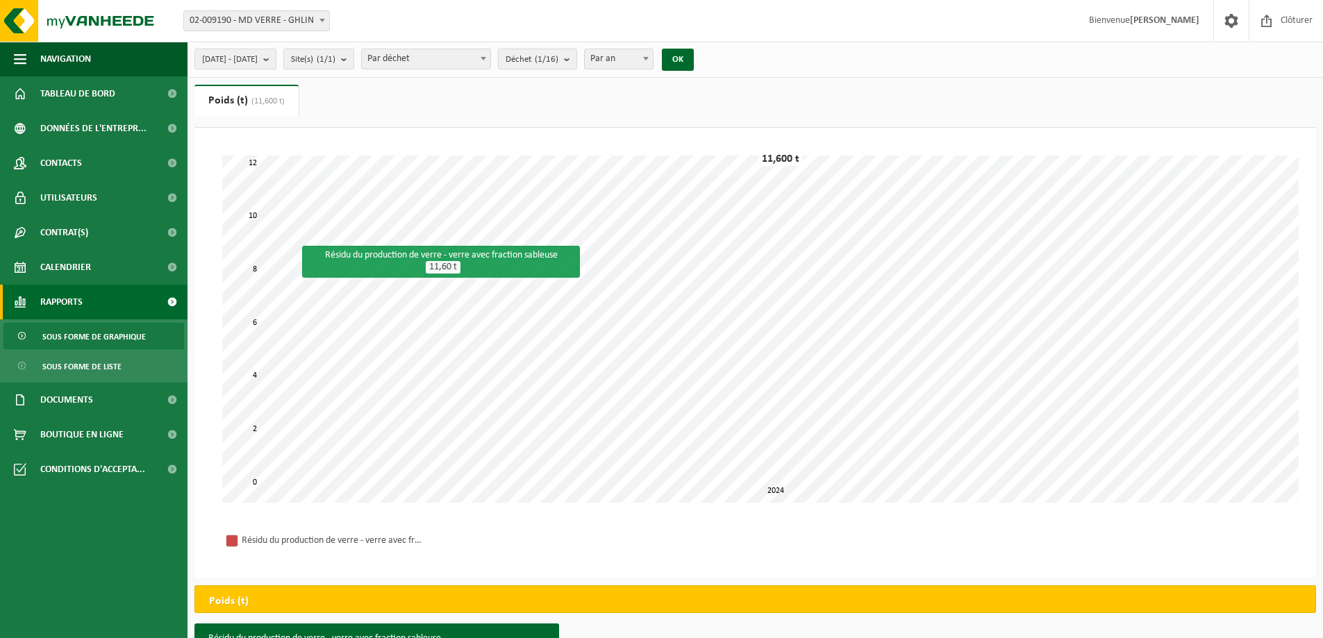
click at [577, 64] on button "Déchet (1/16)" at bounding box center [537, 59] width 79 height 21
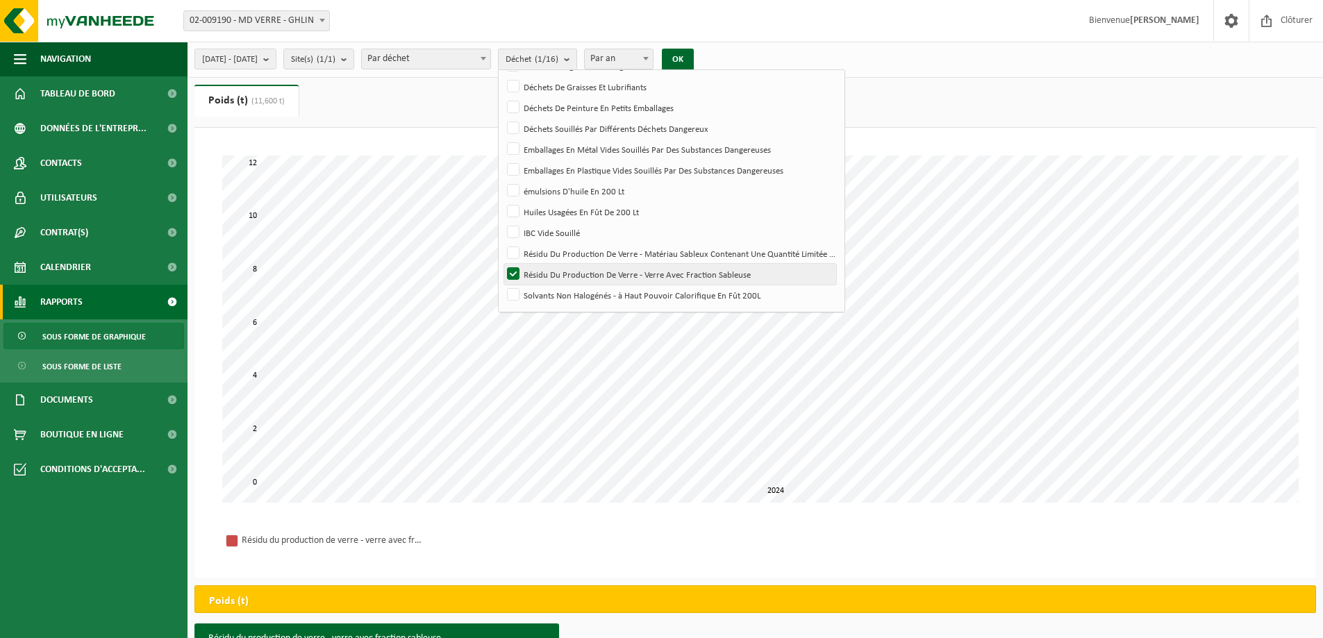
click at [551, 272] on label "Résidu Du Production De Verre - Verre Avec Fraction Sableuse" at bounding box center [670, 274] width 332 height 21
click at [502, 264] on input "Résidu Du Production De Verre - Verre Avec Fraction Sableuse" at bounding box center [501, 263] width 1 height 1
checkbox input "false"
click at [550, 287] on label "Solvants Non Halogénés - à Haut Pouvoir Calorifique En Fût 200L" at bounding box center [670, 295] width 332 height 21
click at [502, 285] on input "Solvants Non Halogénés - à Haut Pouvoir Calorifique En Fût 200L" at bounding box center [501, 284] width 1 height 1
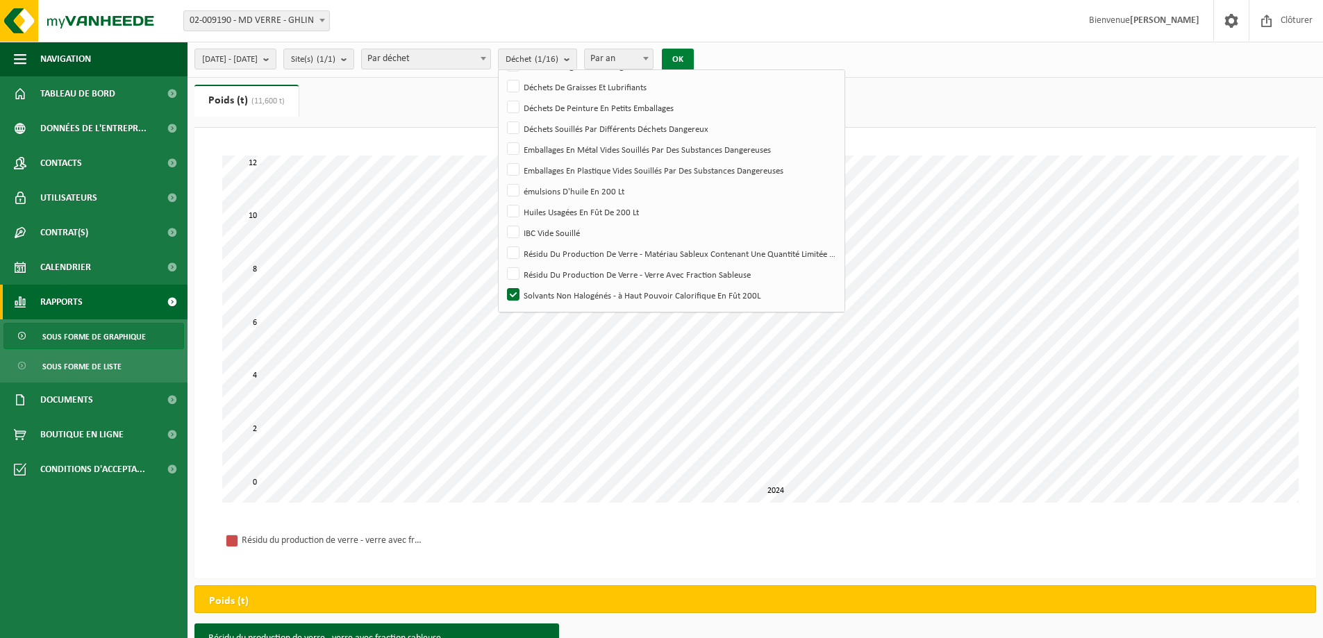
click at [694, 56] on button "OK" at bounding box center [678, 60] width 32 height 22
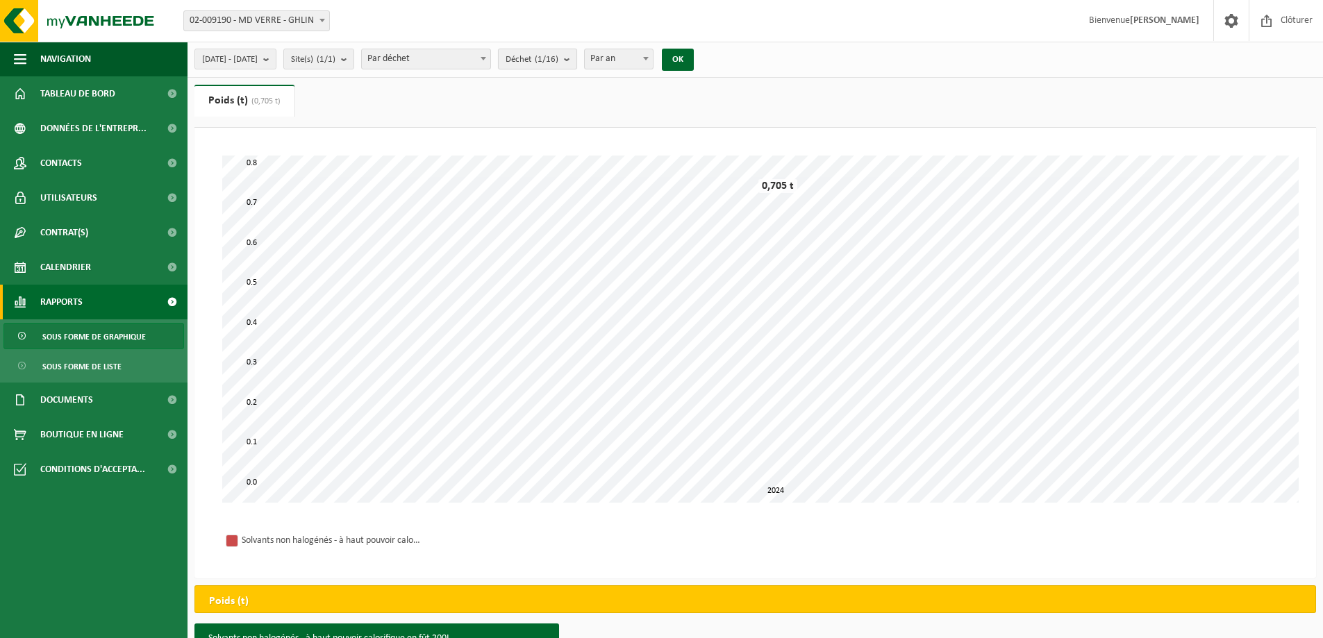
click at [558, 67] on span "Déchet (1/16)" at bounding box center [532, 59] width 53 height 21
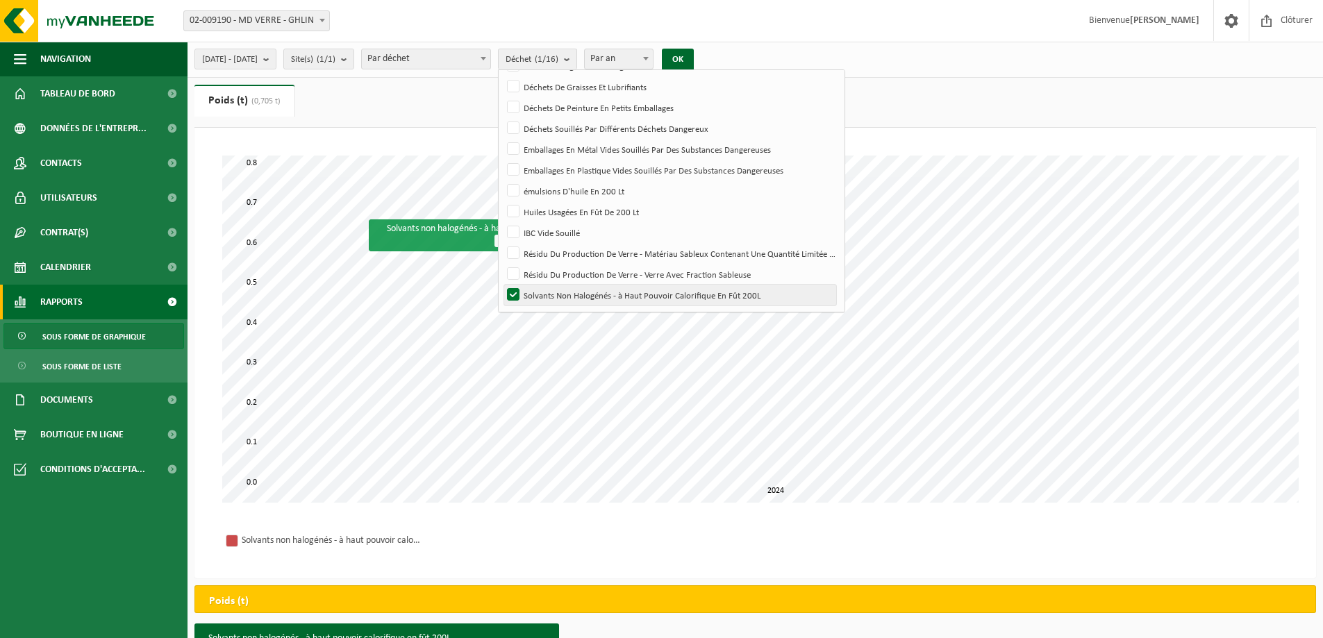
click at [551, 292] on label "Solvants Non Halogénés - à Haut Pouvoir Calorifique En Fût 200L" at bounding box center [670, 295] width 332 height 21
click at [502, 285] on input "Solvants Non Halogénés - à Haut Pouvoir Calorifique En Fût 200L" at bounding box center [501, 284] width 1 height 1
checkbox input "false"
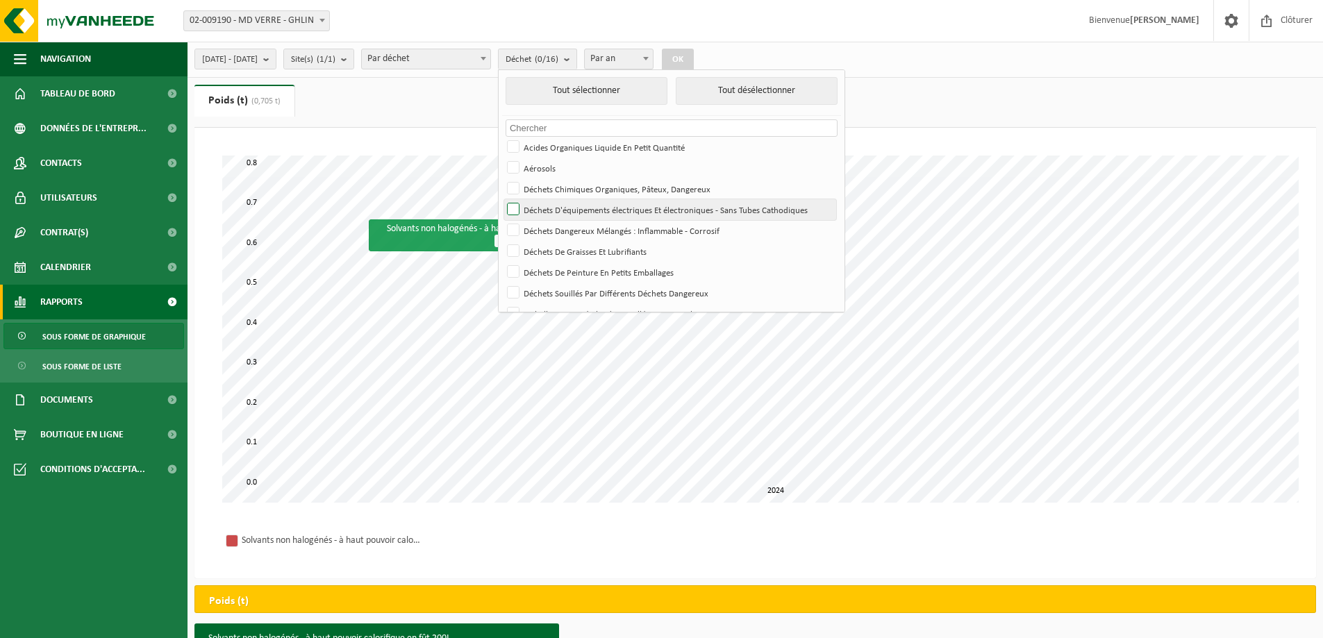
scroll to position [69, 0]
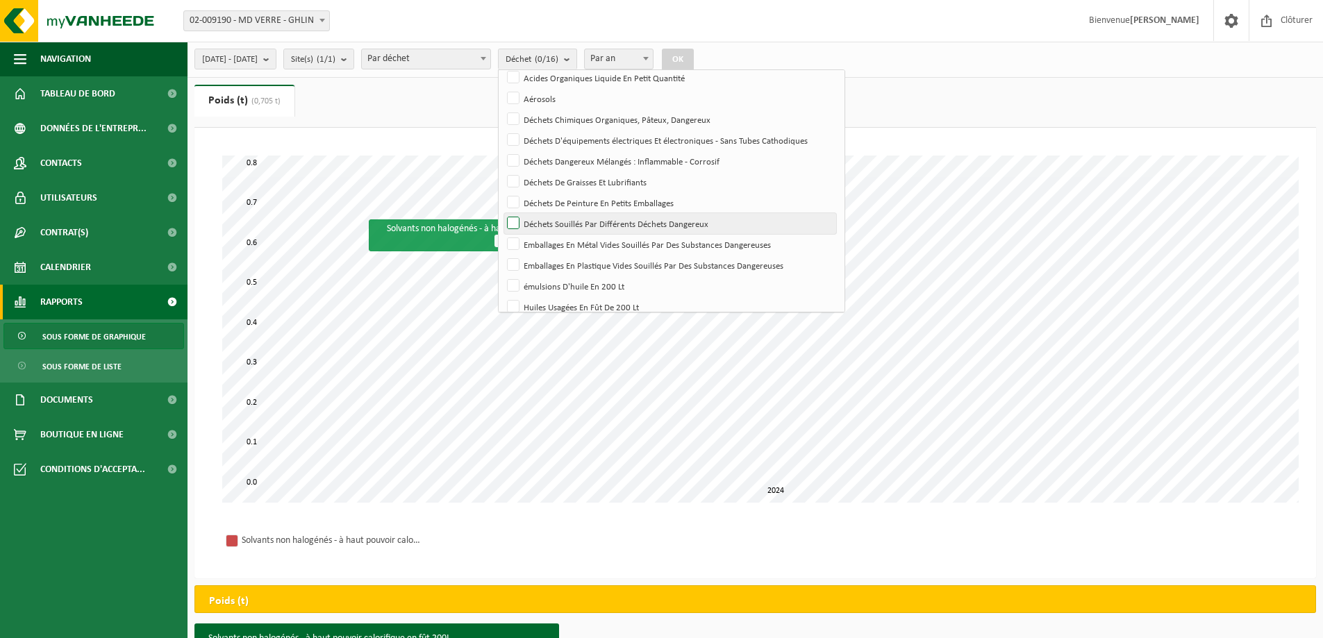
click at [553, 219] on label "Déchets Souillés Par Différents Déchets Dangereux" at bounding box center [670, 223] width 332 height 21
click at [502, 213] on input "Déchets Souillés Par Différents Déchets Dangereux" at bounding box center [501, 212] width 1 height 1
click at [694, 62] on button "OK" at bounding box center [678, 60] width 32 height 22
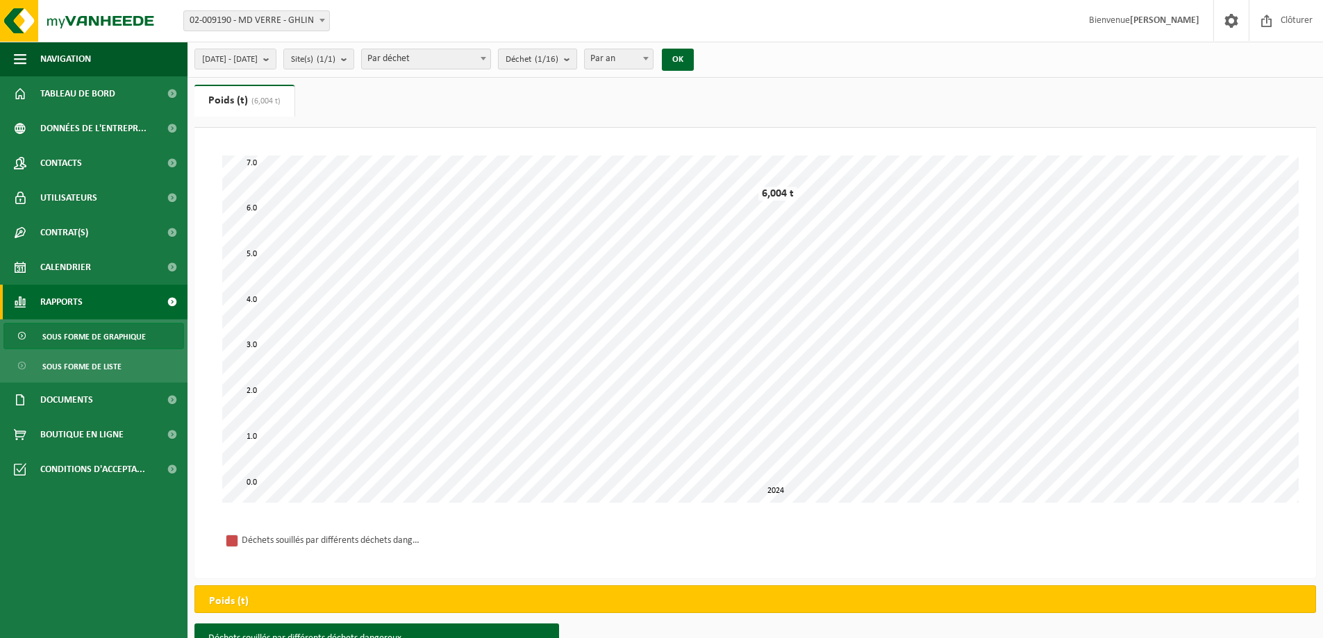
click at [577, 64] on button "Déchet (1/16)" at bounding box center [537, 59] width 79 height 21
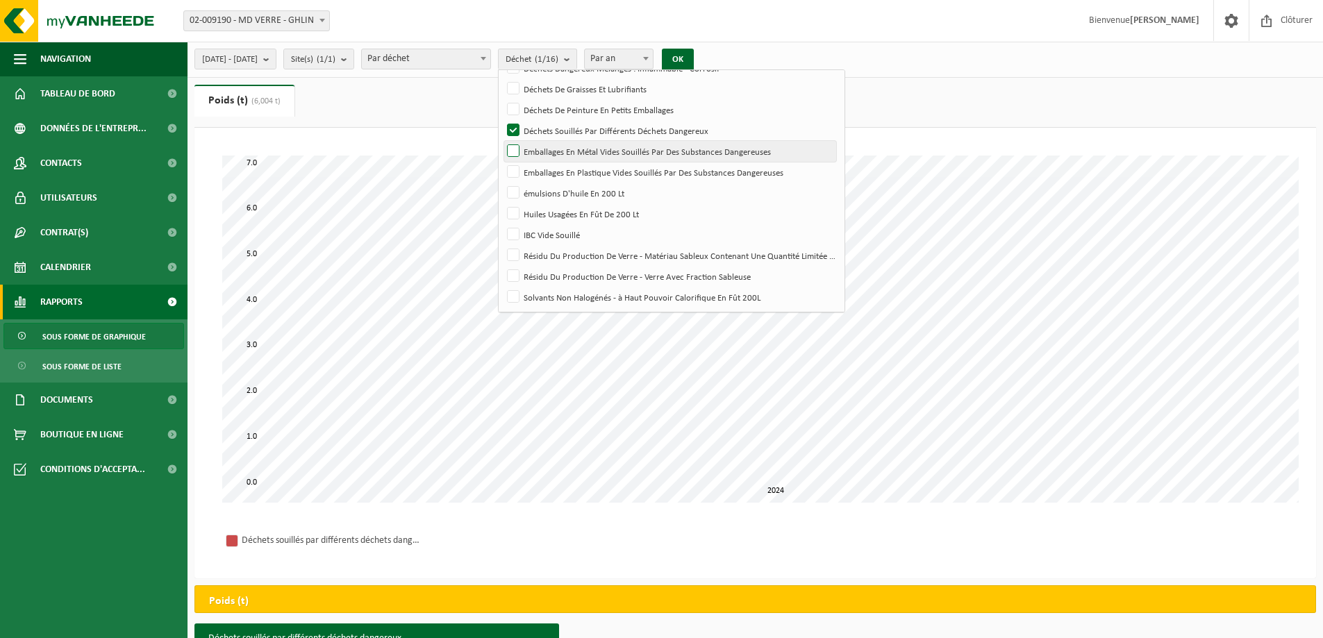
scroll to position [165, 0]
drag, startPoint x: 547, startPoint y: 132, endPoint x: 562, endPoint y: 219, distance: 88.8
click at [547, 132] on label "Déchets Souillés Par Différents Déchets Dangereux" at bounding box center [670, 128] width 332 height 21
click at [502, 118] on input "Déchets Souillés Par Différents Déchets Dangereux" at bounding box center [501, 117] width 1 height 1
checkbox input "false"
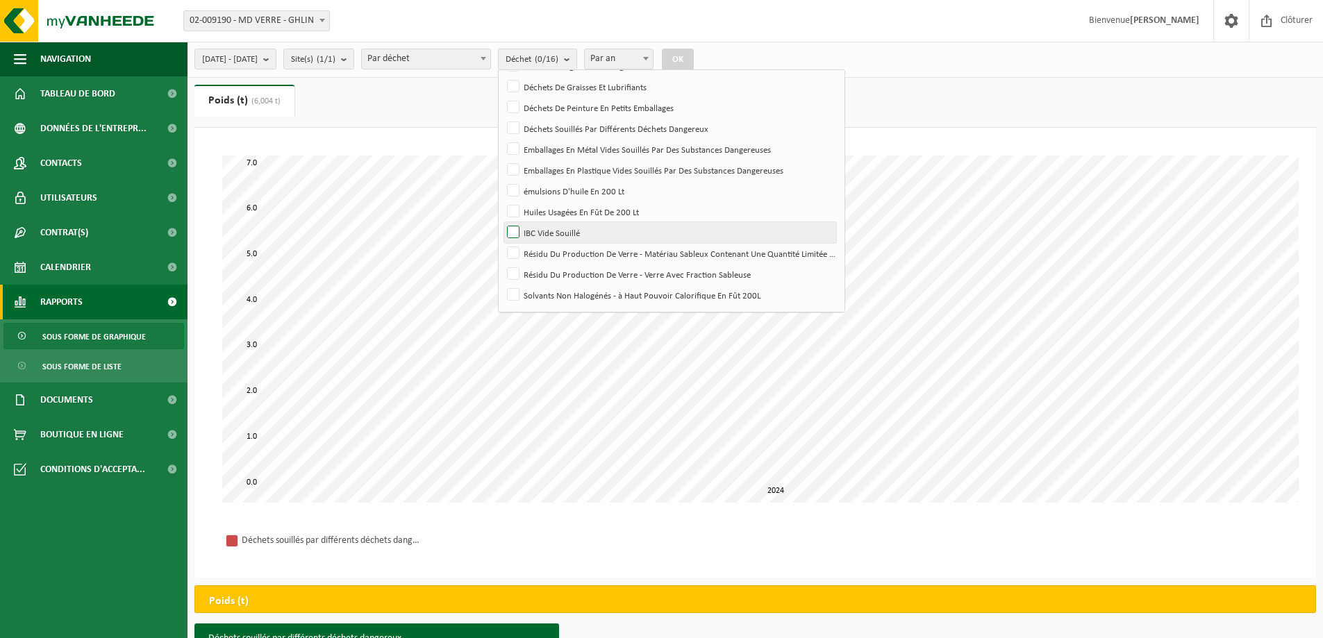
click at [553, 233] on label "IBC Vide Souillé" at bounding box center [670, 232] width 332 height 21
click at [502, 222] on input "IBC Vide Souillé" at bounding box center [501, 222] width 1 height 1
click at [694, 55] on button "OK" at bounding box center [678, 60] width 32 height 22
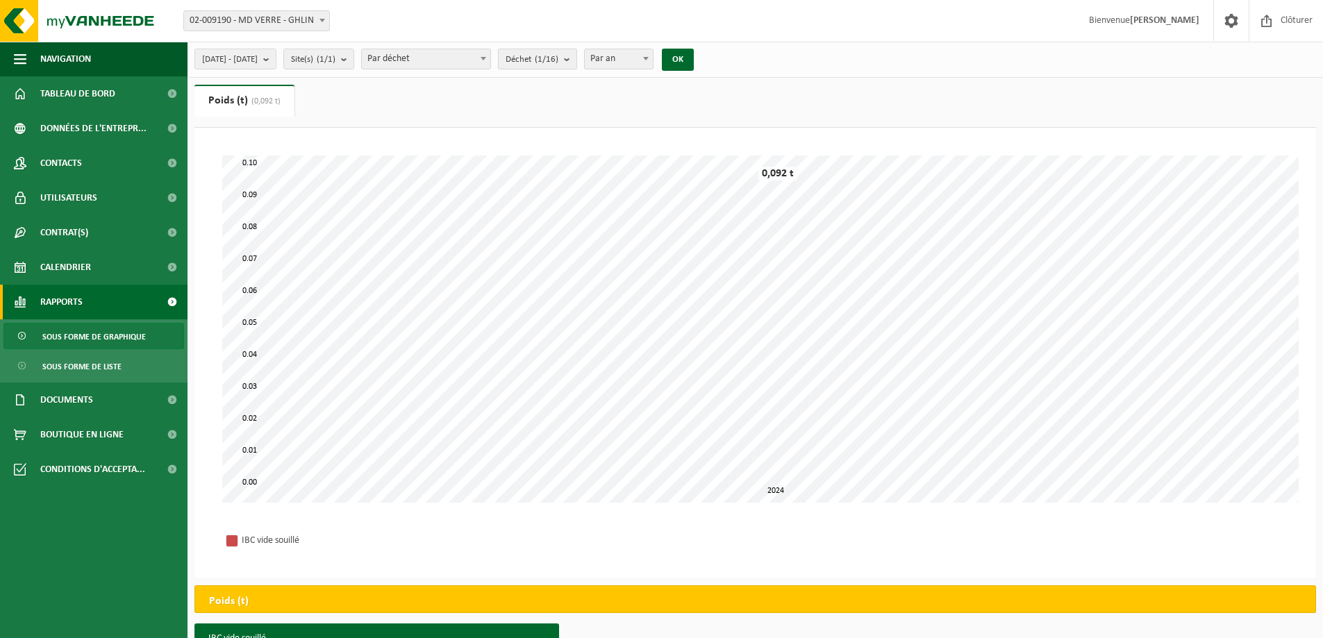
click at [576, 61] on b "submit" at bounding box center [570, 58] width 12 height 19
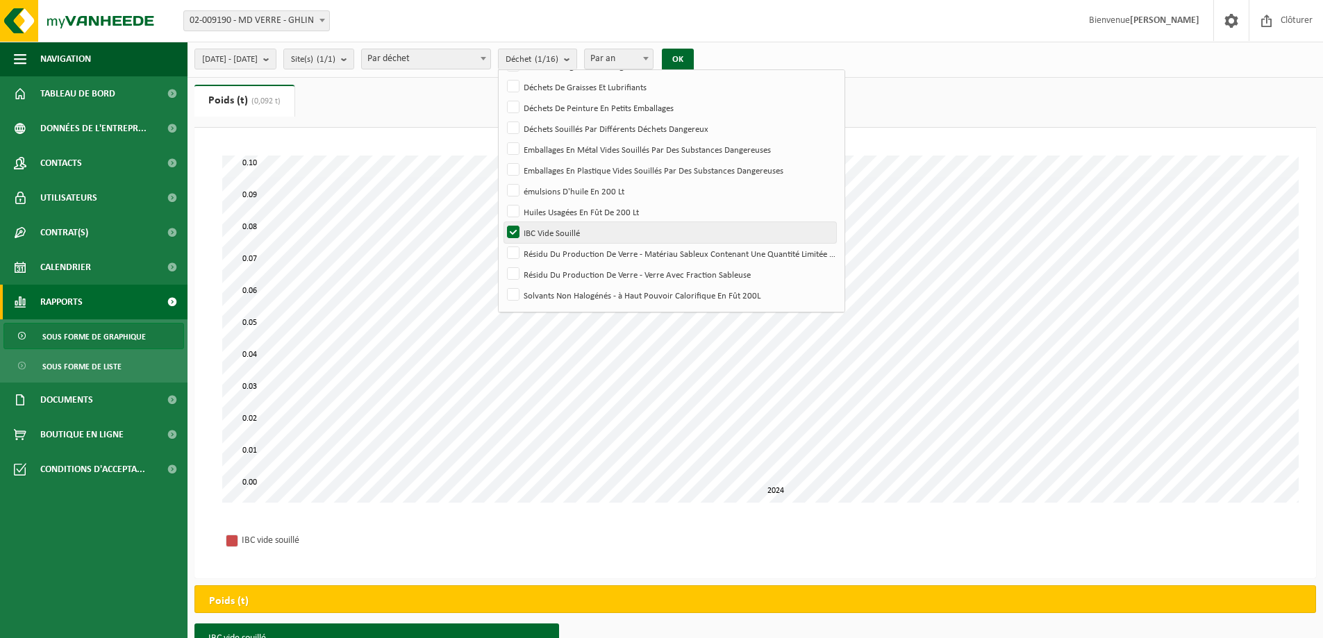
click at [549, 228] on label "IBC Vide Souillé" at bounding box center [670, 232] width 332 height 21
click at [502, 222] on input "IBC Vide Souillé" at bounding box center [501, 222] width 1 height 1
checkbox input "false"
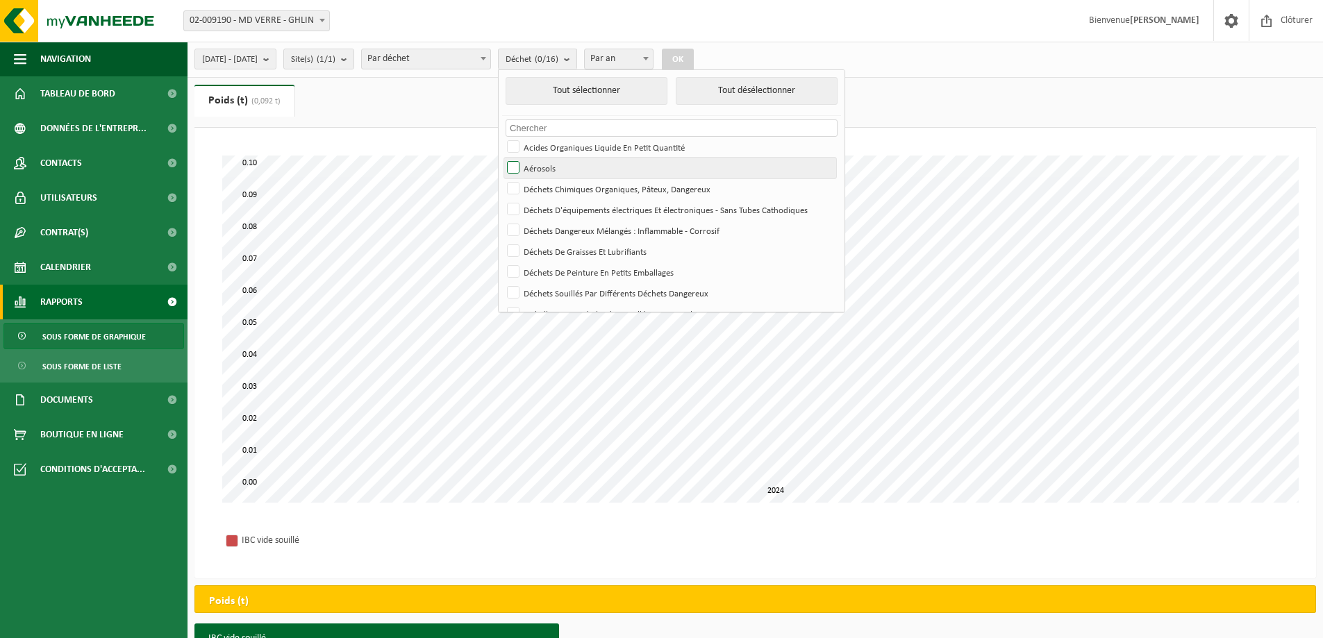
click at [549, 164] on label "Aérosols" at bounding box center [670, 168] width 332 height 21
click at [502, 158] on input "Aérosols" at bounding box center [501, 157] width 1 height 1
checkbox input "true"
click at [694, 64] on button "OK" at bounding box center [678, 60] width 32 height 22
